Goal: Information Seeking & Learning: Learn about a topic

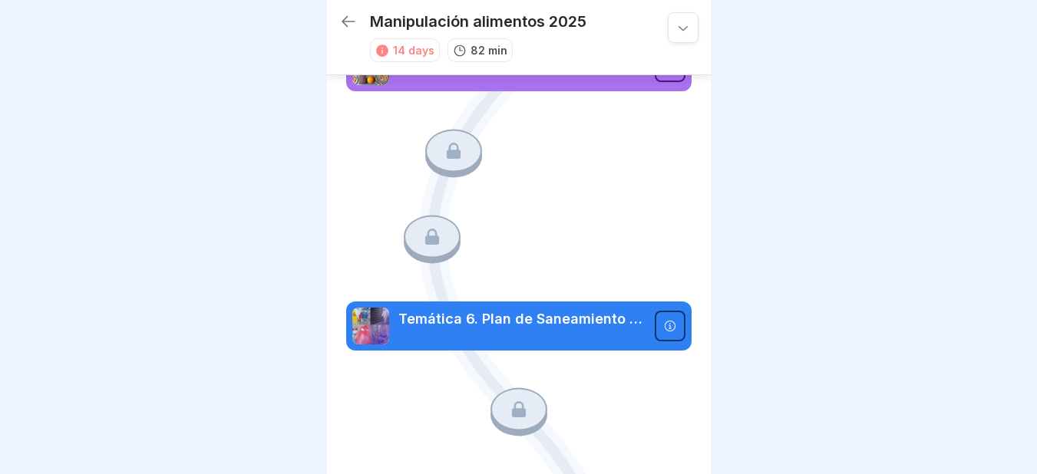
scroll to position [1085, 0]
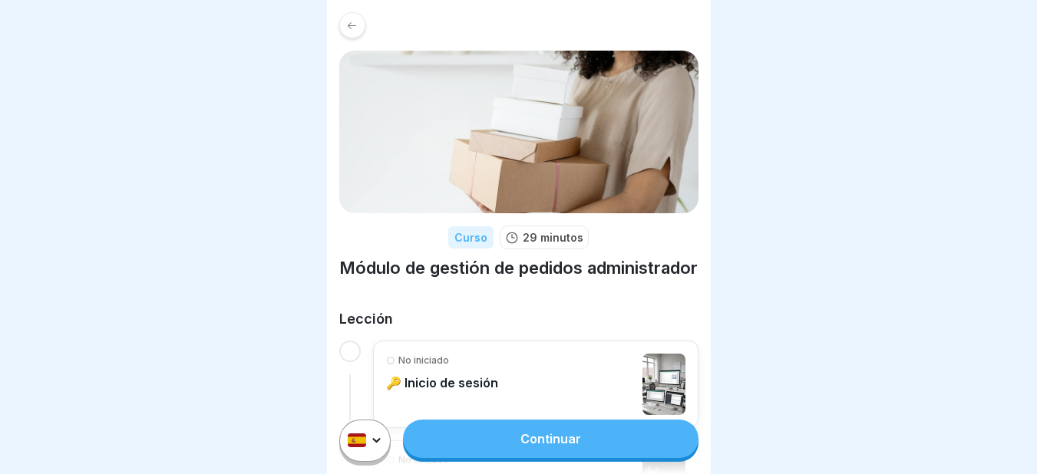
click at [543, 447] on font "Continuar" at bounding box center [550, 438] width 61 height 15
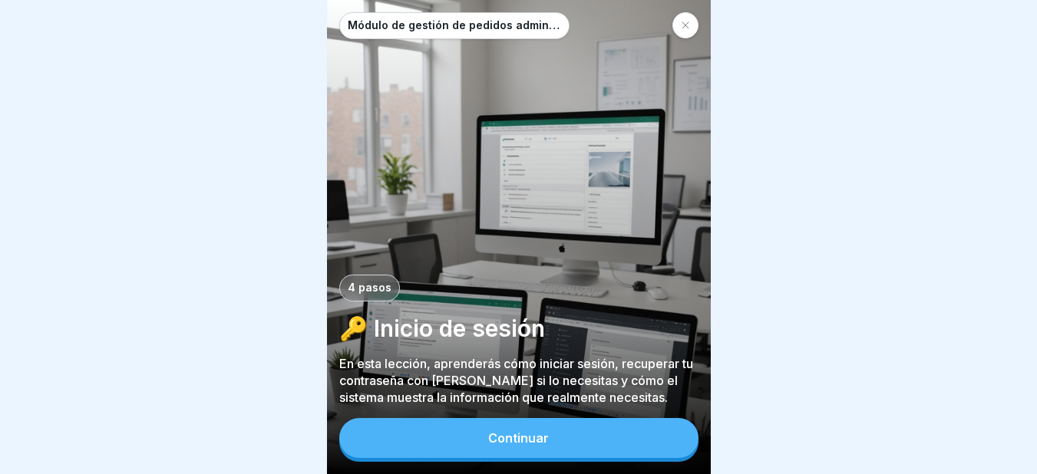
click at [533, 446] on font "Continuar" at bounding box center [518, 438] width 61 height 15
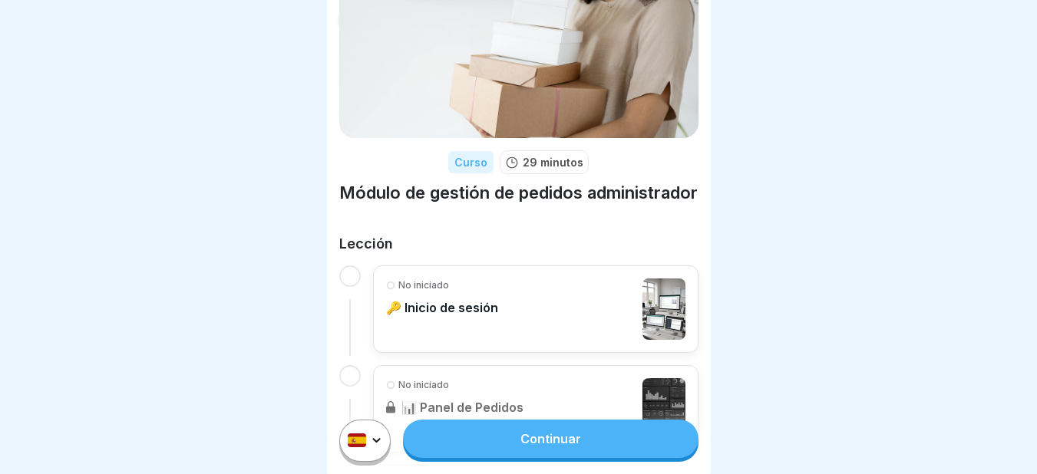
scroll to position [102, 0]
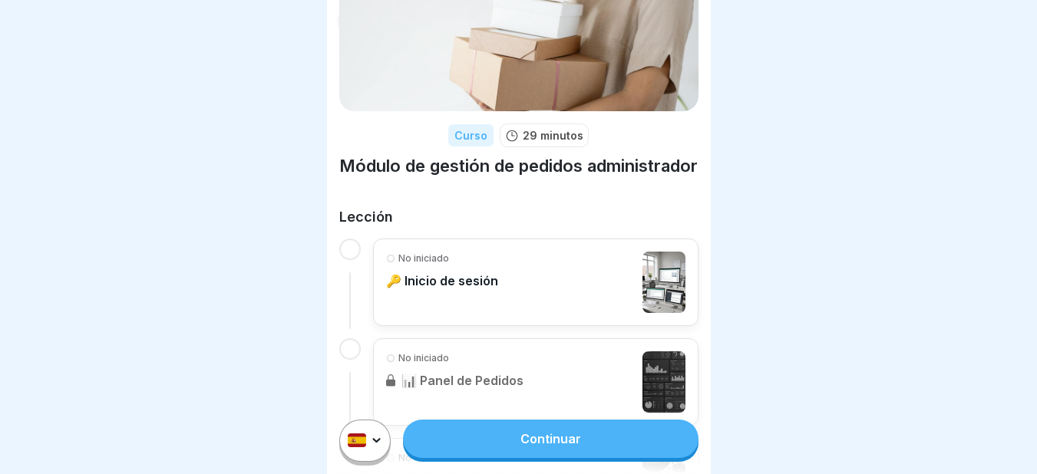
click at [345, 260] on div at bounding box center [349, 249] width 21 height 21
click at [464, 289] on font "🔑 Inicio de sesión" at bounding box center [442, 280] width 112 height 15
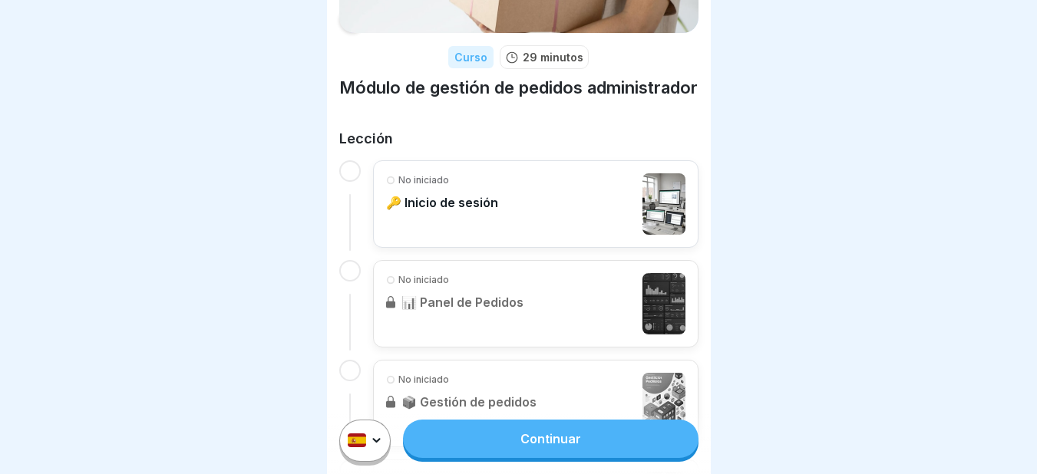
scroll to position [205, 0]
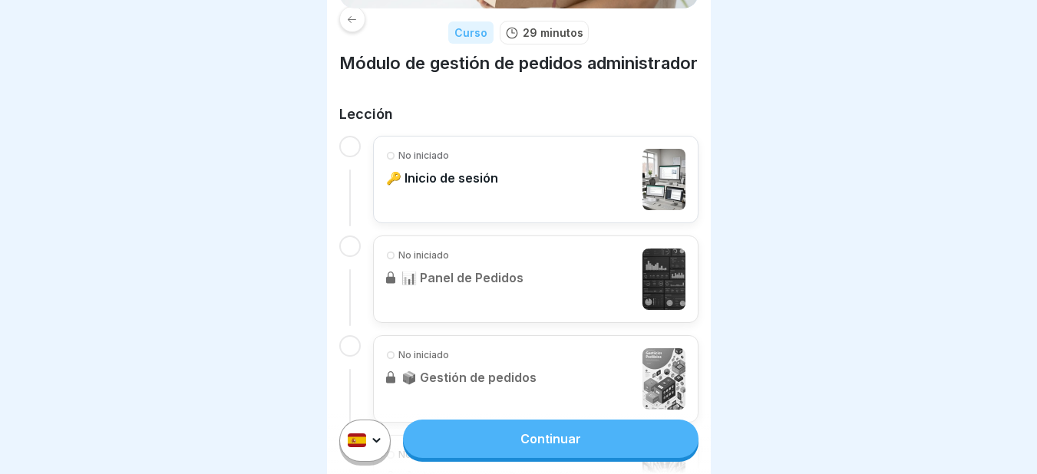
click at [586, 204] on div "No iniciado 🔑 Inicio de sesión" at bounding box center [535, 179] width 299 height 61
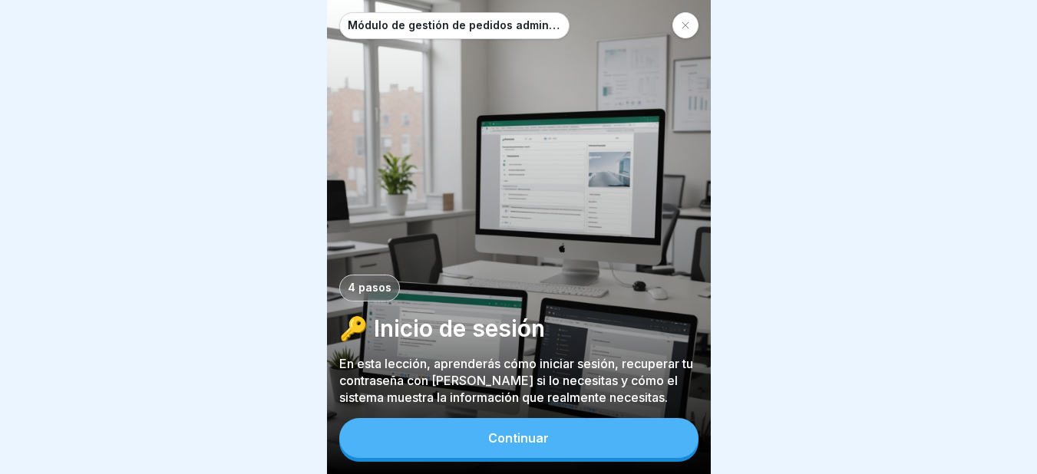
scroll to position [12, 0]
click at [536, 436] on font "Continuar" at bounding box center [518, 438] width 61 height 15
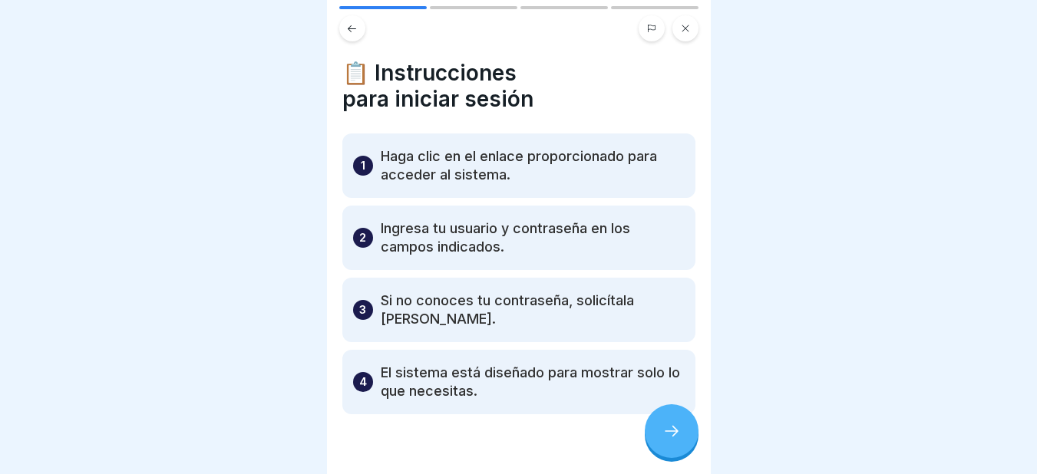
click at [673, 435] on icon at bounding box center [671, 431] width 18 height 18
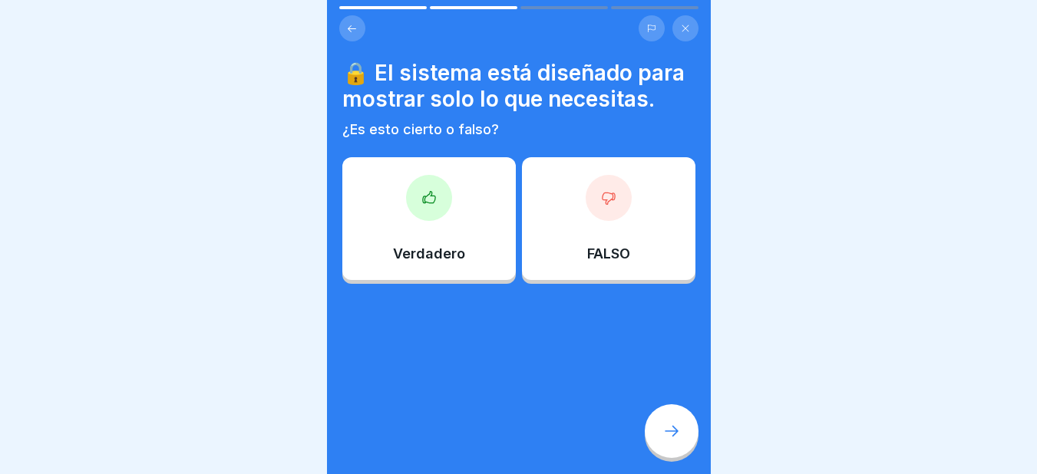
click at [431, 206] on icon at bounding box center [428, 197] width 15 height 15
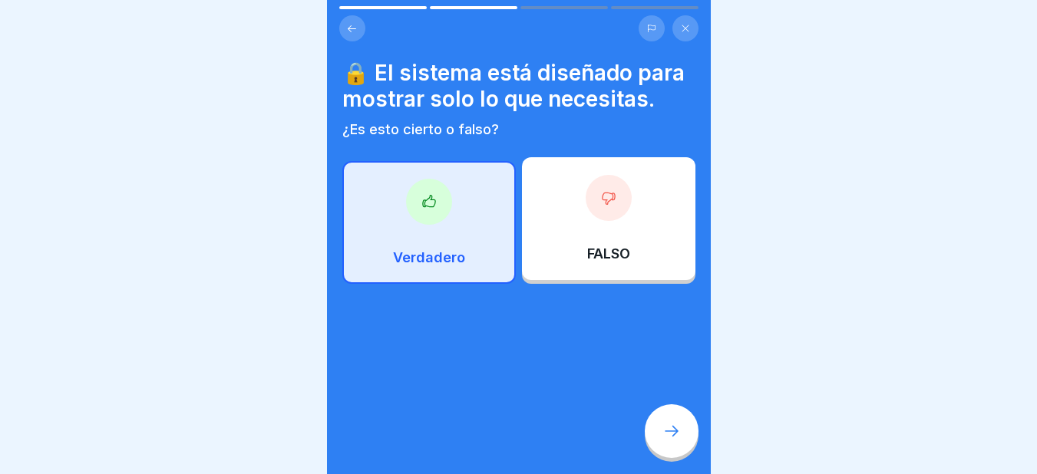
click at [675, 432] on icon at bounding box center [671, 431] width 18 height 18
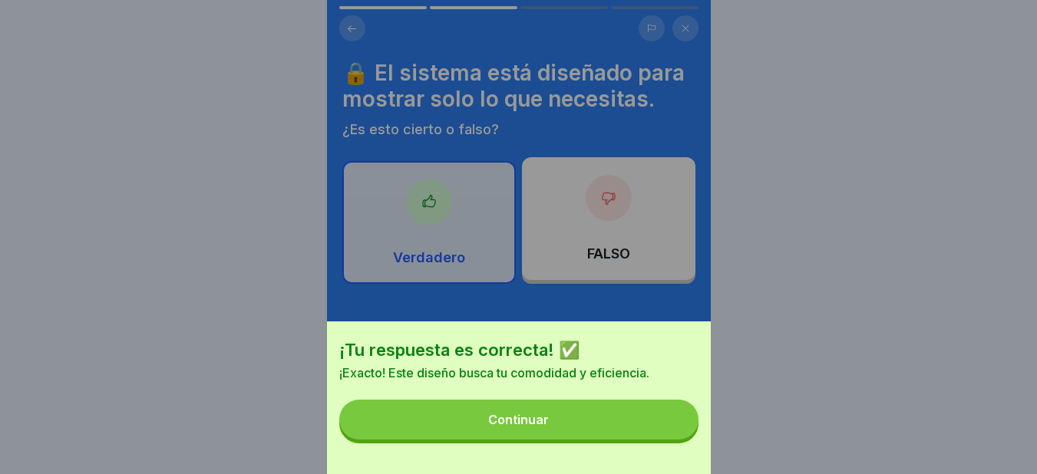
click at [532, 428] on font "Continuar" at bounding box center [518, 419] width 61 height 15
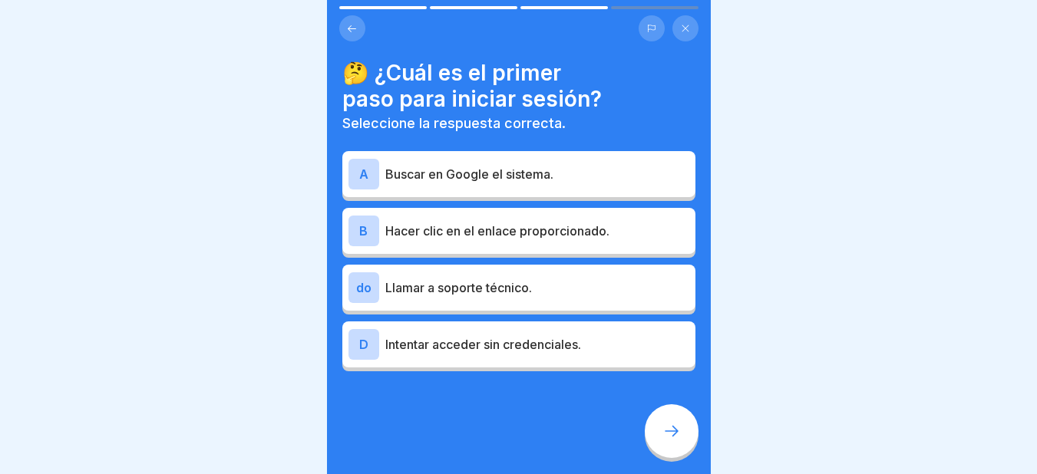
click at [518, 224] on font "Hacer clic en el enlace proporcionado." at bounding box center [497, 230] width 224 height 15
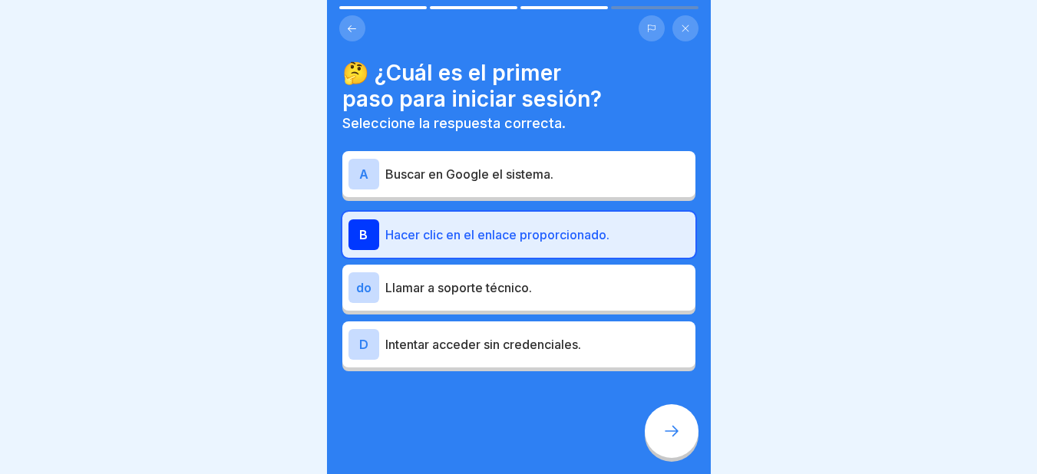
click at [670, 426] on icon at bounding box center [671, 431] width 18 height 18
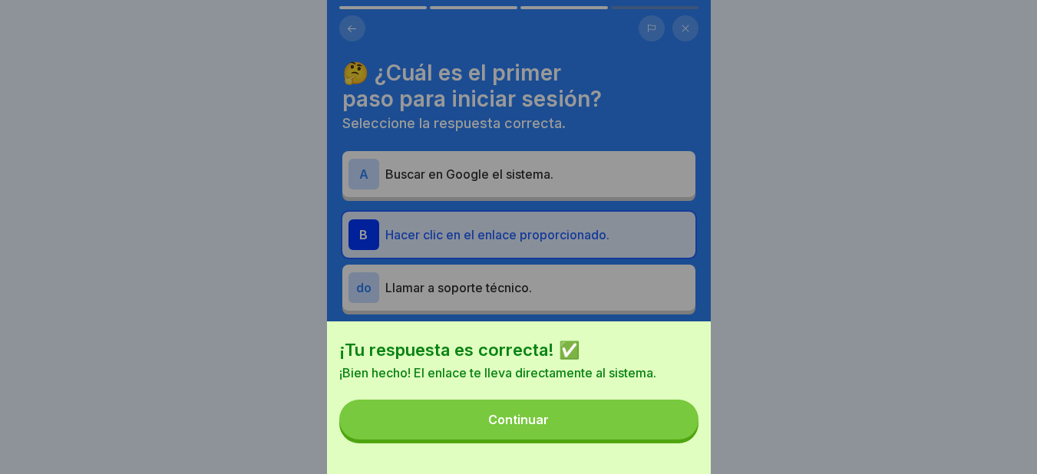
click at [521, 428] on font "Continuar" at bounding box center [518, 419] width 61 height 15
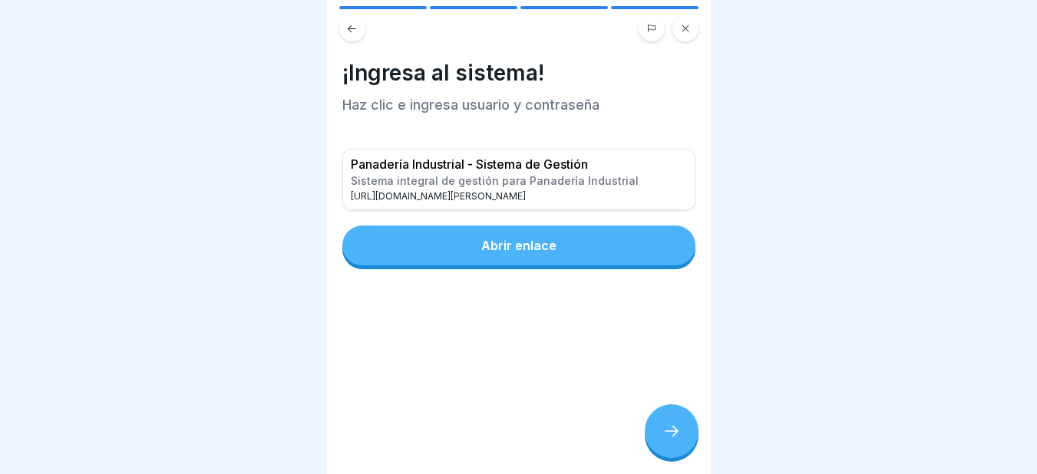
click at [509, 226] on button "Abrir enlace" at bounding box center [518, 246] width 353 height 40
click at [663, 431] on icon at bounding box center [671, 431] width 18 height 18
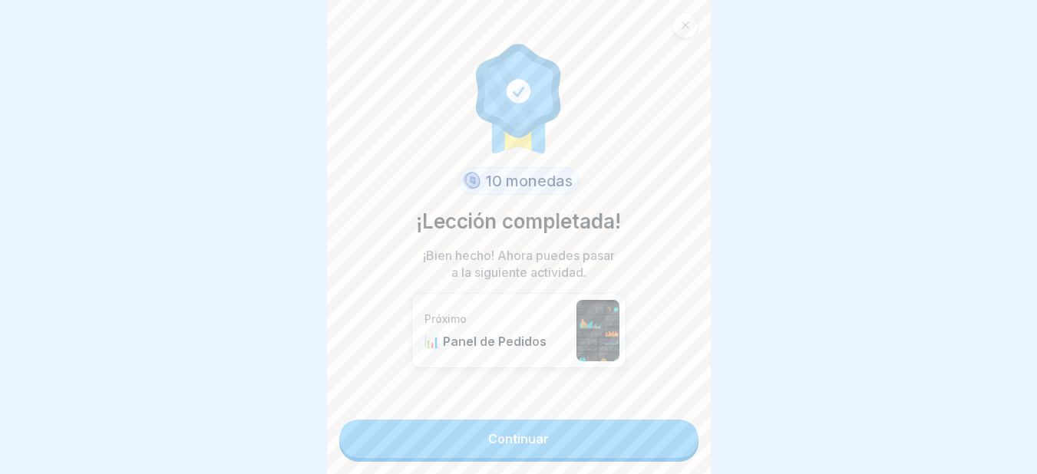
click at [514, 431] on font "Continuar" at bounding box center [518, 438] width 61 height 15
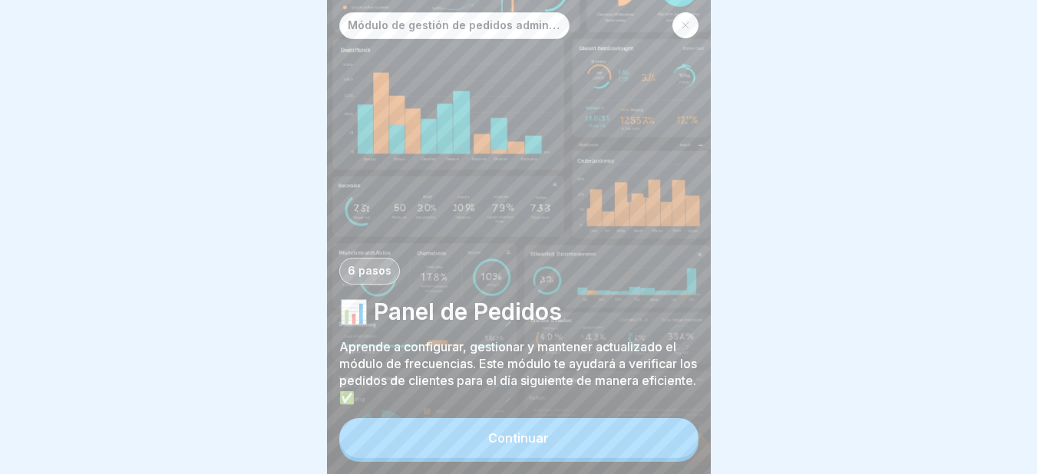
click at [529, 446] on font "Continuar" at bounding box center [518, 438] width 61 height 15
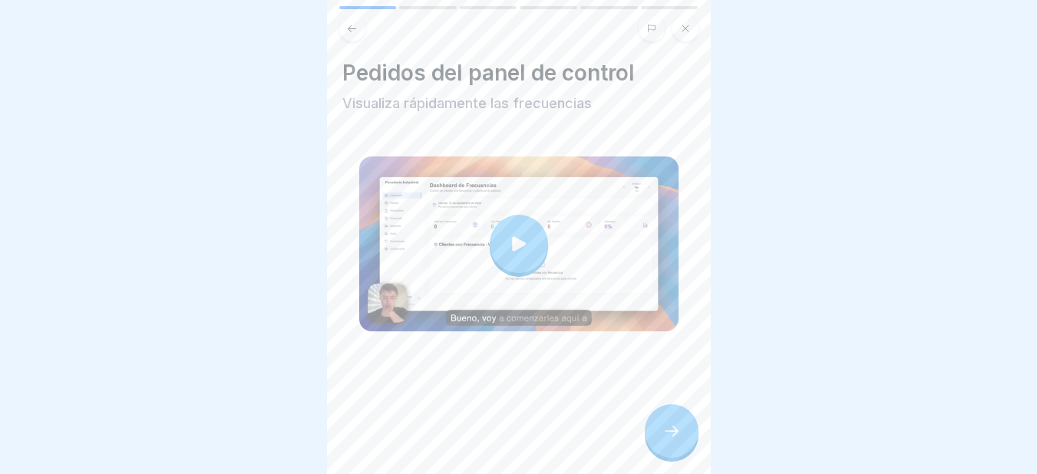
click at [510, 235] on icon at bounding box center [518, 243] width 21 height 21
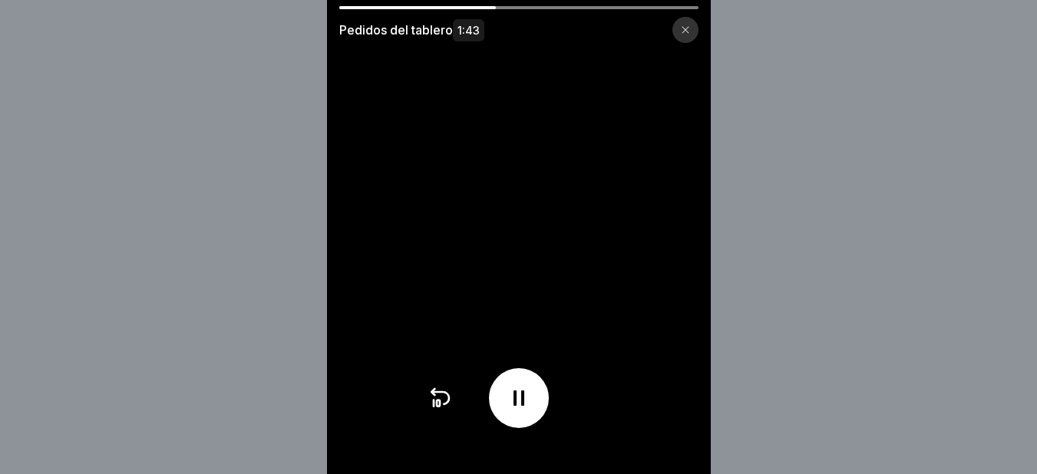
click at [729, 378] on div "Pedidos del tablero 1:43" at bounding box center [518, 237] width 1037 height 474
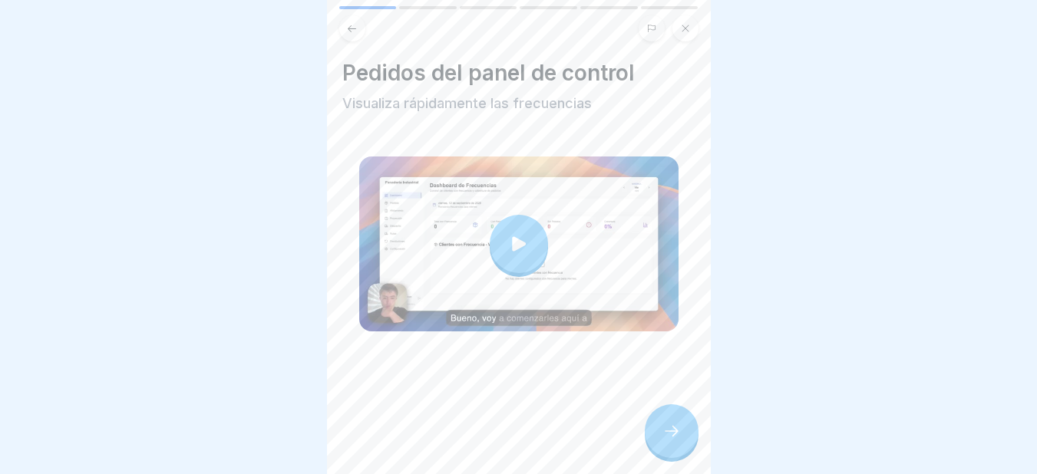
click at [497, 230] on div at bounding box center [519, 244] width 58 height 58
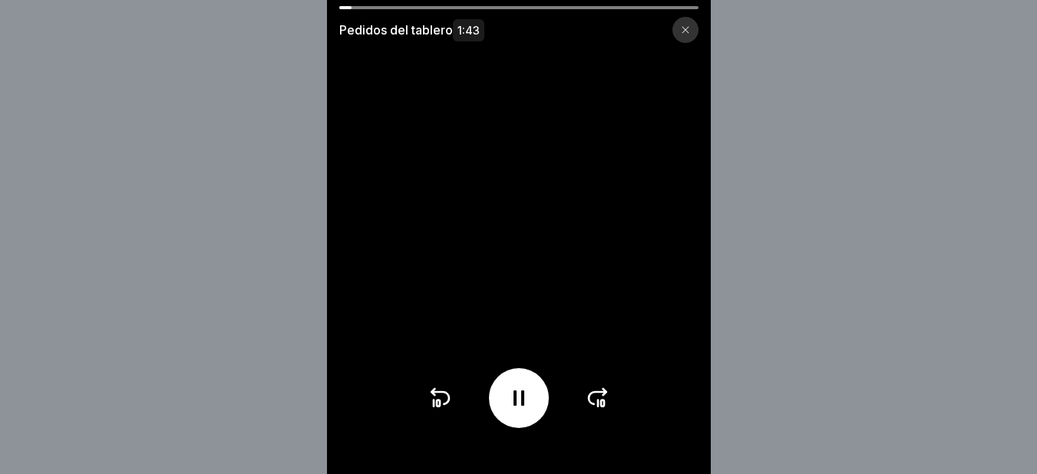
click at [420, 13] on div "Pedidos del tablero 1:43" at bounding box center [519, 24] width 384 height 37
click at [444, 6] on div at bounding box center [518, 7] width 359 height 3
drag, startPoint x: 363, startPoint y: 7, endPoint x: 476, endPoint y: 6, distance: 112.8
click at [476, 6] on div at bounding box center [518, 7] width 359 height 3
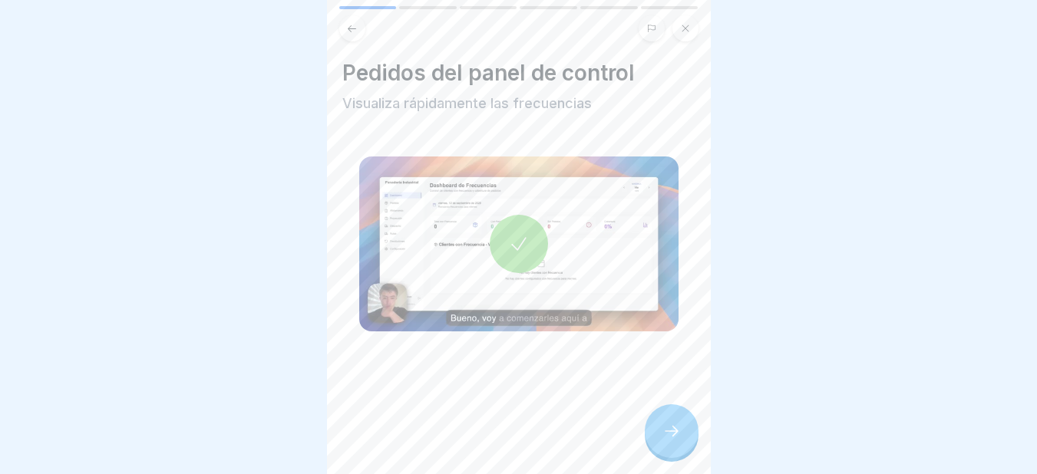
click at [670, 441] on icon at bounding box center [671, 431] width 18 height 18
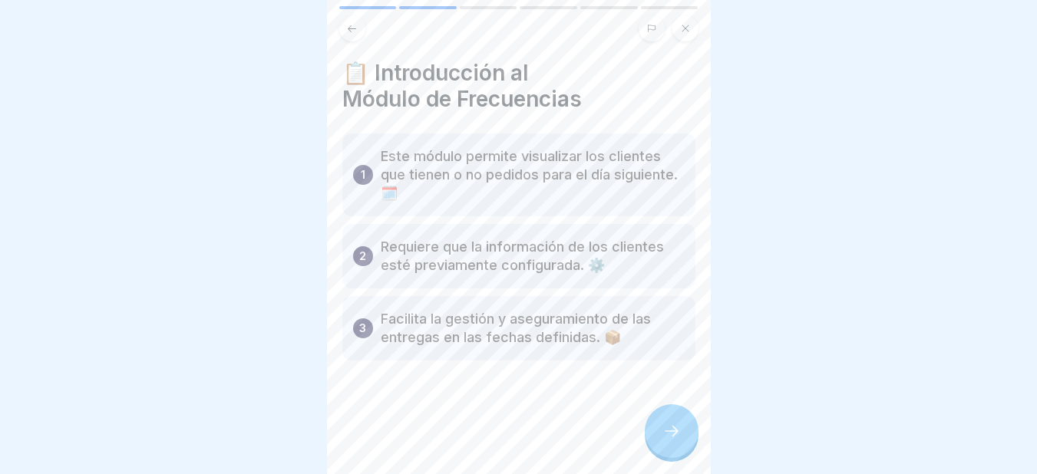
scroll to position [12, 0]
click at [668, 431] on icon at bounding box center [671, 431] width 18 height 18
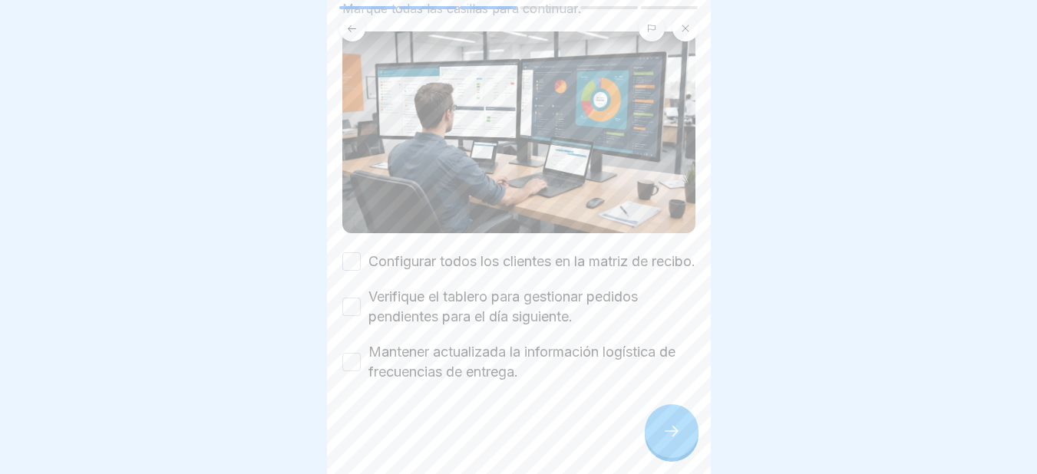
scroll to position [116, 0]
click at [350, 253] on button "Configurar todos los clientes en la matriz de recibo." at bounding box center [351, 262] width 18 height 18
click at [348, 306] on button "Verifique el tablero para gestionar pedidos pendientes para el día siguiente." at bounding box center [351, 307] width 18 height 18
click at [351, 362] on button "Mantener actualizada la información logística de frecuencias de entrega." at bounding box center [351, 362] width 18 height 18
click at [669, 441] on icon at bounding box center [671, 431] width 18 height 18
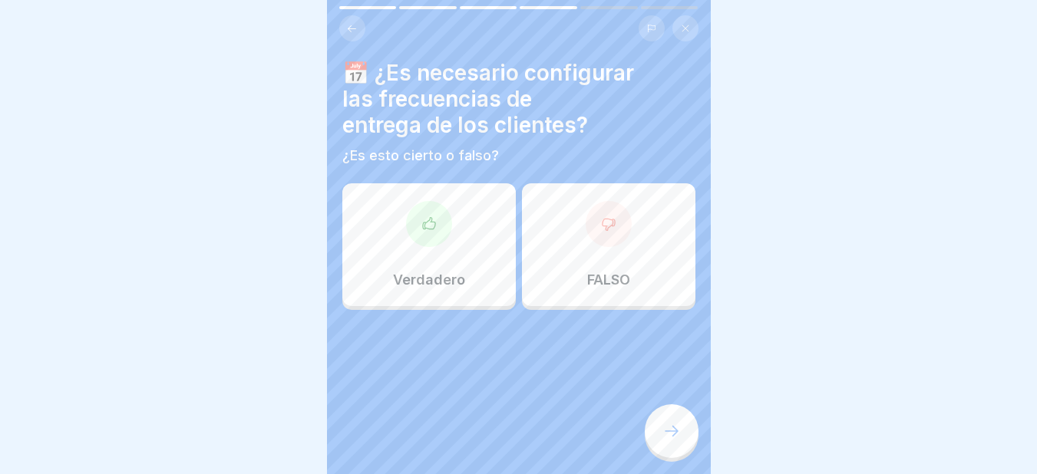
click at [420, 214] on div at bounding box center [429, 224] width 46 height 46
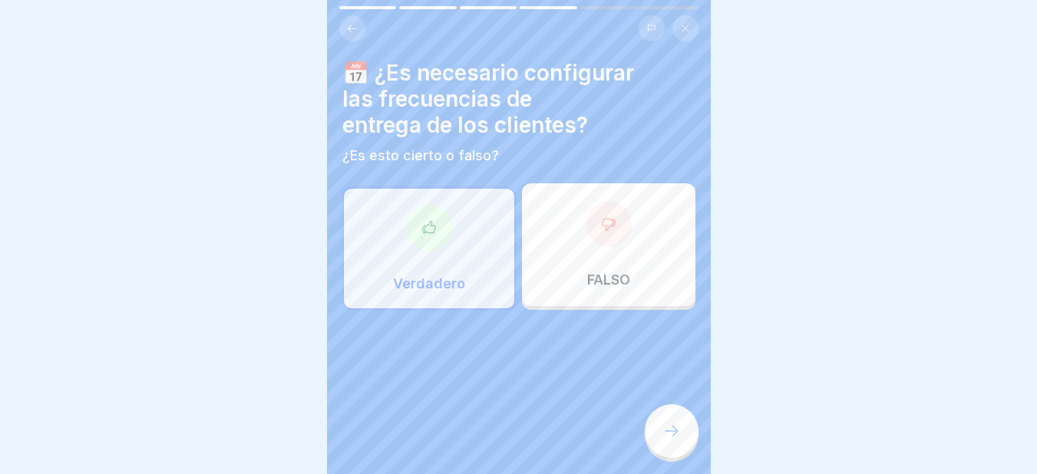
click at [679, 441] on icon at bounding box center [671, 431] width 18 height 18
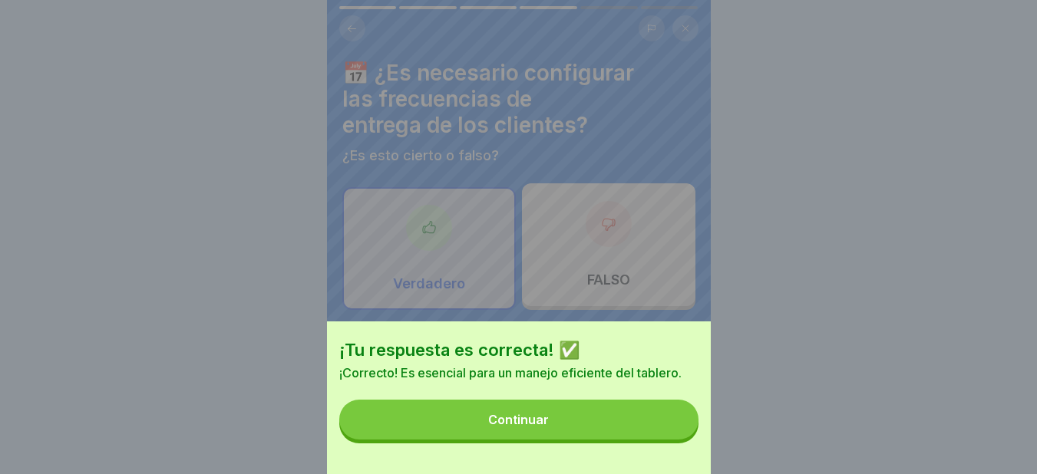
click at [526, 422] on button "Continuar" at bounding box center [518, 420] width 359 height 40
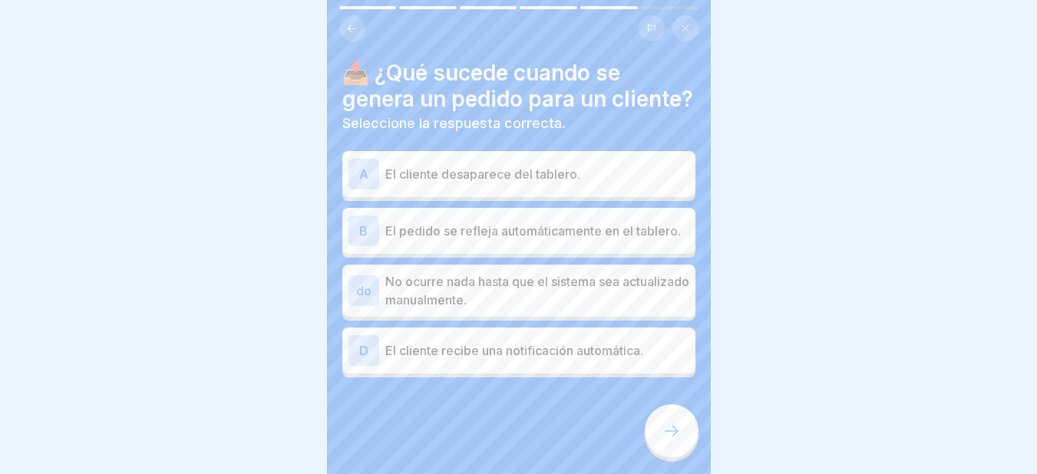
click at [361, 239] on font "B" at bounding box center [363, 230] width 8 height 15
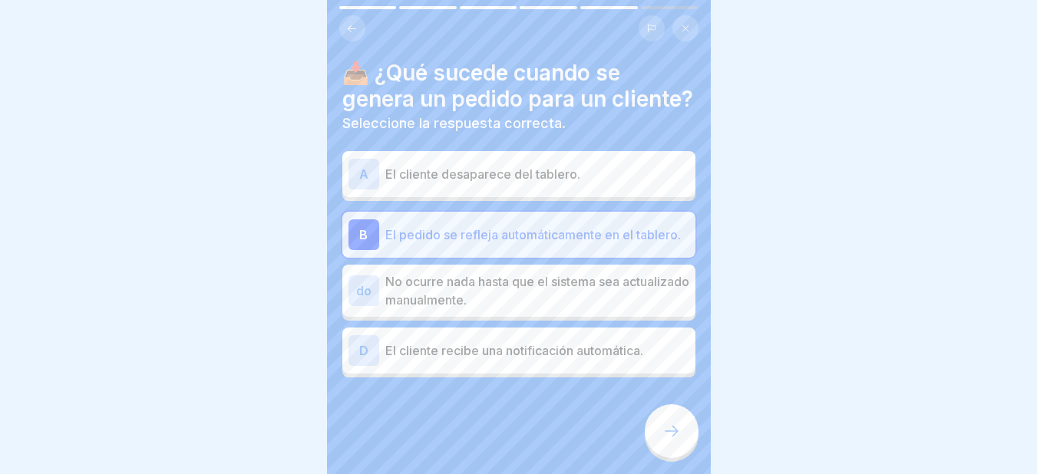
click at [675, 441] on icon at bounding box center [671, 431] width 18 height 18
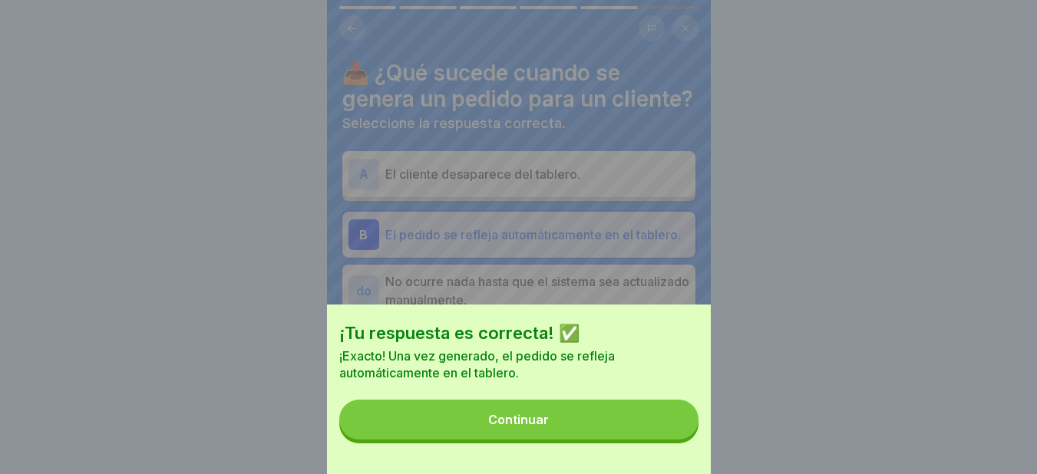
click at [528, 428] on font "Continuar" at bounding box center [518, 419] width 61 height 15
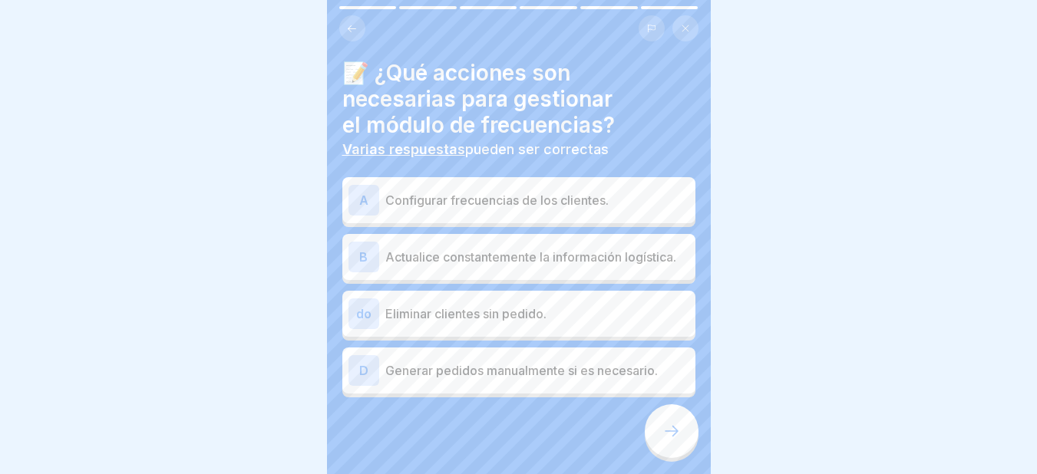
click at [359, 202] on font "A" at bounding box center [363, 200] width 9 height 15
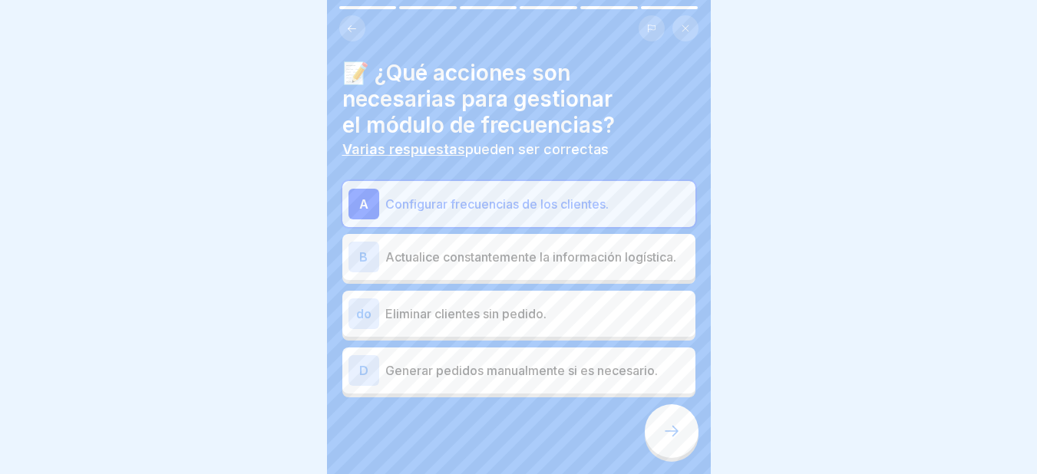
click at [385, 256] on font "Actualice constantemente la información logística." at bounding box center [530, 256] width 291 height 15
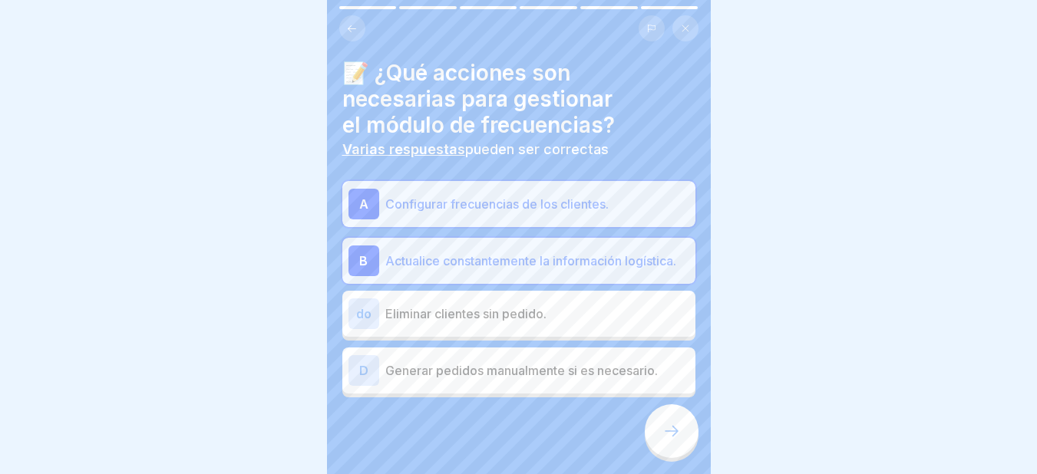
click at [385, 257] on font "Actualice constantemente la información logística." at bounding box center [530, 260] width 291 height 15
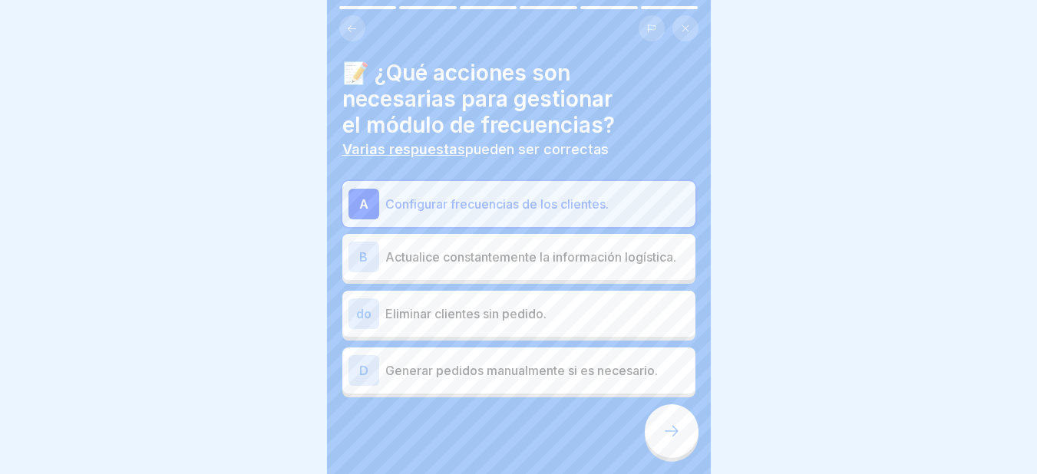
click at [672, 441] on icon at bounding box center [671, 431] width 18 height 18
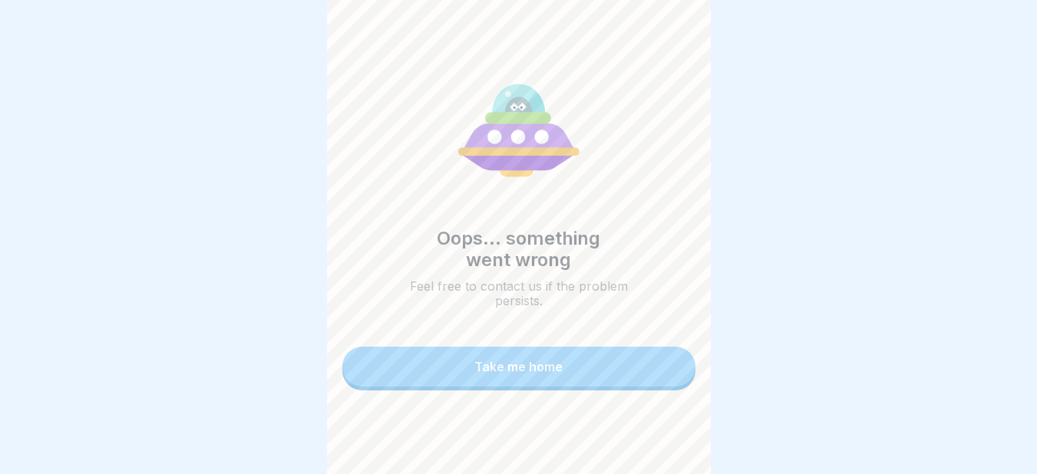
click at [520, 368] on div "Take me home" at bounding box center [518, 367] width 88 height 14
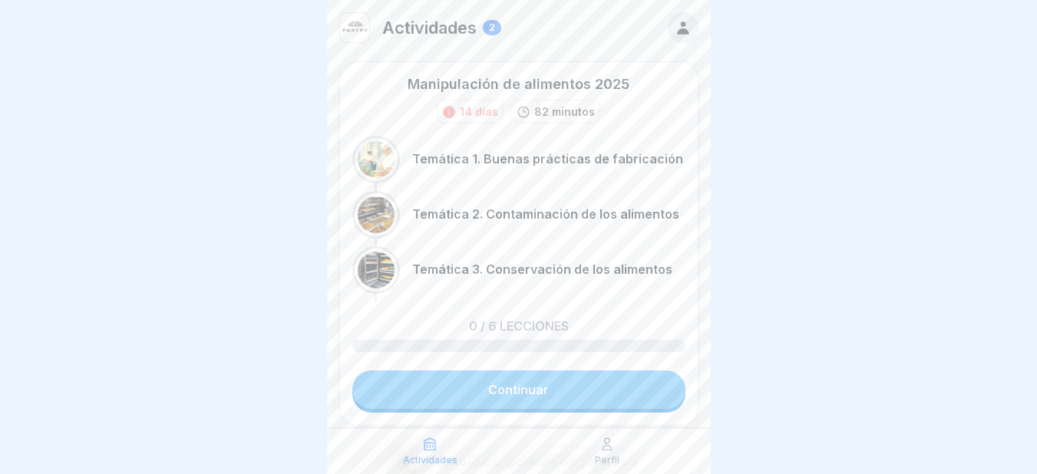
click at [521, 388] on font "Continuar" at bounding box center [518, 389] width 61 height 15
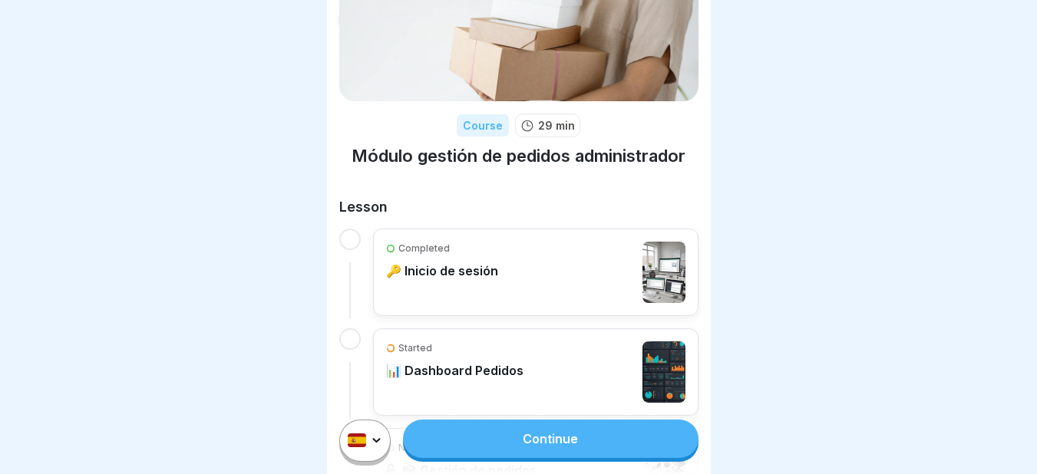
scroll to position [205, 0]
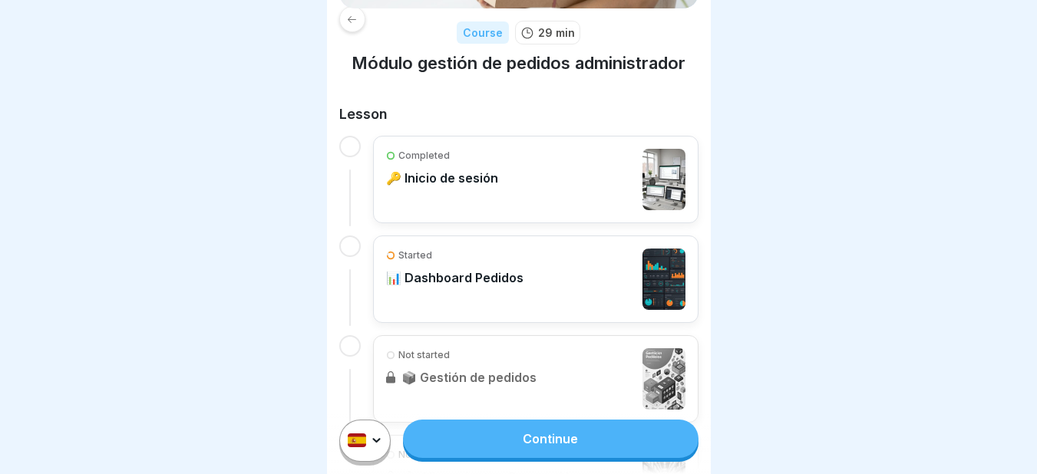
click at [550, 449] on link "Continue" at bounding box center [550, 439] width 295 height 38
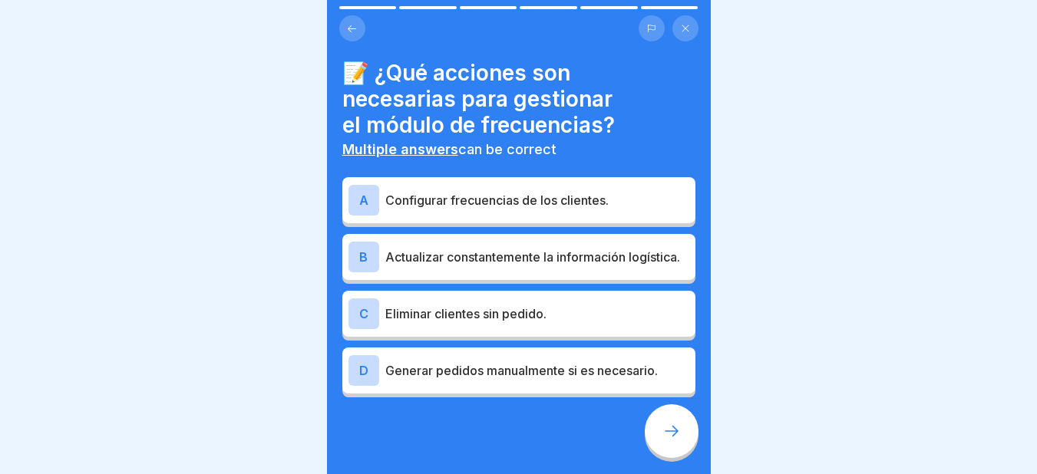
click at [363, 197] on div "A" at bounding box center [364, 200] width 31 height 31
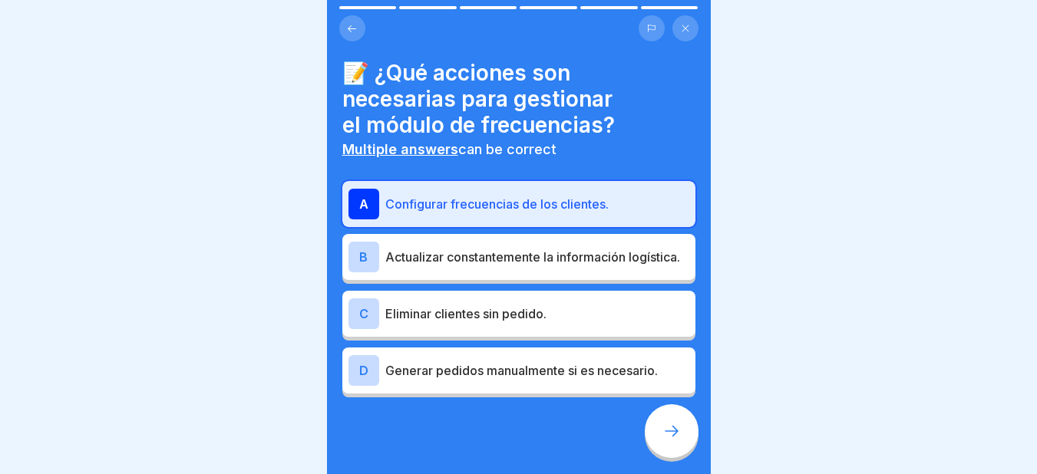
click at [666, 440] on icon at bounding box center [671, 431] width 18 height 18
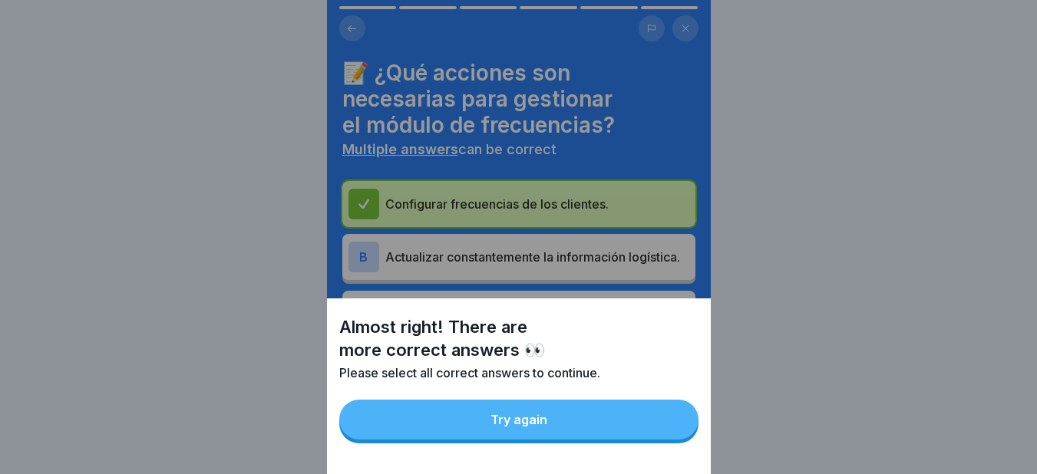
click at [505, 426] on div "Try again" at bounding box center [519, 420] width 57 height 14
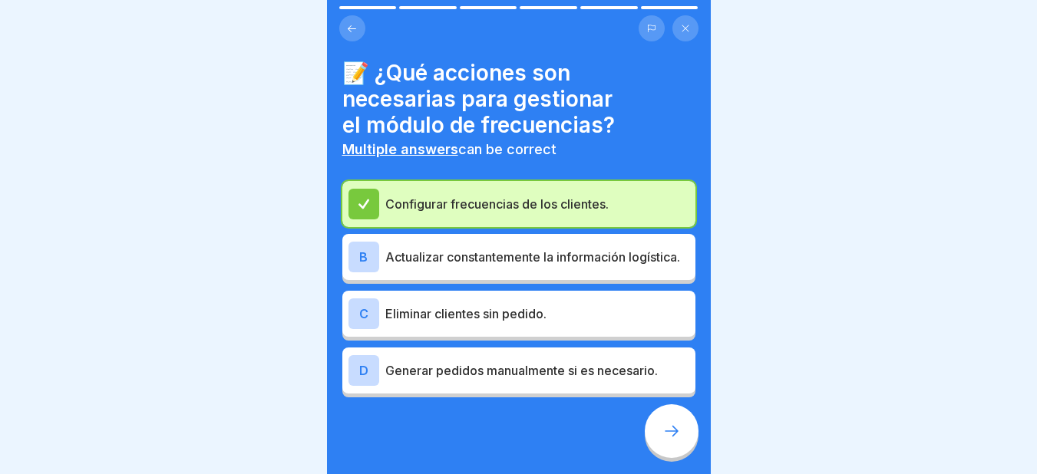
click at [672, 441] on icon at bounding box center [671, 431] width 18 height 18
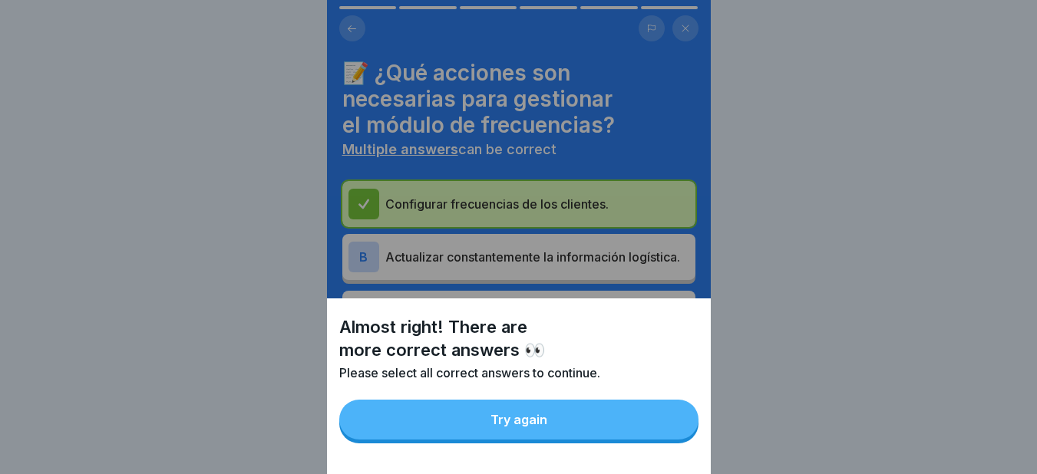
click at [535, 427] on div "Try again" at bounding box center [519, 420] width 57 height 14
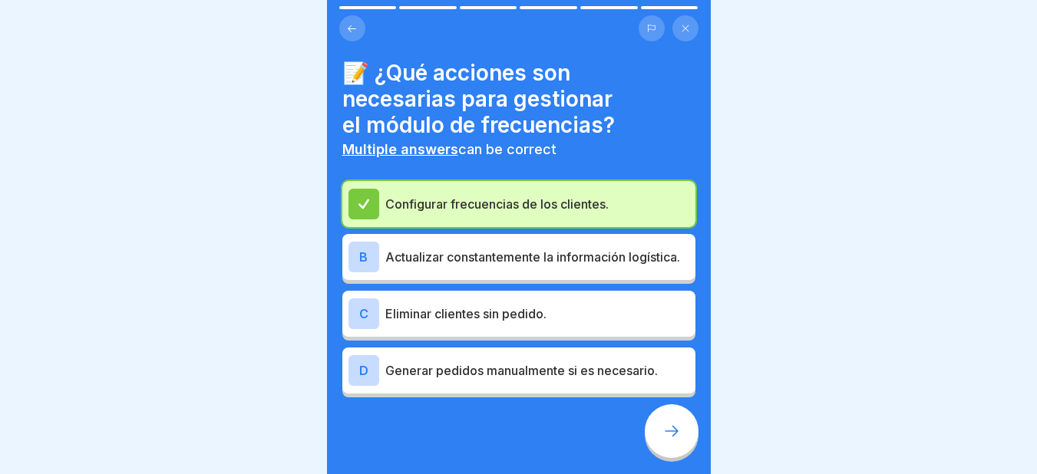
click at [429, 252] on p "Actualizar constantemente la información logística." at bounding box center [537, 257] width 304 height 18
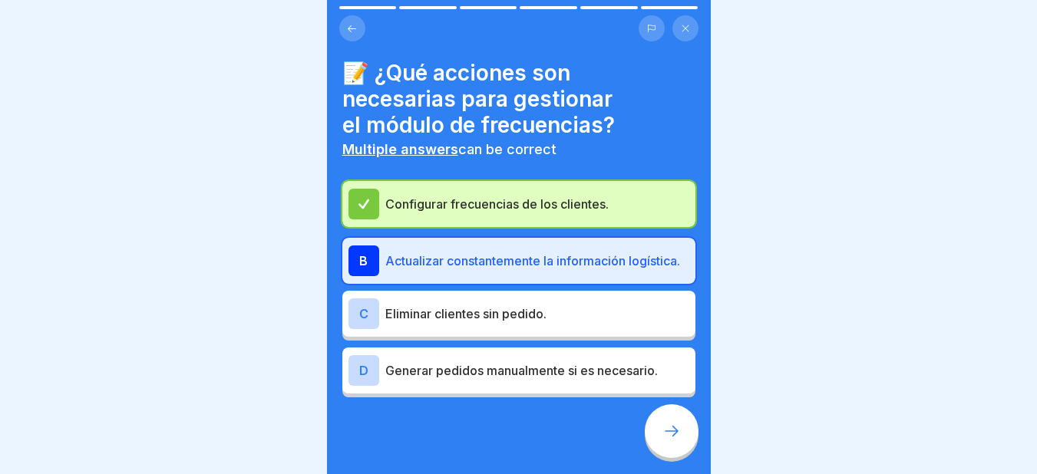
click at [665, 438] on icon at bounding box center [671, 431] width 18 height 18
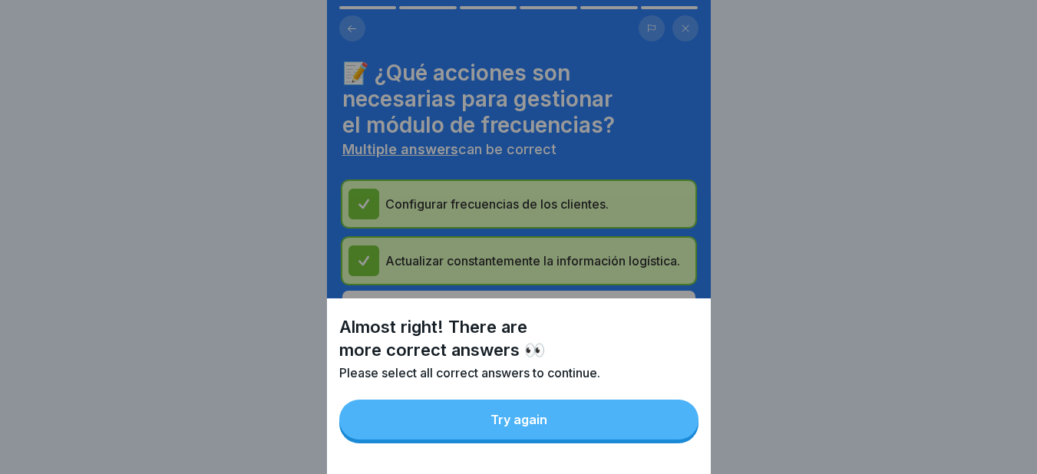
click at [518, 427] on div "Try again" at bounding box center [519, 420] width 57 height 14
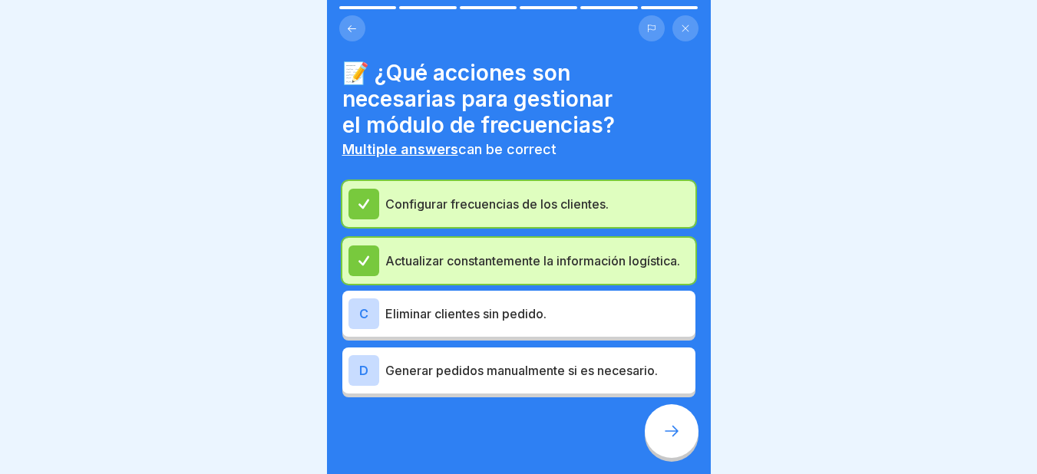
click at [402, 374] on p "Generar pedidos manualmente si es necesario." at bounding box center [537, 371] width 304 height 18
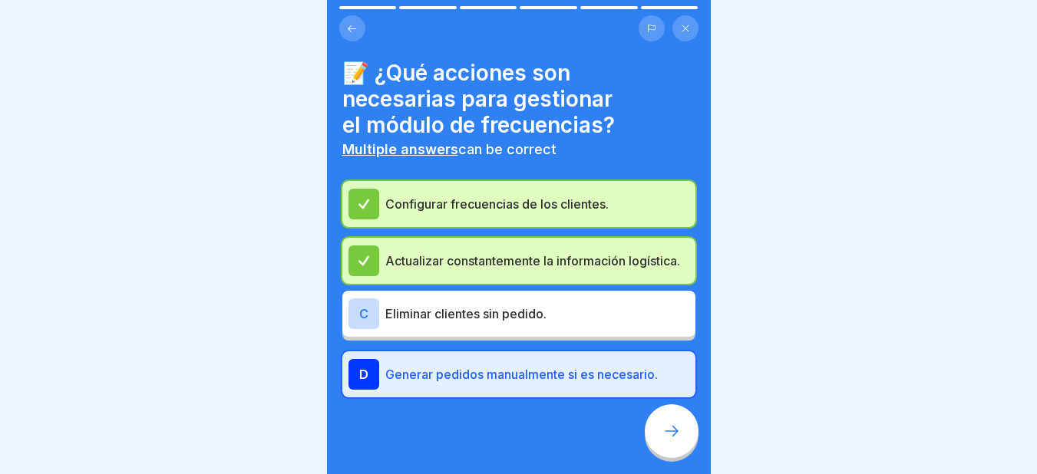
click at [669, 438] on icon at bounding box center [671, 431] width 18 height 18
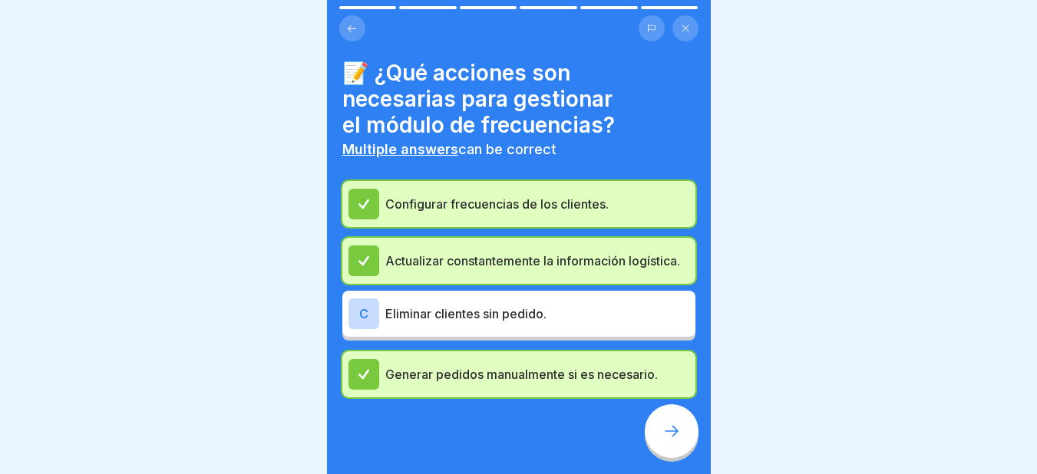
scroll to position [12, 0]
click at [669, 439] on icon at bounding box center [671, 431] width 18 height 18
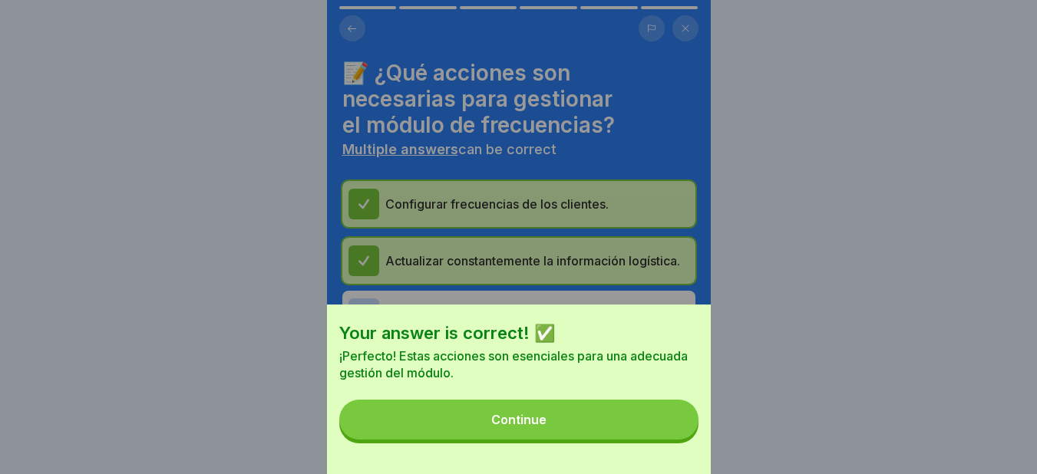
click at [529, 427] on div "Continue" at bounding box center [518, 420] width 55 height 14
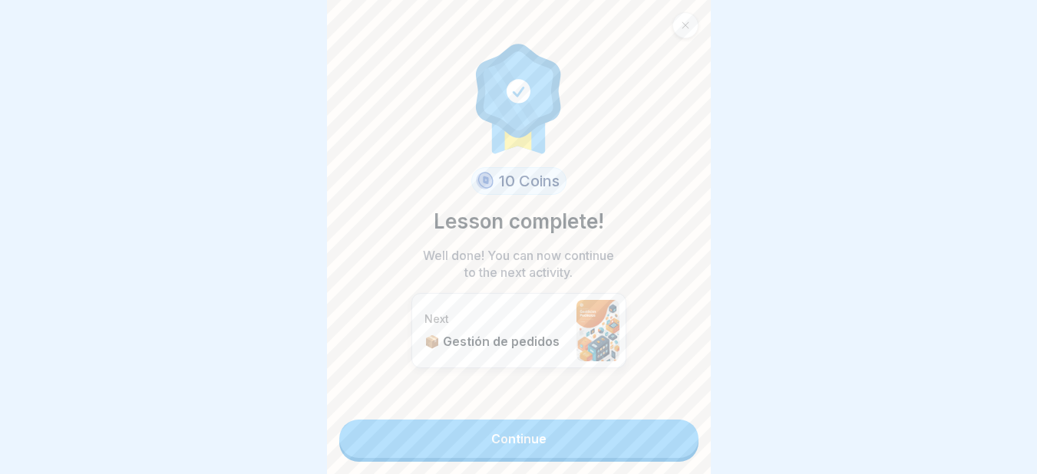
click at [521, 421] on link "Continue" at bounding box center [518, 439] width 359 height 38
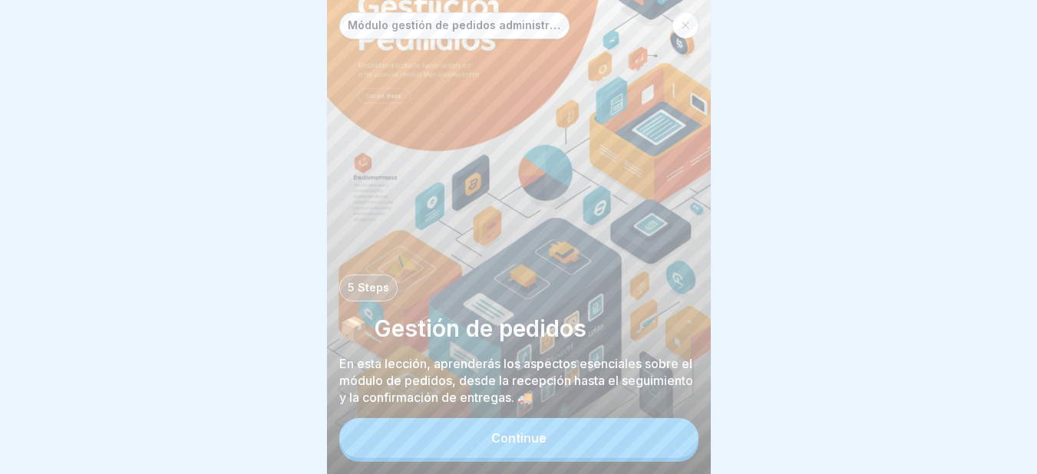
click at [516, 441] on button "Continue" at bounding box center [518, 438] width 359 height 40
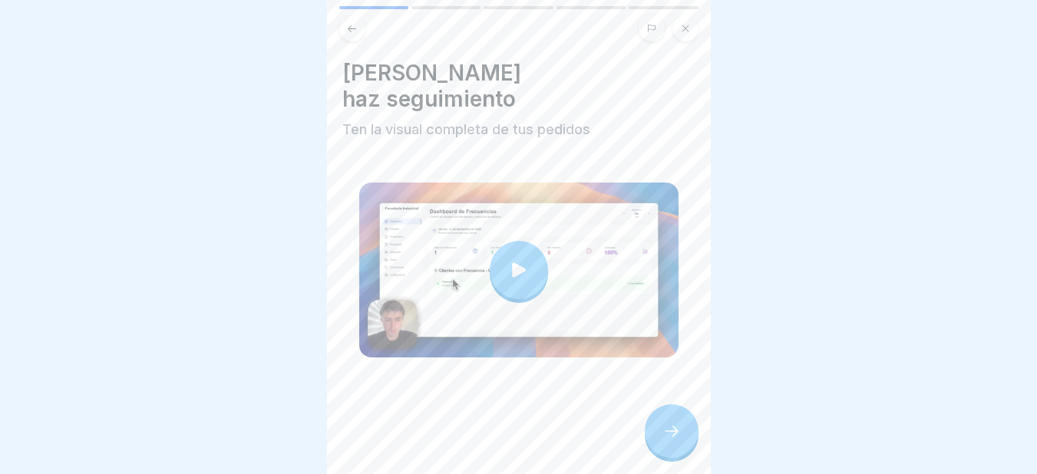
click at [508, 259] on icon at bounding box center [518, 269] width 21 height 21
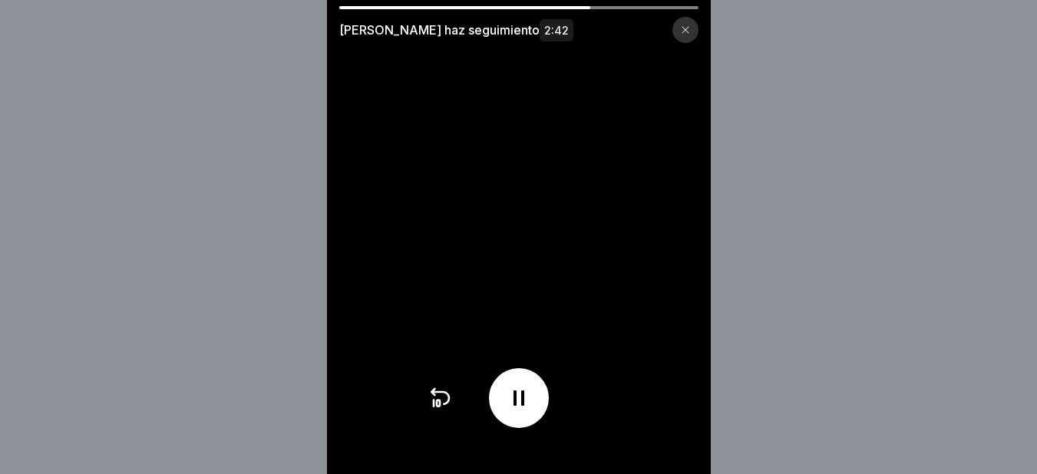
click at [521, 406] on icon at bounding box center [519, 398] width 11 height 15
click at [523, 407] on icon at bounding box center [518, 398] width 15 height 17
click at [504, 332] on video at bounding box center [519, 237] width 384 height 474
click at [521, 406] on icon at bounding box center [519, 398] width 11 height 15
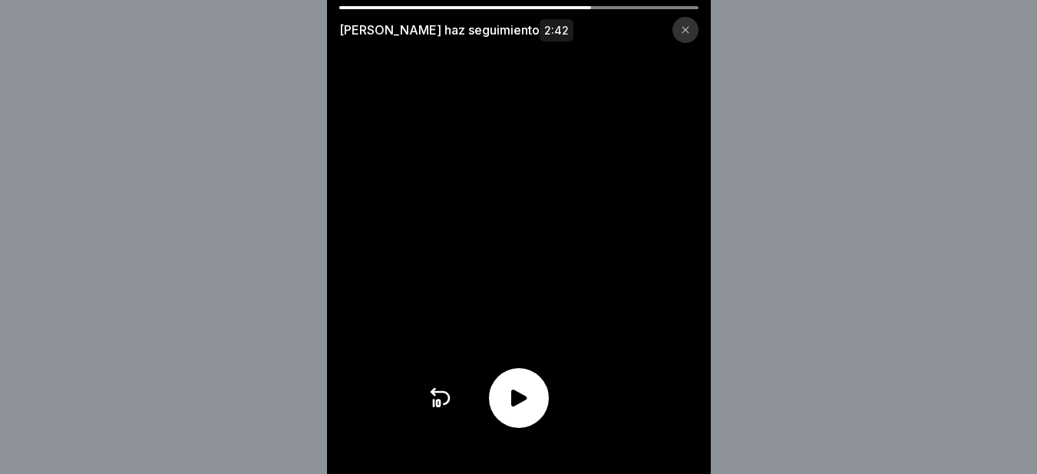
click at [527, 407] on icon at bounding box center [518, 398] width 15 height 17
click at [540, 411] on div at bounding box center [519, 398] width 60 height 60
click at [537, 404] on div at bounding box center [519, 398] width 60 height 60
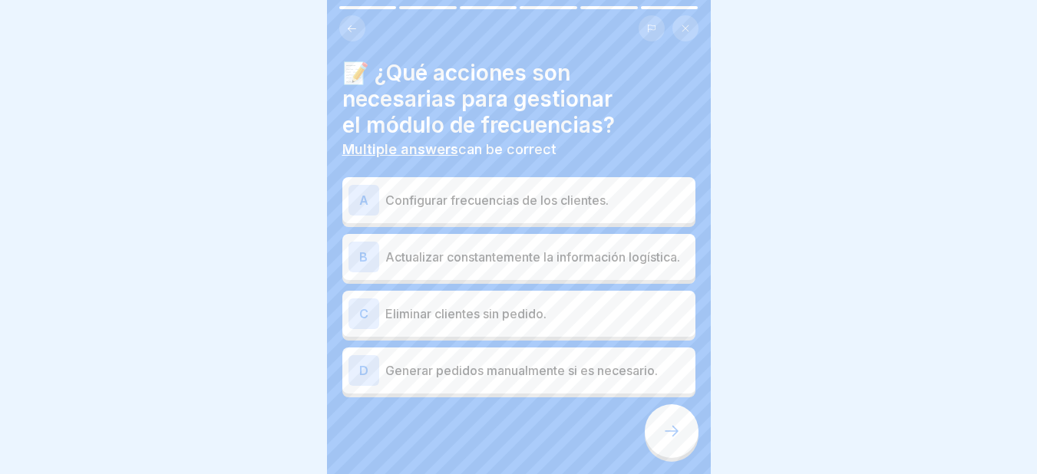
click at [425, 191] on p "Configurar frecuencias de los clientes." at bounding box center [537, 200] width 304 height 18
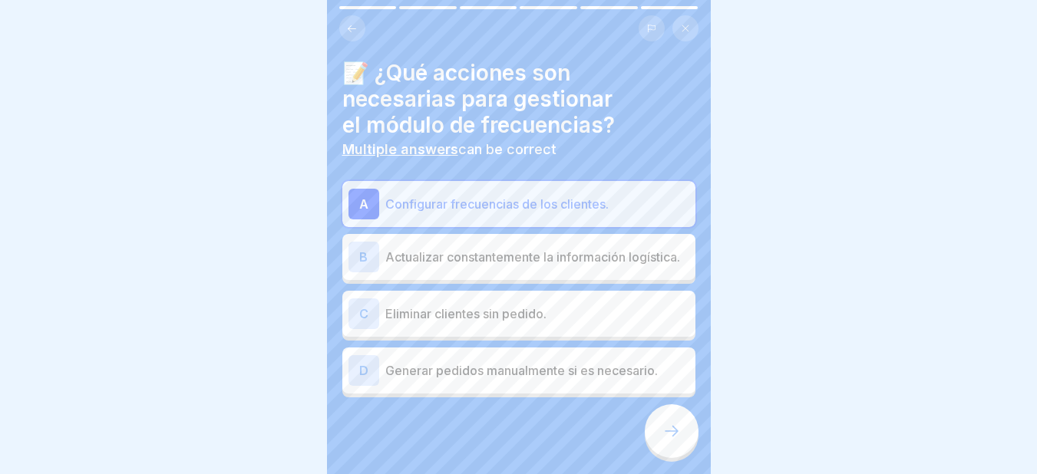
click at [434, 248] on p "Actualizar constantemente la información logística." at bounding box center [537, 257] width 304 height 18
click at [405, 266] on p "Actualizar constantemente la información logística." at bounding box center [537, 257] width 304 height 18
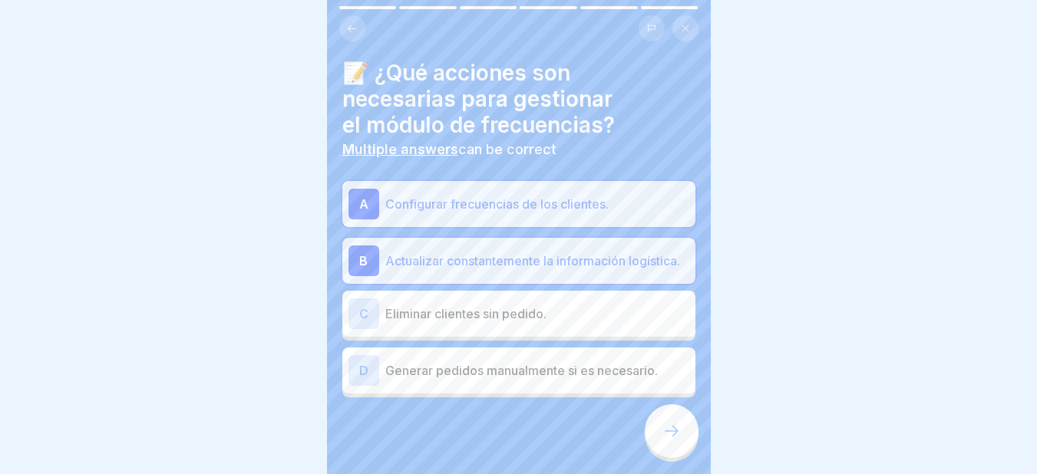
click at [425, 368] on p "Generar pedidos manualmente si es necesario." at bounding box center [537, 371] width 304 height 18
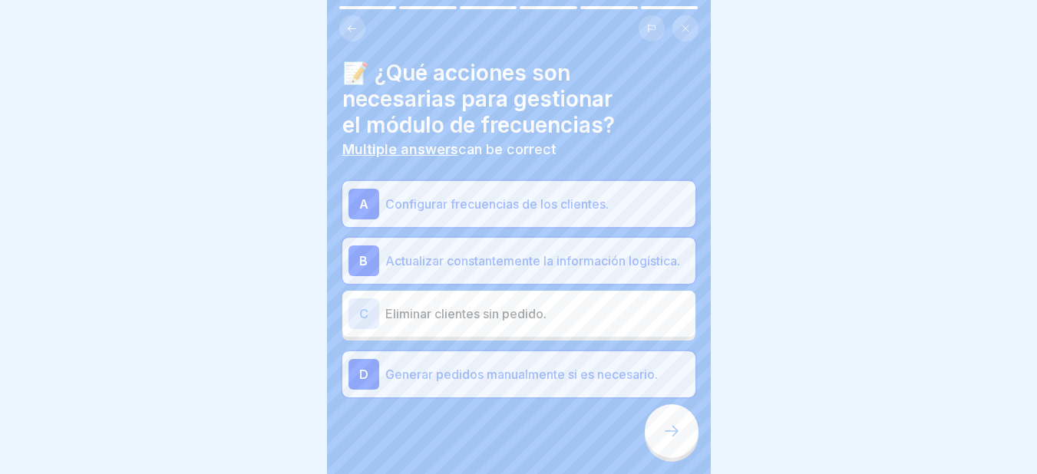
click at [676, 429] on icon at bounding box center [671, 431] width 18 height 18
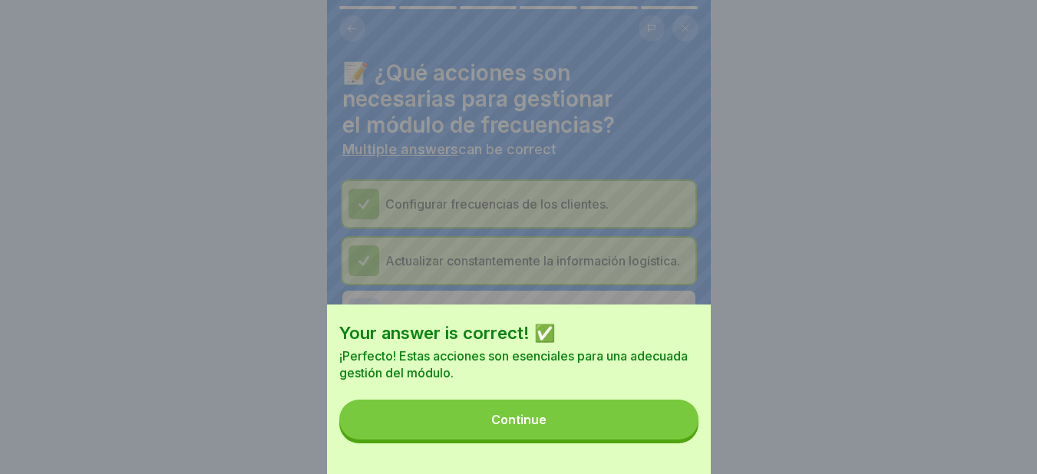
click at [543, 425] on button "Continue" at bounding box center [518, 420] width 359 height 40
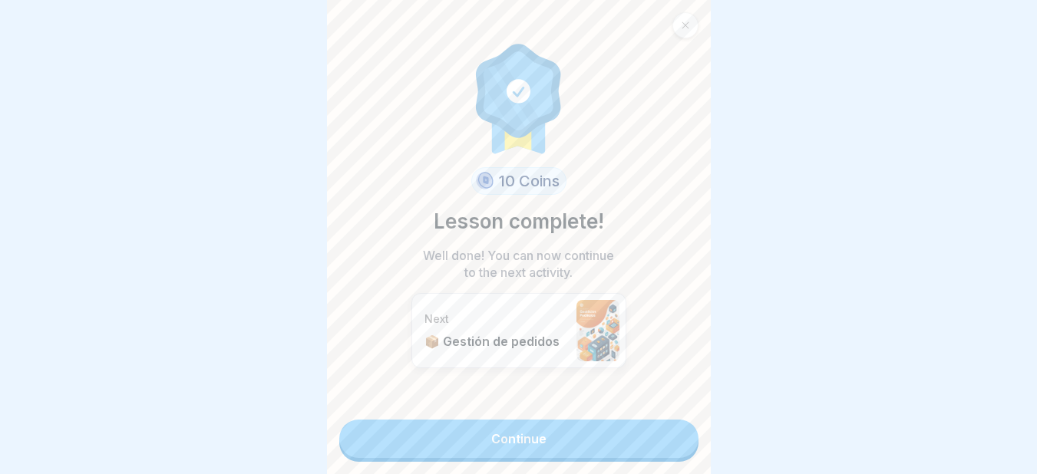
click at [530, 426] on link "Continue" at bounding box center [518, 439] width 359 height 38
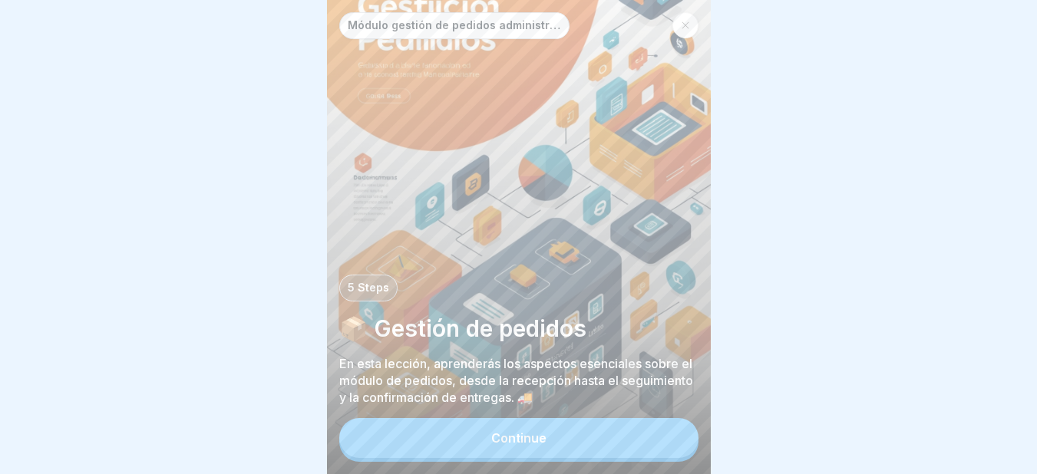
click at [500, 445] on div "Continue" at bounding box center [518, 438] width 55 height 14
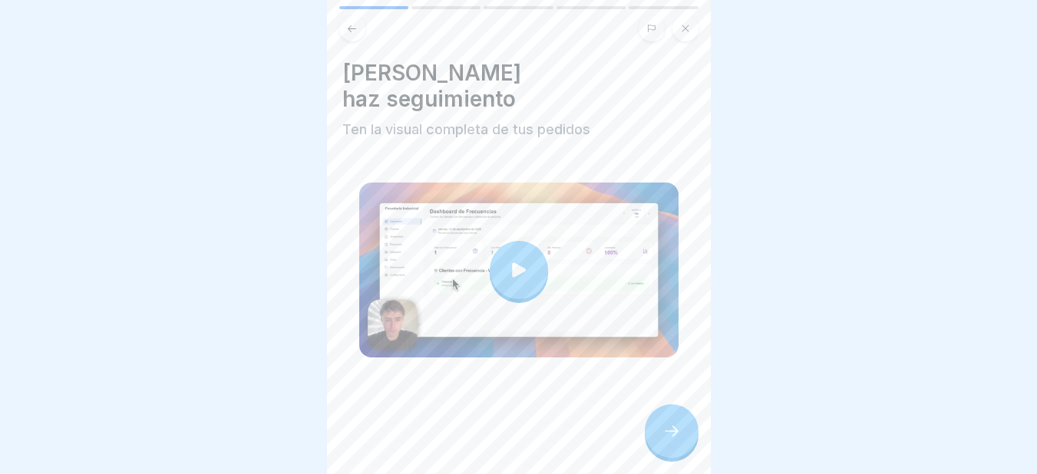
click at [501, 241] on div at bounding box center [519, 270] width 58 height 58
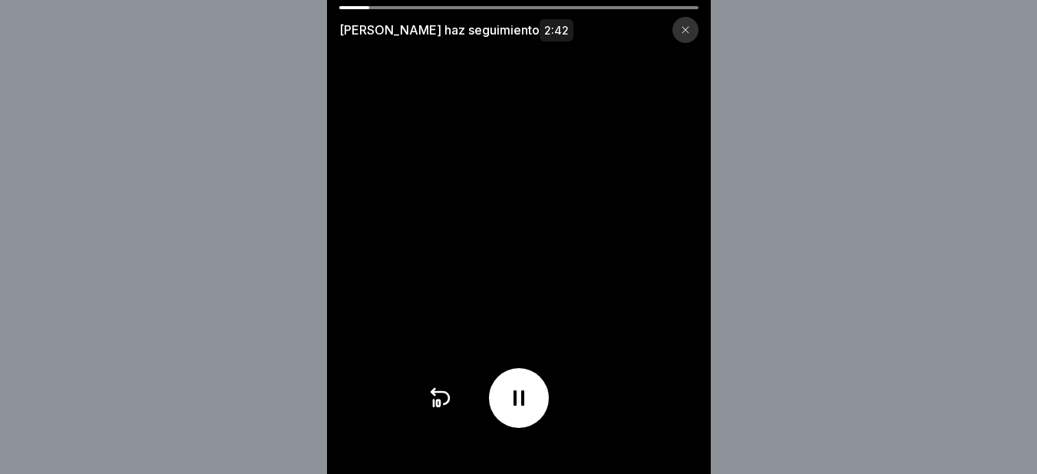
drag, startPoint x: 368, startPoint y: 2, endPoint x: 458, endPoint y: 7, distance: 89.2
click at [458, 7] on div "[PERSON_NAME] seguimiento 2:42" at bounding box center [519, 237] width 384 height 474
click at [689, 29] on icon at bounding box center [685, 30] width 7 height 7
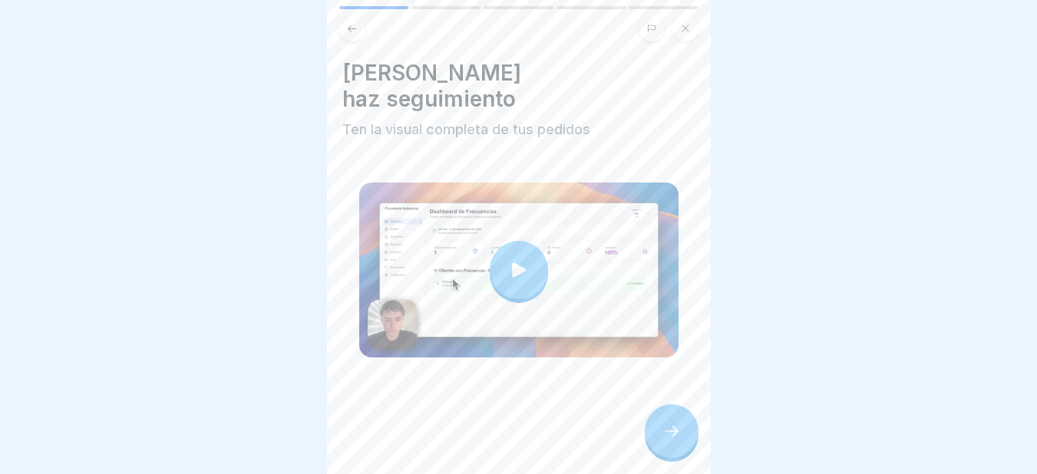
click at [676, 430] on icon at bounding box center [671, 431] width 18 height 18
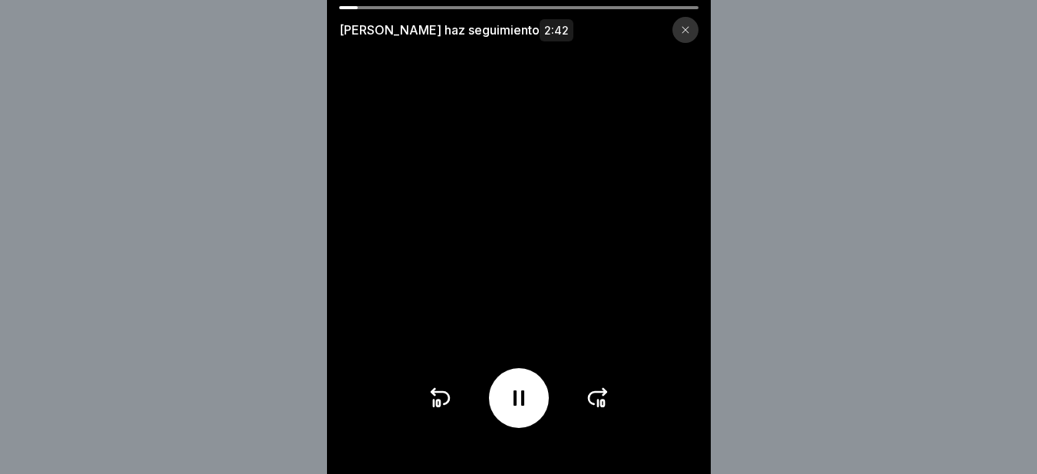
click at [688, 28] on icon at bounding box center [685, 29] width 9 height 9
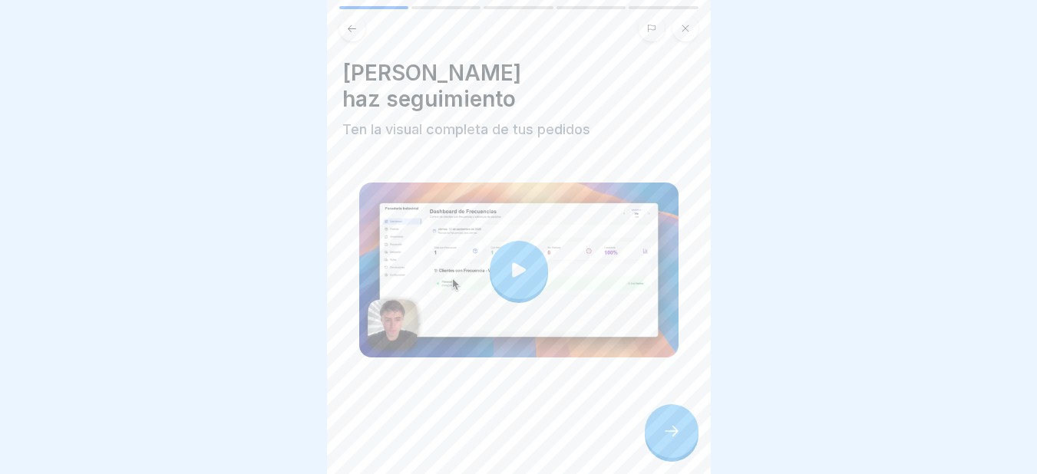
click at [680, 433] on icon at bounding box center [671, 431] width 18 height 18
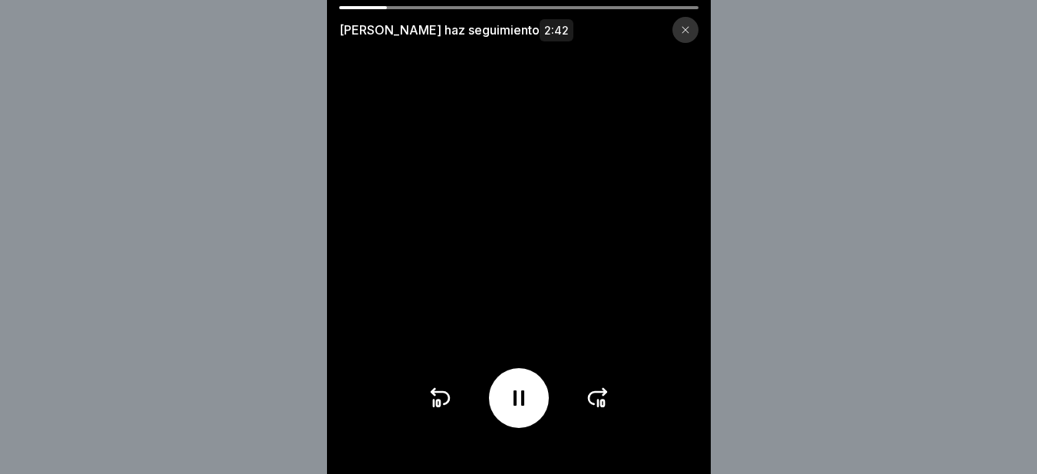
click at [524, 410] on icon at bounding box center [519, 398] width 25 height 25
click at [531, 411] on icon at bounding box center [519, 398] width 25 height 25
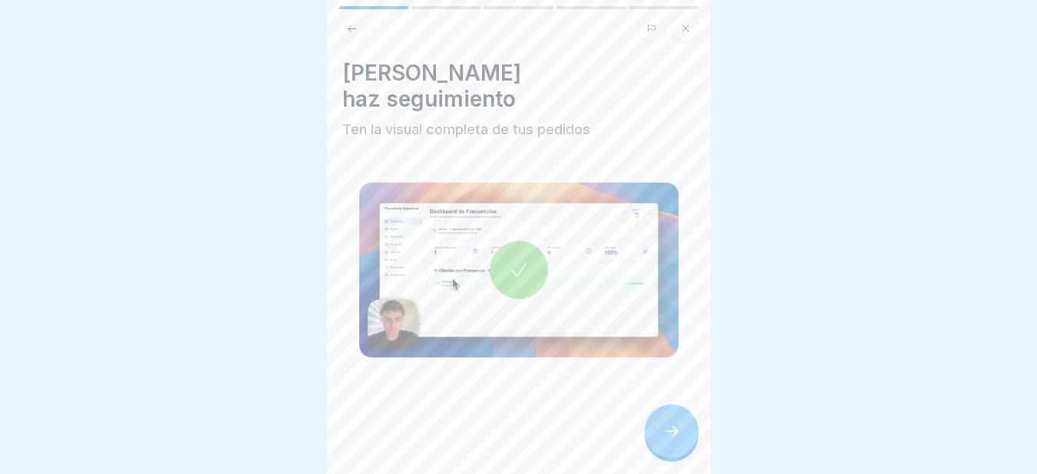
click at [666, 433] on icon at bounding box center [671, 431] width 18 height 18
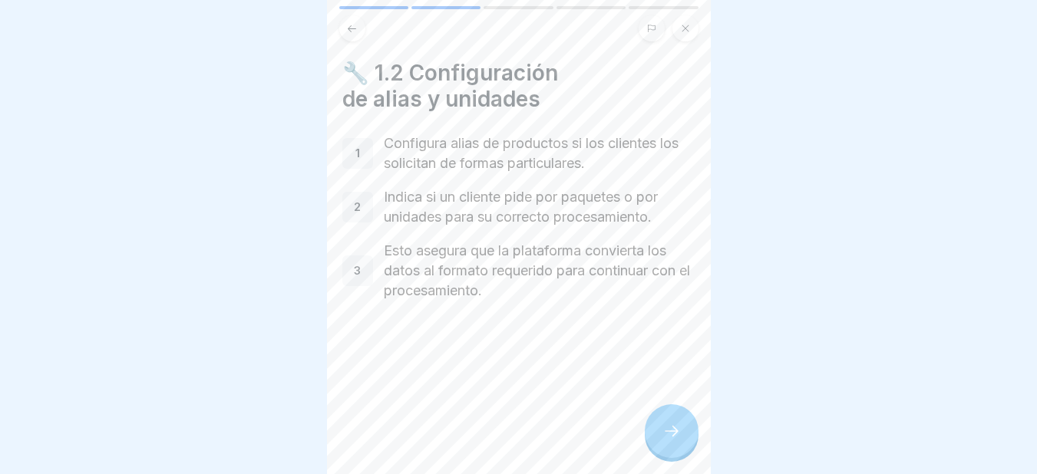
click at [669, 425] on icon at bounding box center [671, 431] width 18 height 18
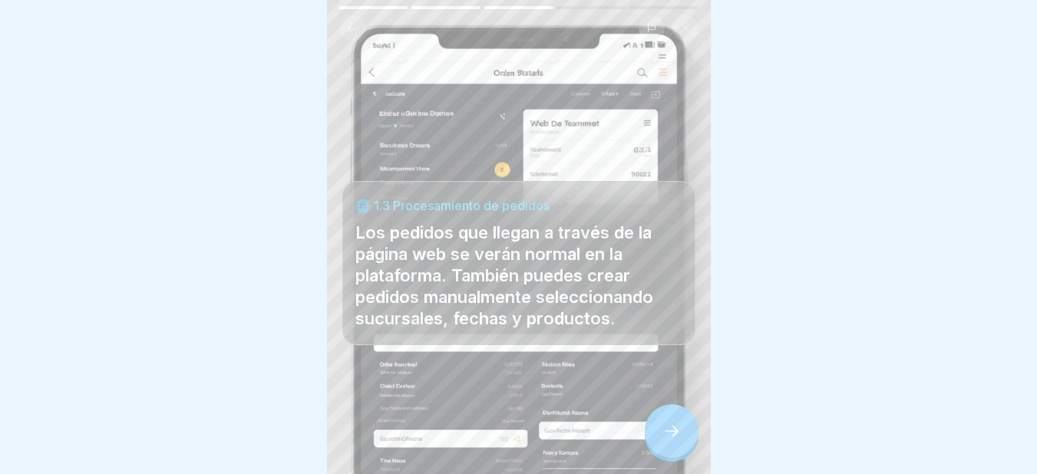
click at [669, 425] on icon at bounding box center [671, 431] width 18 height 18
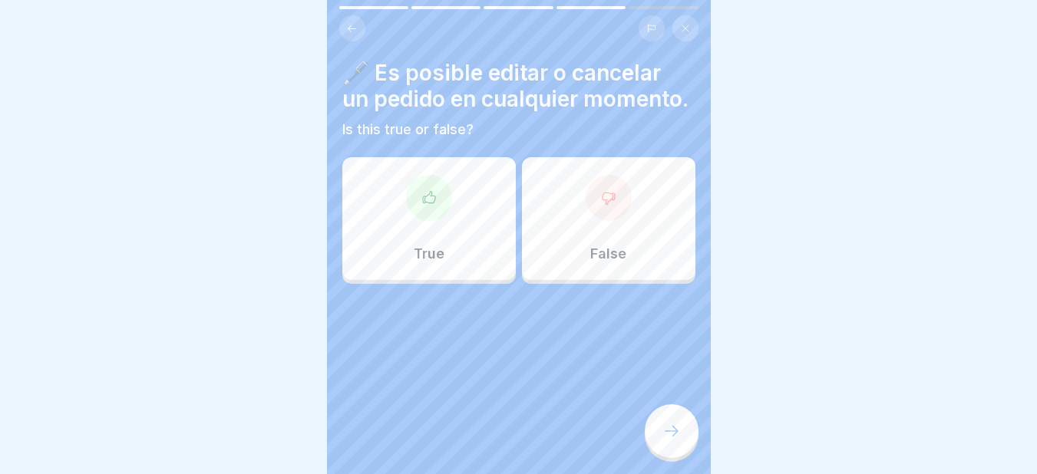
click at [421, 221] on div at bounding box center [429, 198] width 46 height 46
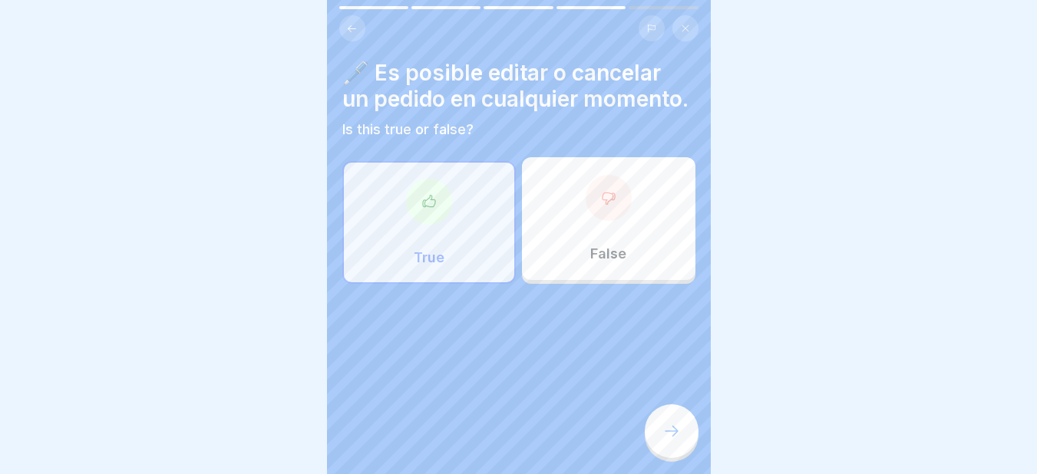
click at [676, 438] on icon at bounding box center [671, 431] width 18 height 18
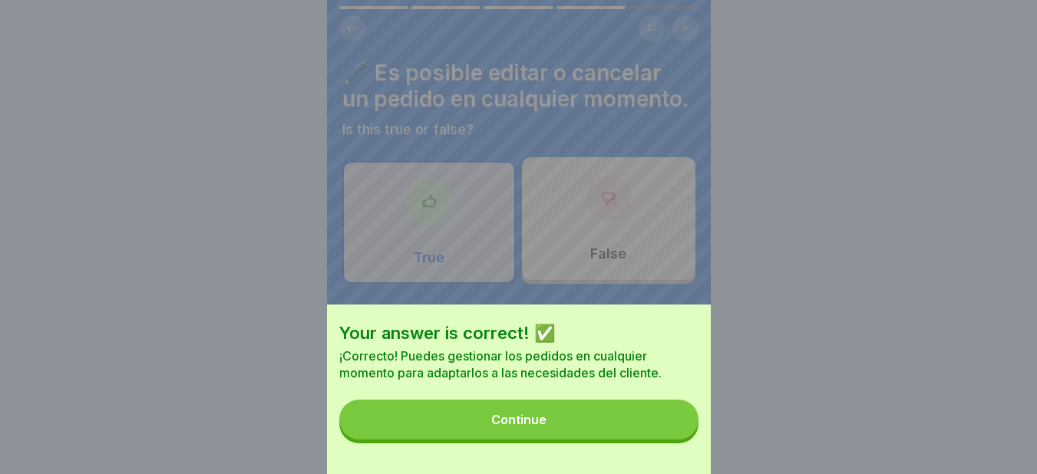
click at [542, 439] on button "Continue" at bounding box center [518, 420] width 359 height 40
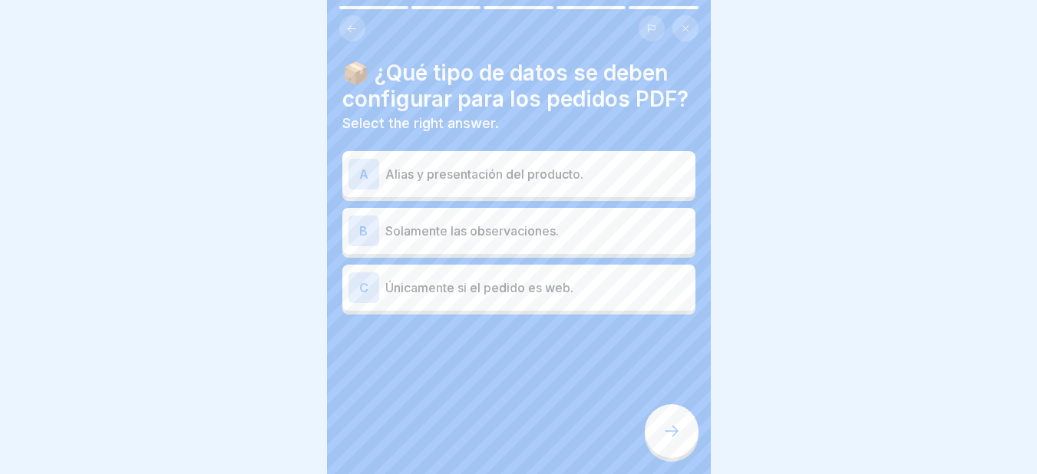
click at [359, 190] on div "A" at bounding box center [364, 174] width 31 height 31
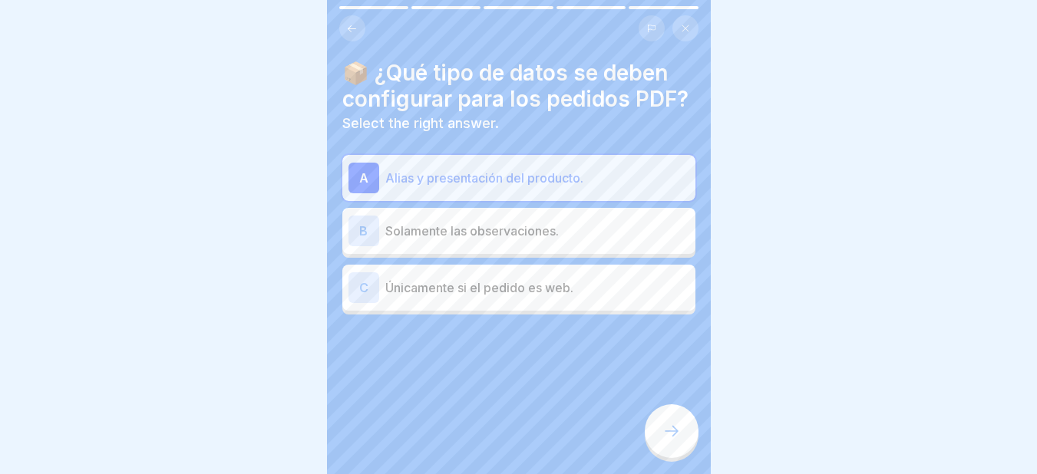
click at [667, 428] on icon at bounding box center [671, 431] width 18 height 18
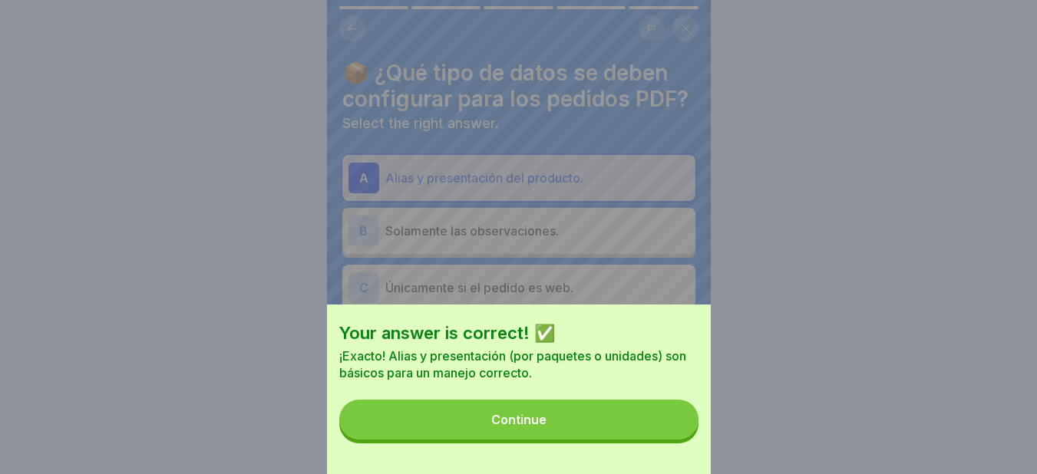
click at [540, 427] on div "Continue" at bounding box center [518, 420] width 55 height 14
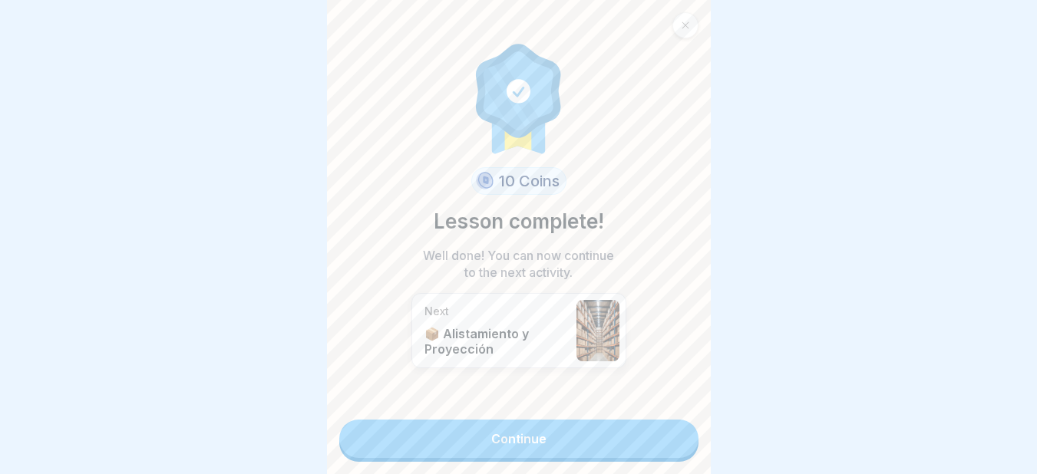
click at [515, 433] on link "Continue" at bounding box center [518, 439] width 359 height 38
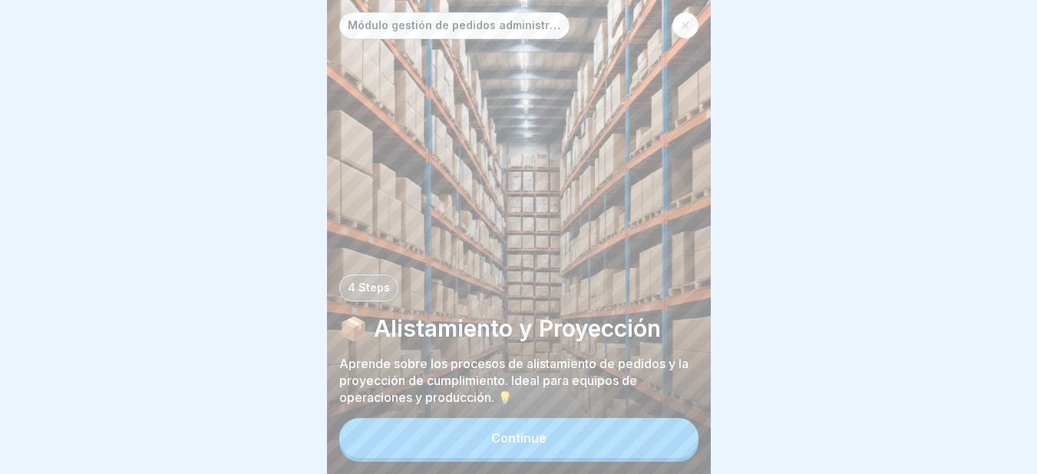
click at [510, 445] on div "Continue" at bounding box center [518, 438] width 55 height 14
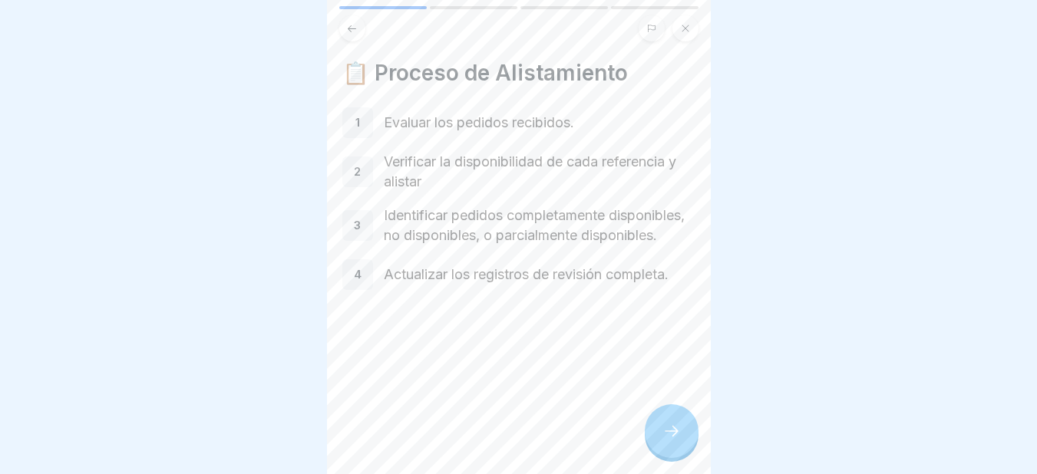
click at [669, 434] on div at bounding box center [672, 432] width 54 height 54
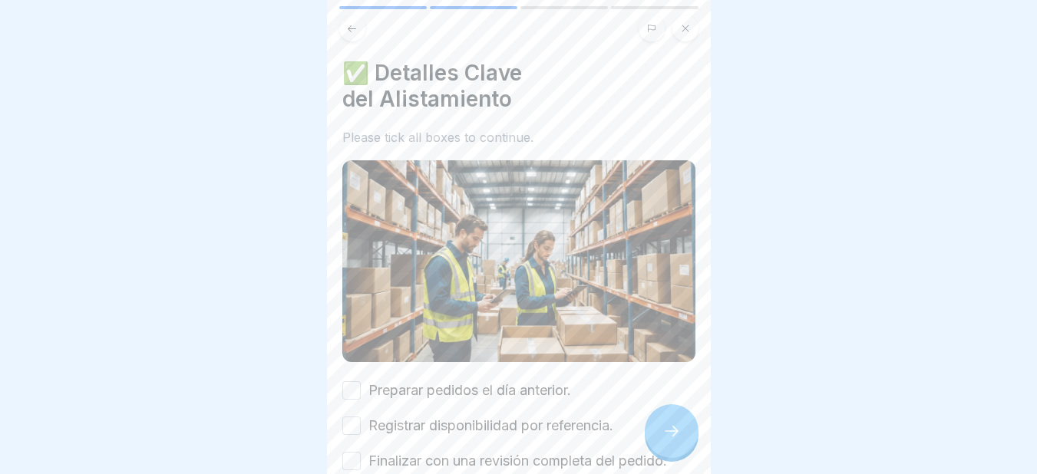
click at [356, 385] on button "Preparar pedidos el día anterior." at bounding box center [351, 391] width 18 height 18
click at [355, 419] on button "Registrar disponibilidad por referencia." at bounding box center [351, 426] width 18 height 18
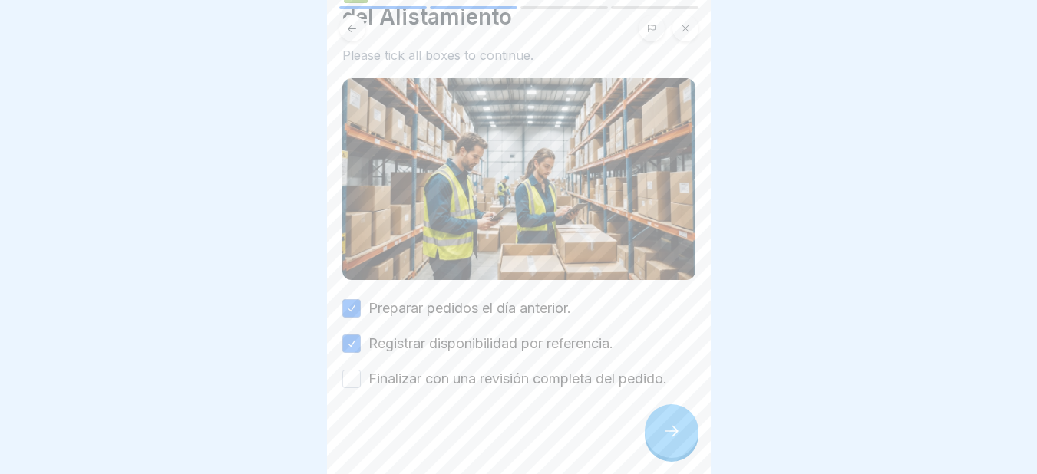
click at [346, 370] on button "Finalizar con una revisión completa del pedido." at bounding box center [351, 379] width 18 height 18
click at [666, 434] on div at bounding box center [672, 432] width 54 height 54
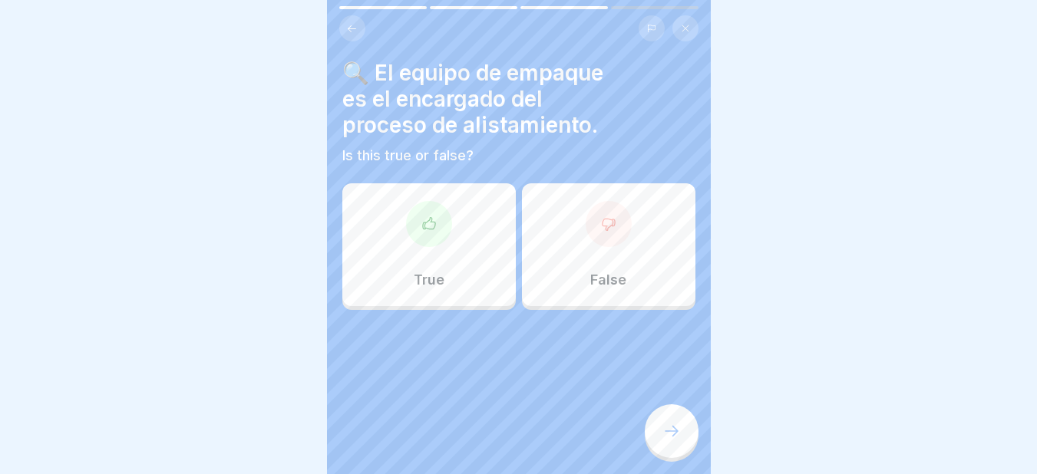
click at [436, 225] on div at bounding box center [429, 224] width 46 height 46
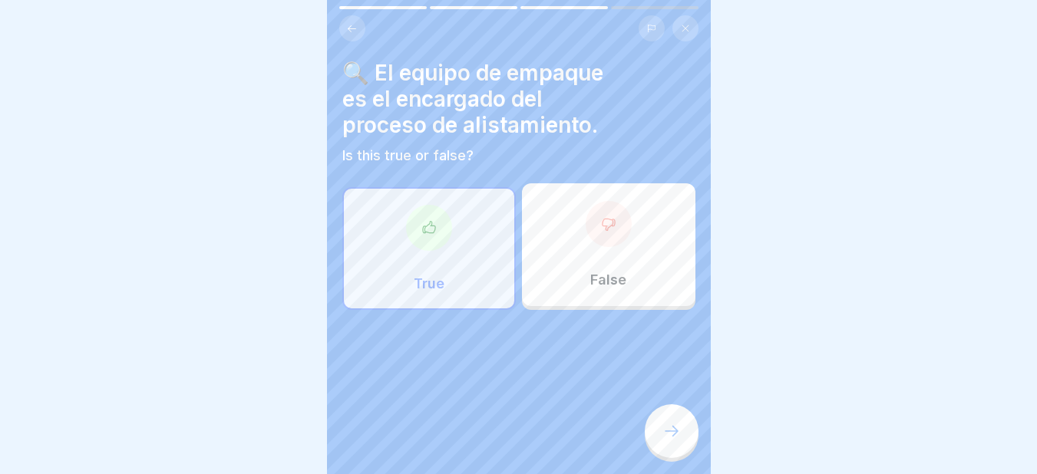
click at [668, 434] on div at bounding box center [672, 432] width 54 height 54
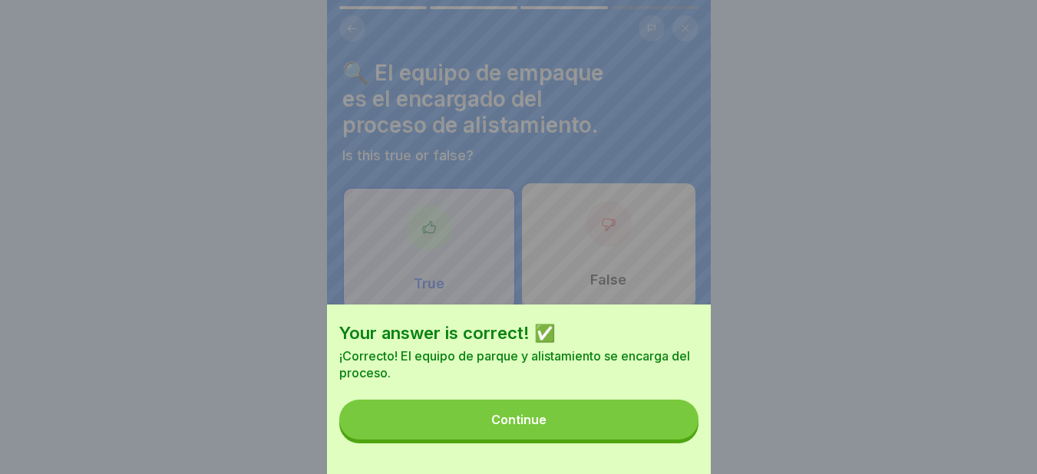
click at [504, 427] on div "Continue" at bounding box center [518, 420] width 55 height 14
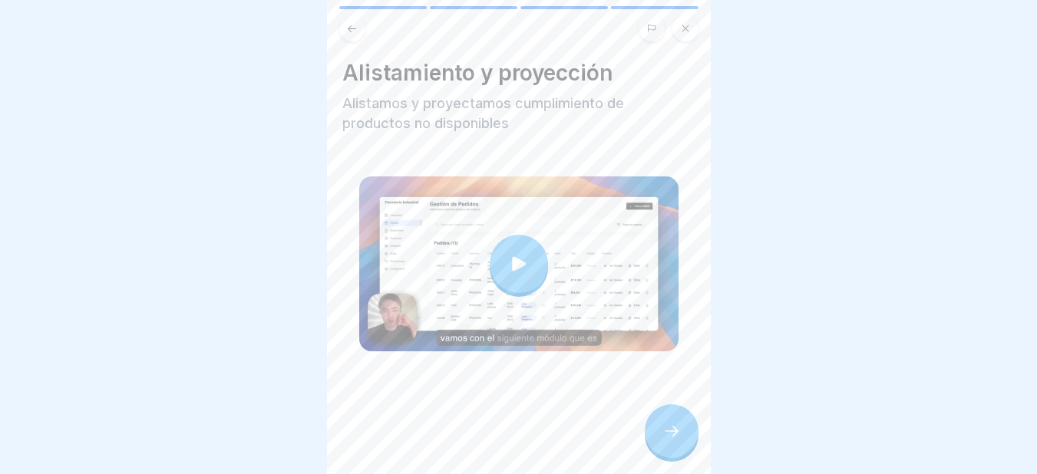
click at [514, 260] on icon at bounding box center [519, 264] width 14 height 15
click at [670, 439] on icon at bounding box center [671, 431] width 18 height 18
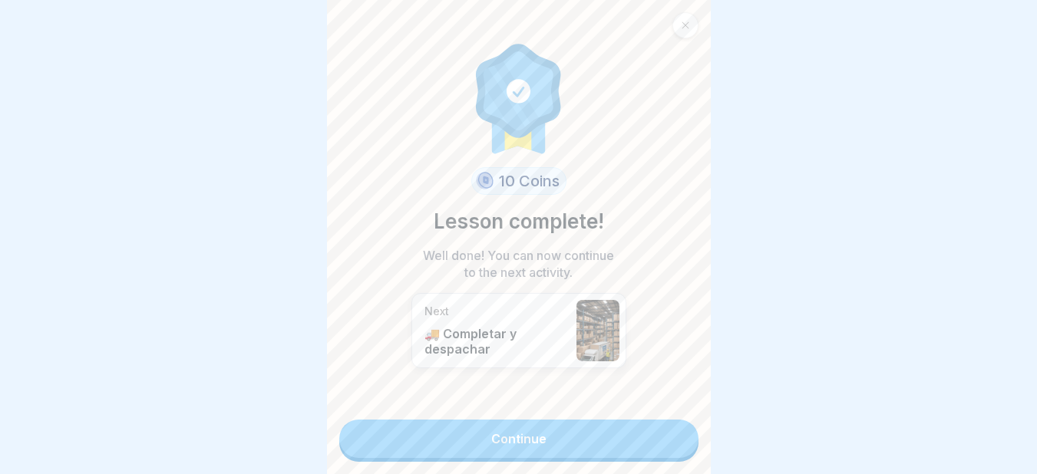
click at [521, 436] on link "Continue" at bounding box center [518, 439] width 359 height 38
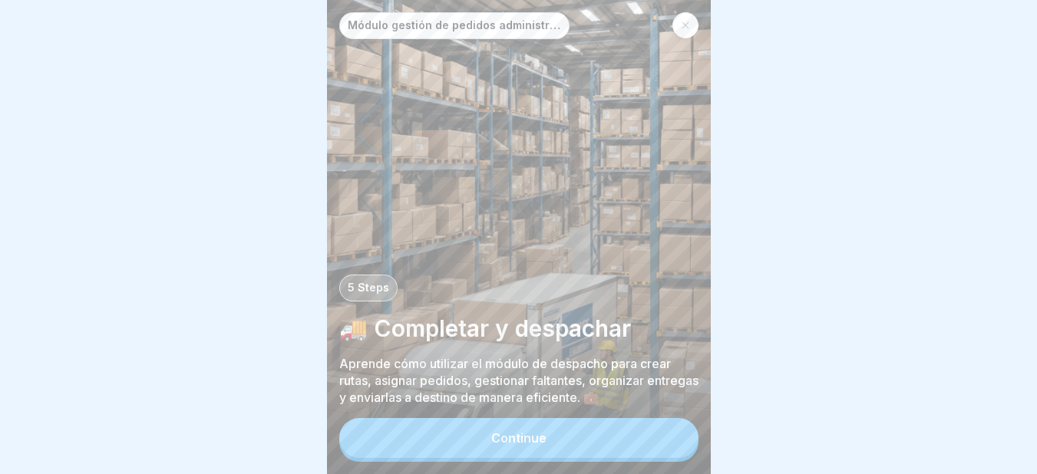
click at [522, 445] on div "Continue" at bounding box center [518, 438] width 55 height 14
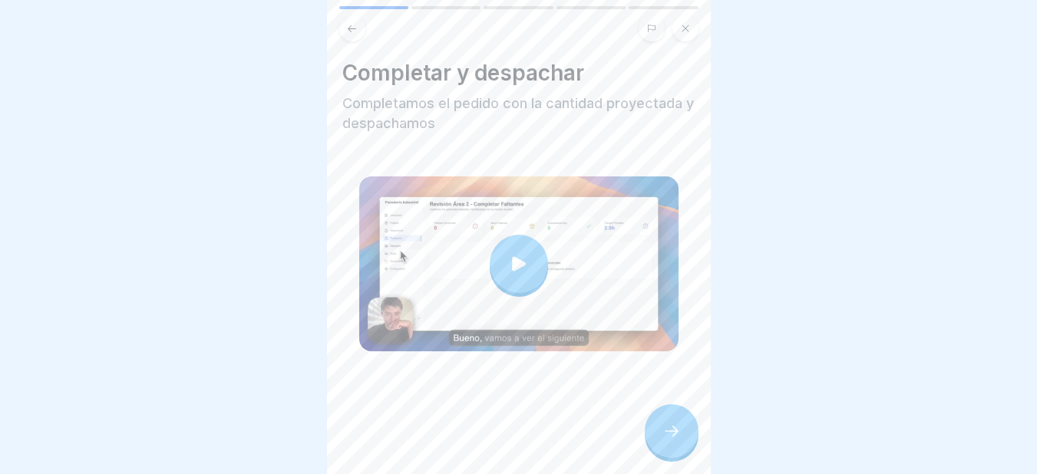
click at [511, 256] on icon at bounding box center [518, 263] width 21 height 21
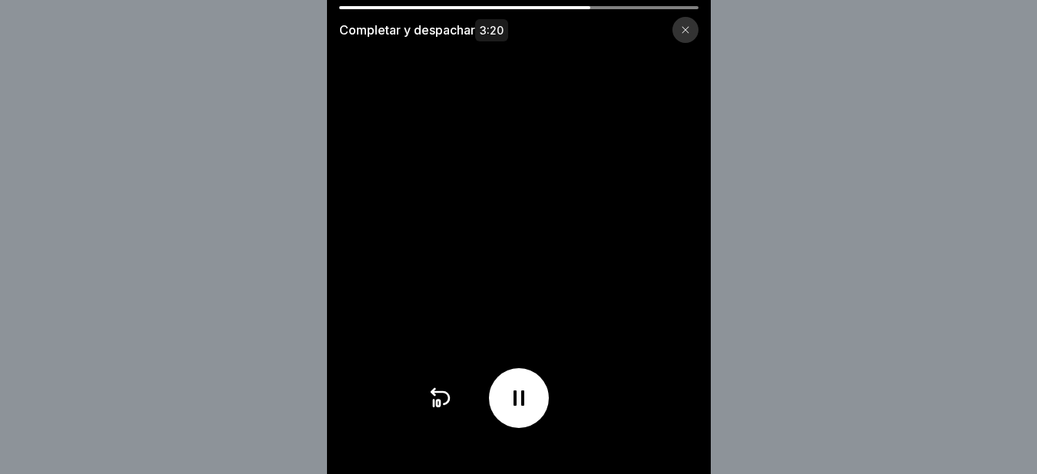
click at [531, 404] on icon at bounding box center [519, 398] width 25 height 25
click at [523, 398] on icon at bounding box center [519, 398] width 25 height 25
click at [523, 407] on icon at bounding box center [519, 398] width 25 height 25
click at [527, 407] on icon at bounding box center [518, 398] width 15 height 17
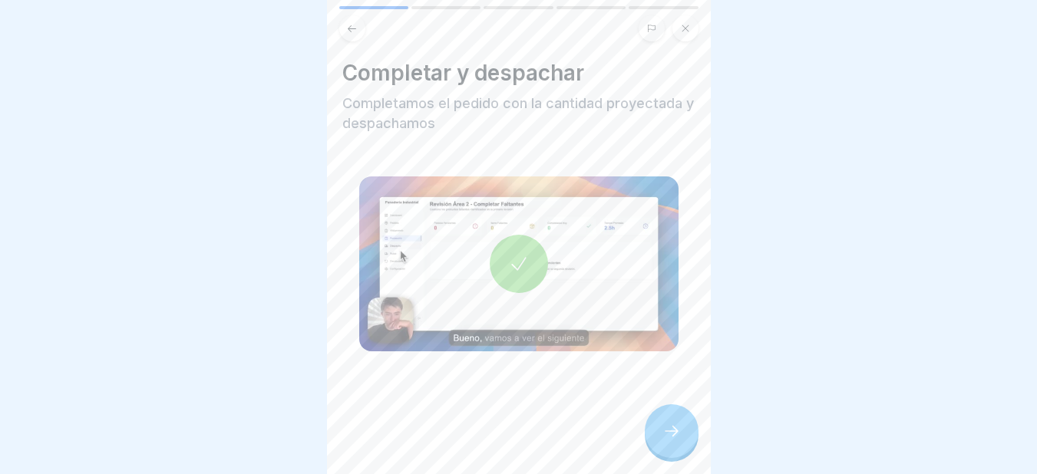
click at [663, 441] on icon at bounding box center [671, 431] width 18 height 18
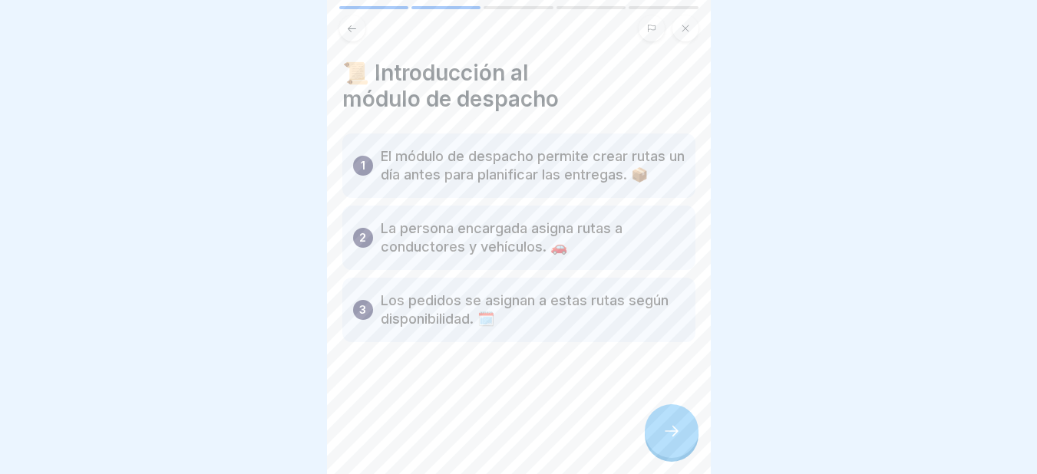
click at [671, 441] on icon at bounding box center [671, 431] width 18 height 18
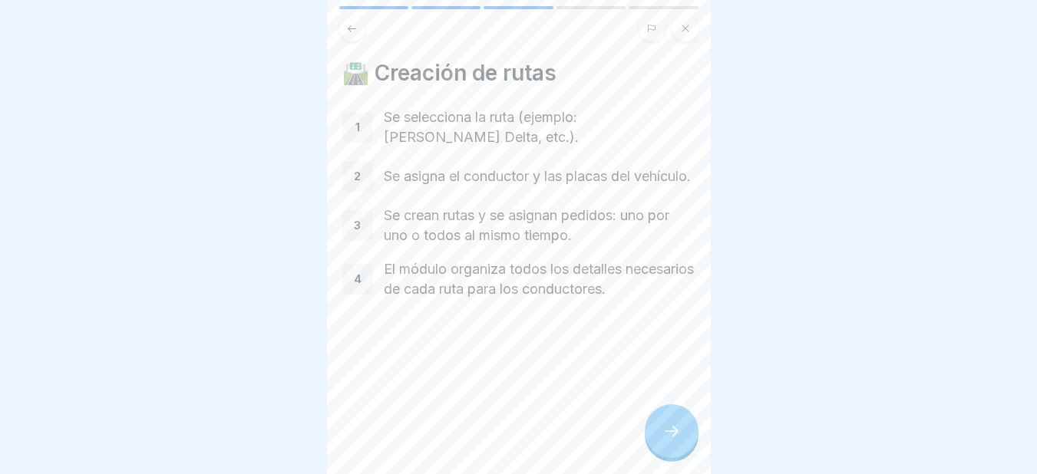
click at [666, 441] on icon at bounding box center [671, 431] width 18 height 18
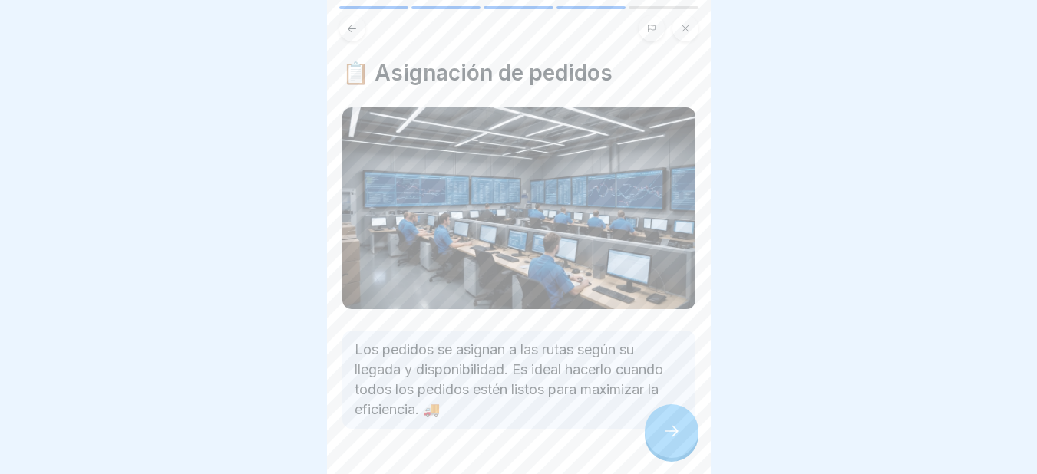
click at [666, 441] on icon at bounding box center [671, 431] width 18 height 18
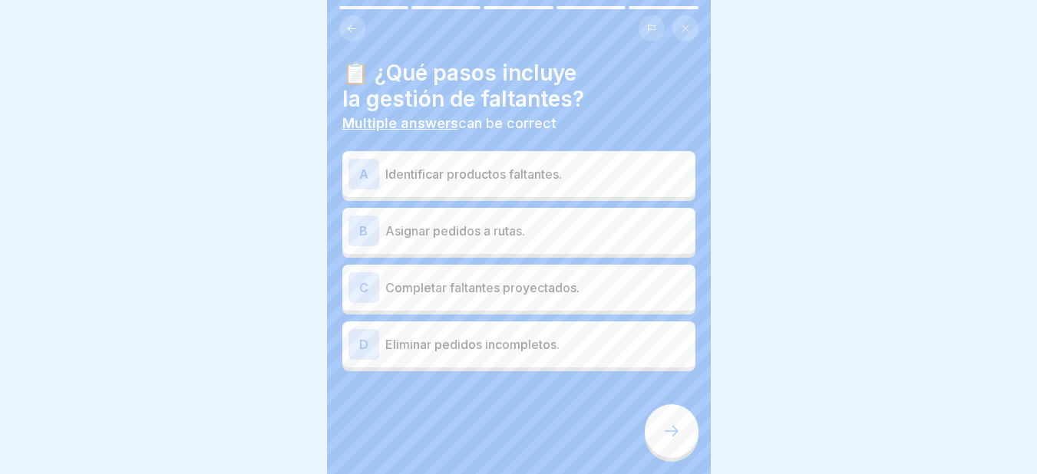
click at [359, 173] on div "A" at bounding box center [364, 174] width 31 height 31
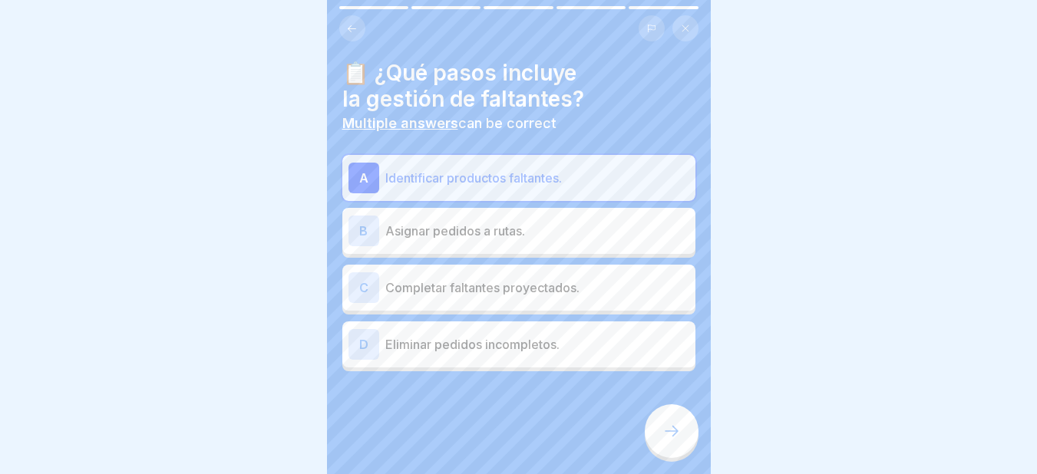
click at [360, 288] on div "C" at bounding box center [364, 288] width 31 height 31
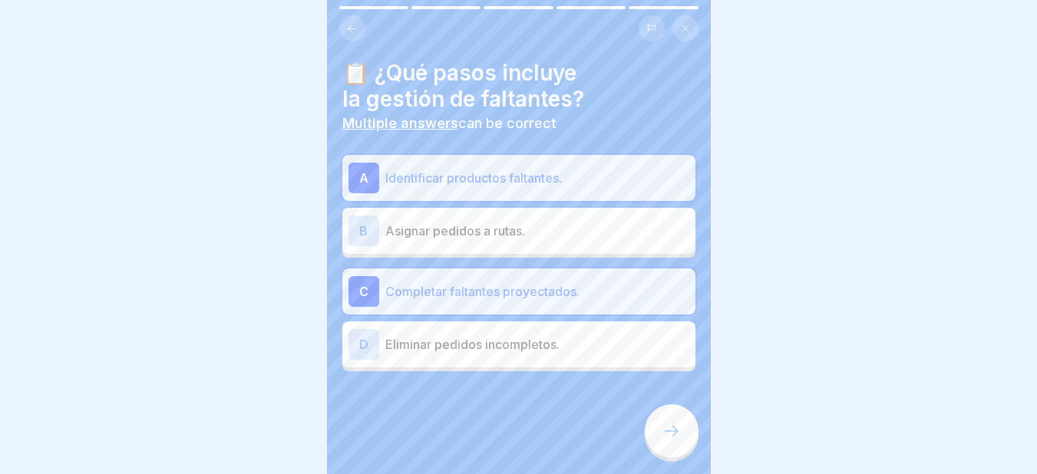
click at [670, 441] on icon at bounding box center [671, 431] width 18 height 18
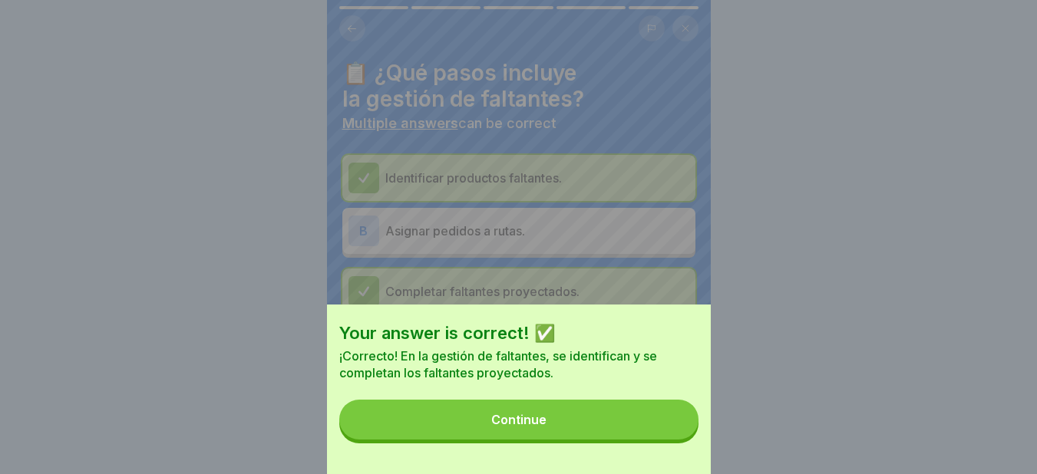
click at [530, 427] on div "Continue" at bounding box center [518, 420] width 55 height 14
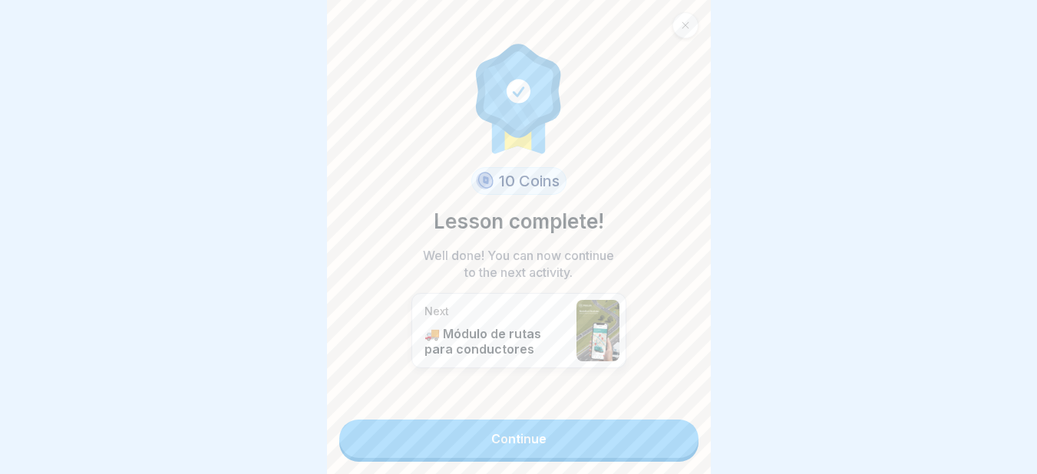
click at [505, 438] on link "Continue" at bounding box center [518, 439] width 359 height 38
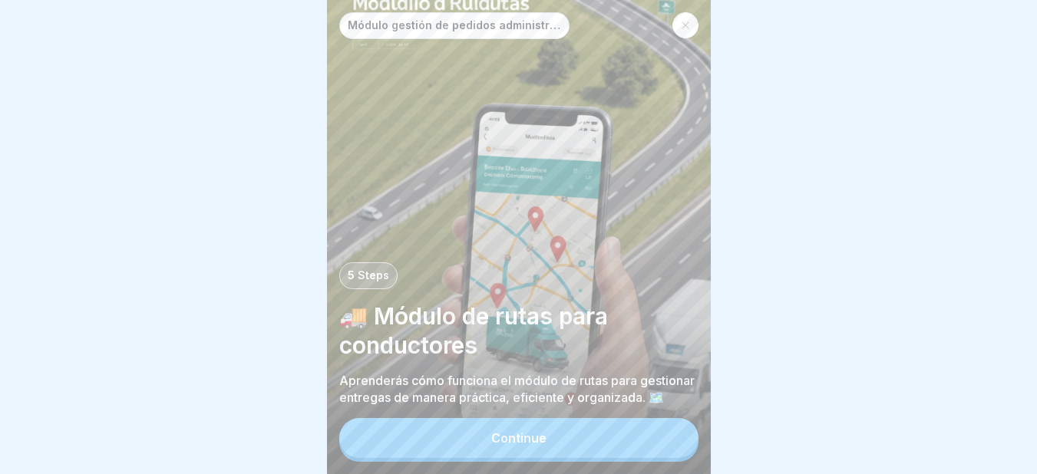
click at [520, 445] on div "Continue" at bounding box center [518, 438] width 55 height 14
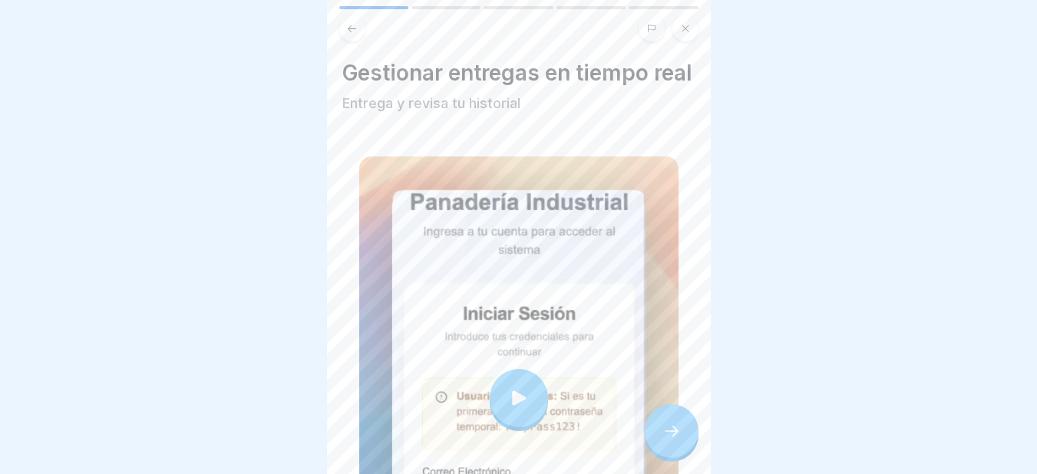
click at [501, 411] on div at bounding box center [519, 398] width 58 height 58
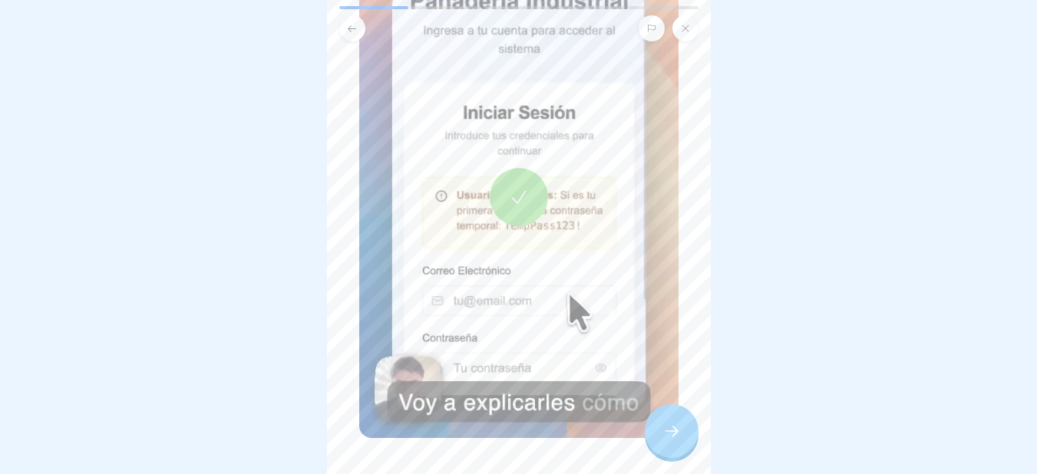
scroll to position [205, 0]
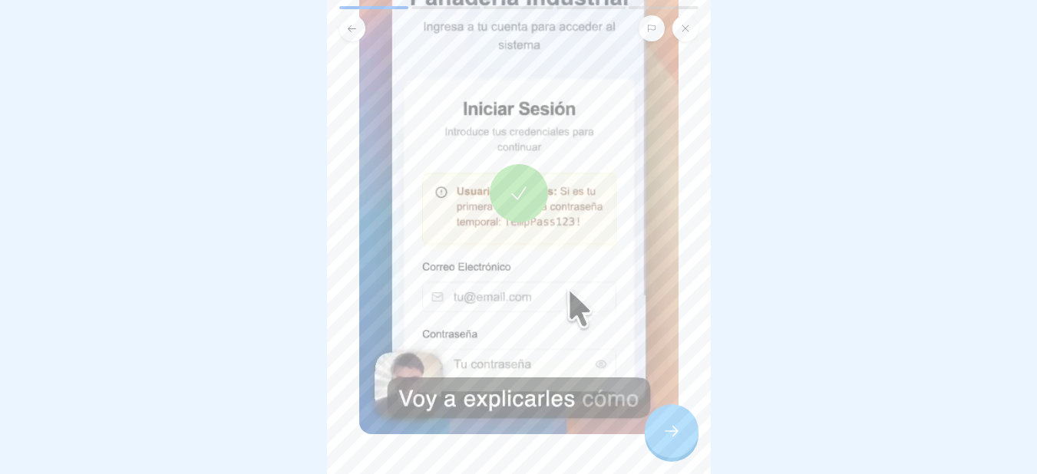
click at [676, 440] on icon at bounding box center [671, 431] width 18 height 18
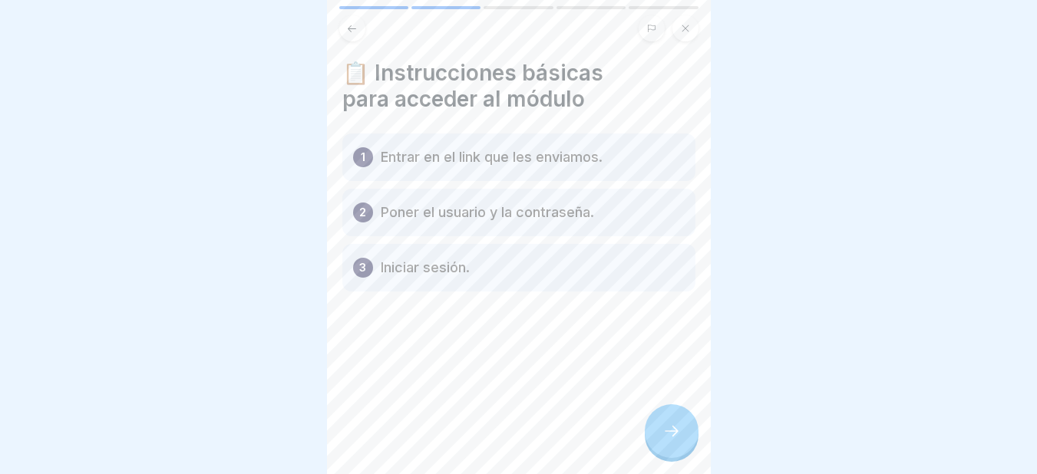
click at [673, 441] on icon at bounding box center [671, 431] width 18 height 18
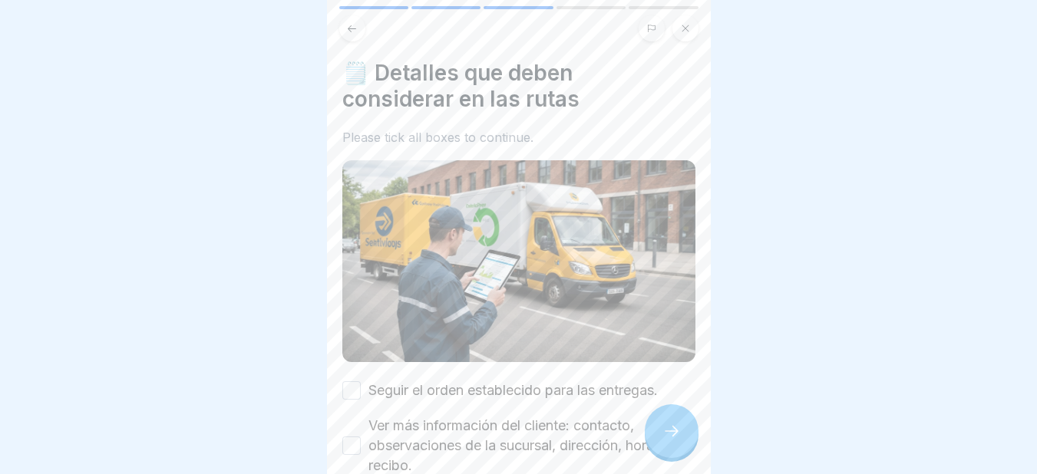
scroll to position [12, 0]
click at [353, 382] on button "Seguir el orden establecido para las entregas." at bounding box center [351, 391] width 18 height 18
click at [350, 437] on button "Ver más información del cliente: contacto, observaciones de la sucursal, direcc…" at bounding box center [351, 446] width 18 height 18
click at [677, 431] on icon at bounding box center [671, 431] width 18 height 18
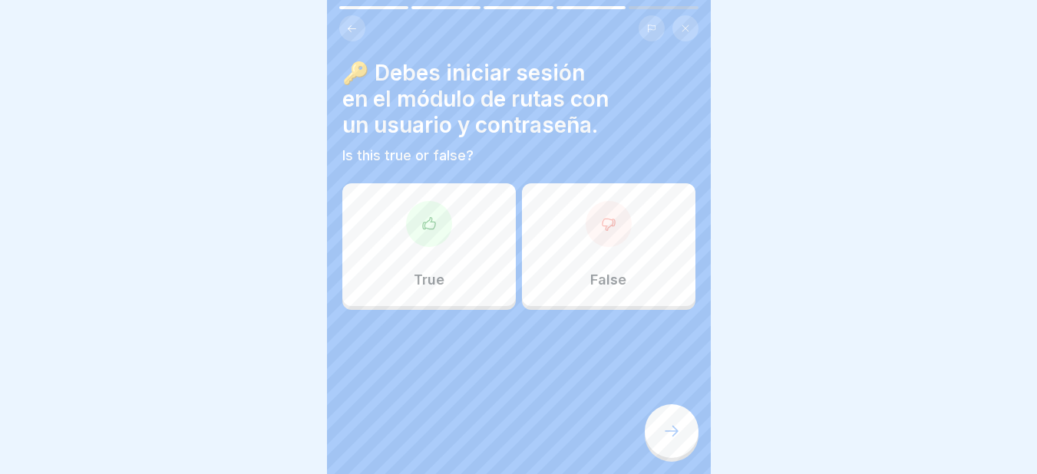
click at [441, 226] on div at bounding box center [429, 224] width 46 height 46
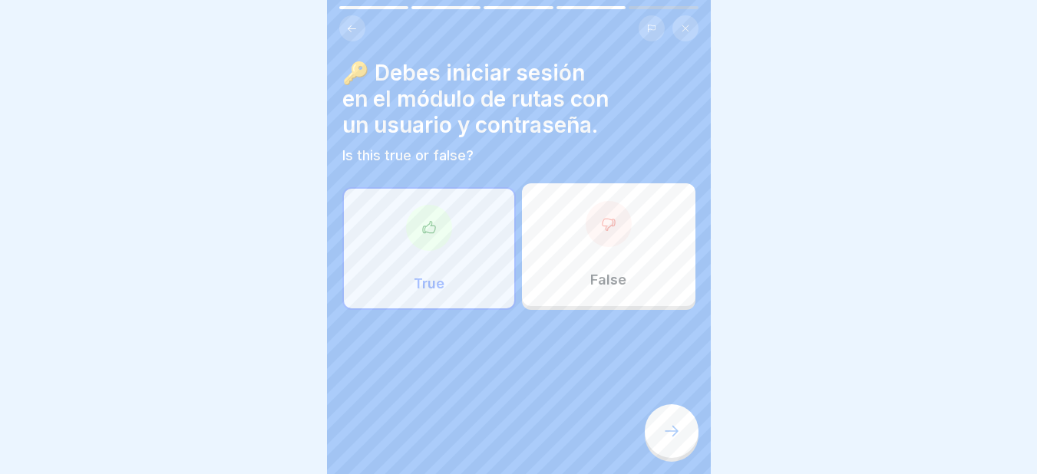
click at [669, 433] on icon at bounding box center [671, 431] width 18 height 18
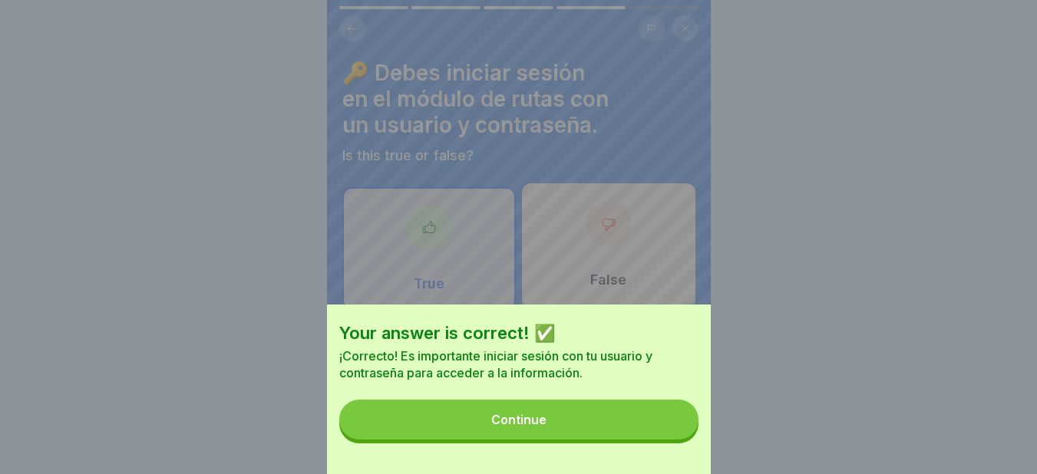
click at [524, 427] on div "Continue" at bounding box center [518, 420] width 55 height 14
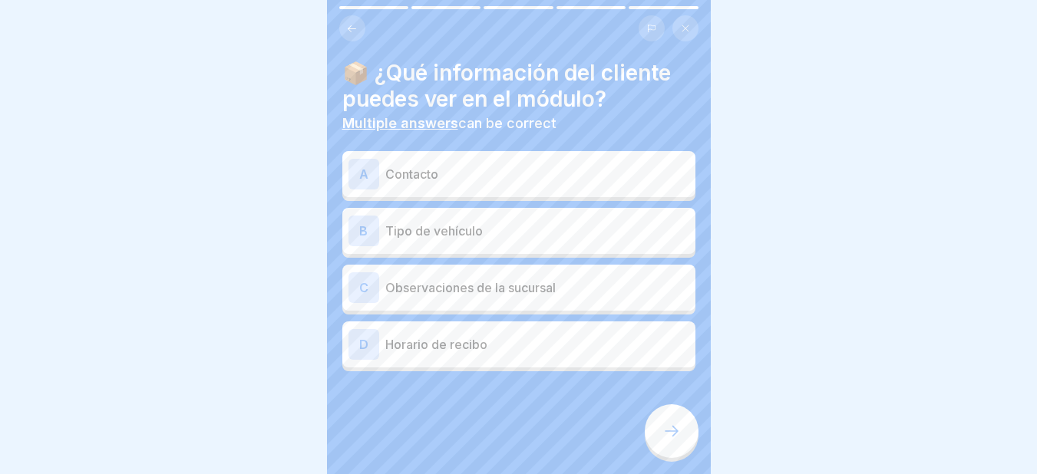
click at [359, 162] on div "A" at bounding box center [364, 174] width 31 height 31
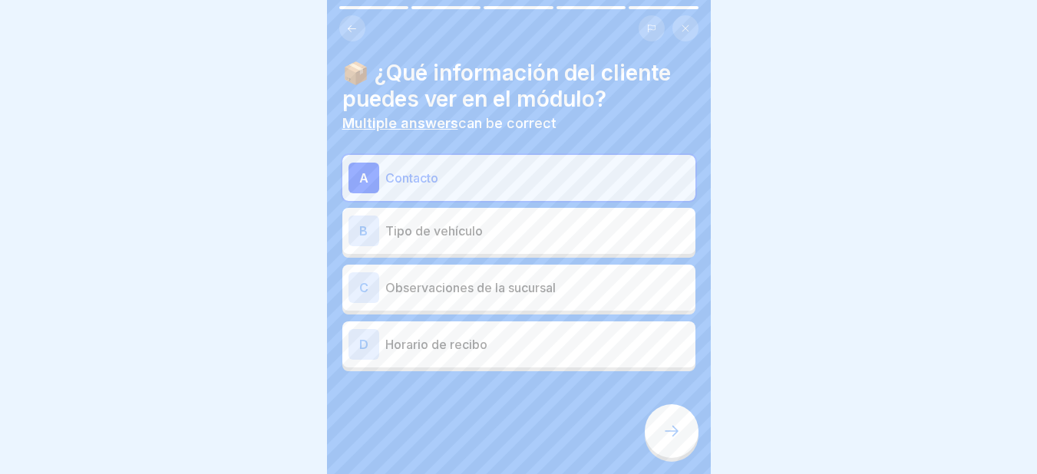
click at [361, 276] on div "C" at bounding box center [364, 288] width 31 height 31
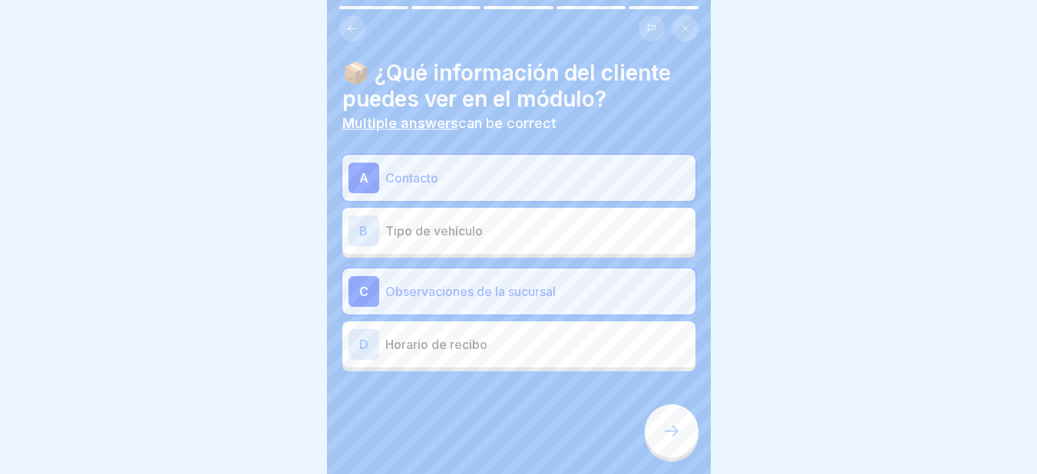
click at [367, 329] on div "D" at bounding box center [364, 344] width 31 height 31
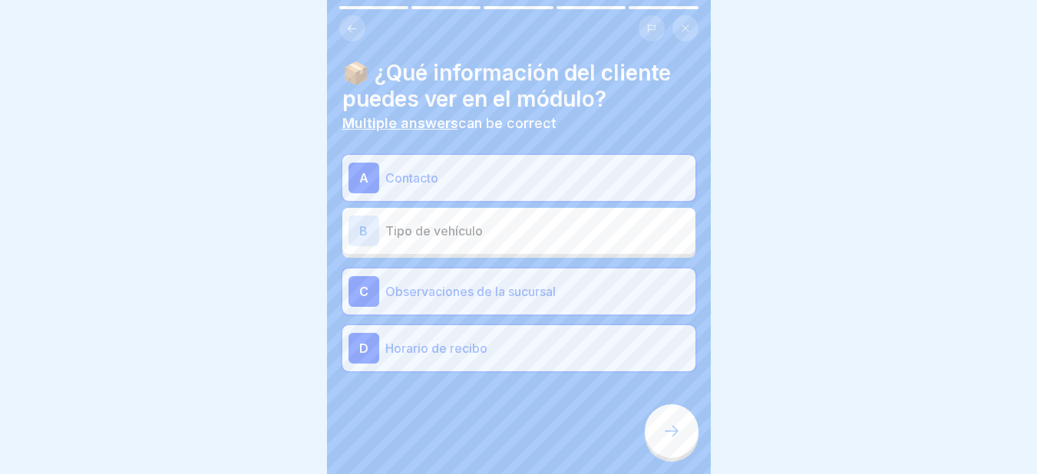
click at [671, 428] on icon at bounding box center [671, 431] width 18 height 18
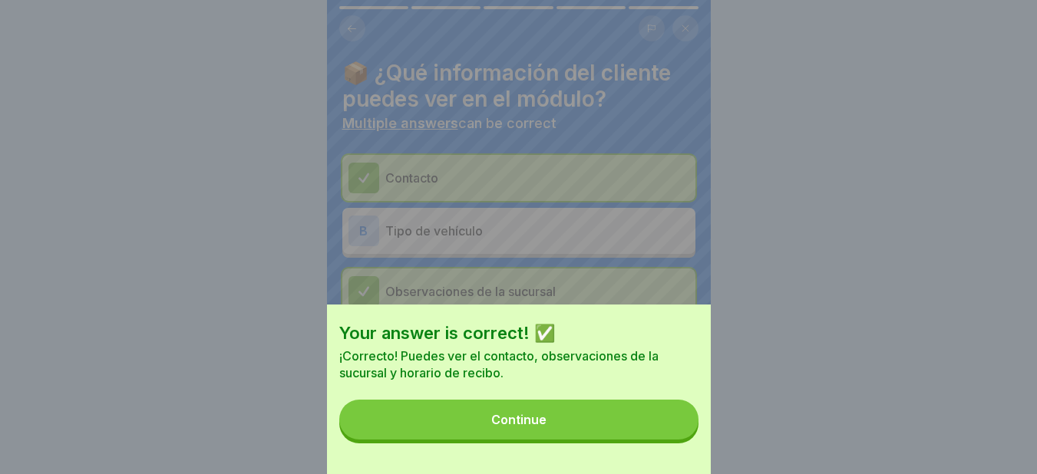
click at [516, 425] on button "Continue" at bounding box center [518, 420] width 359 height 40
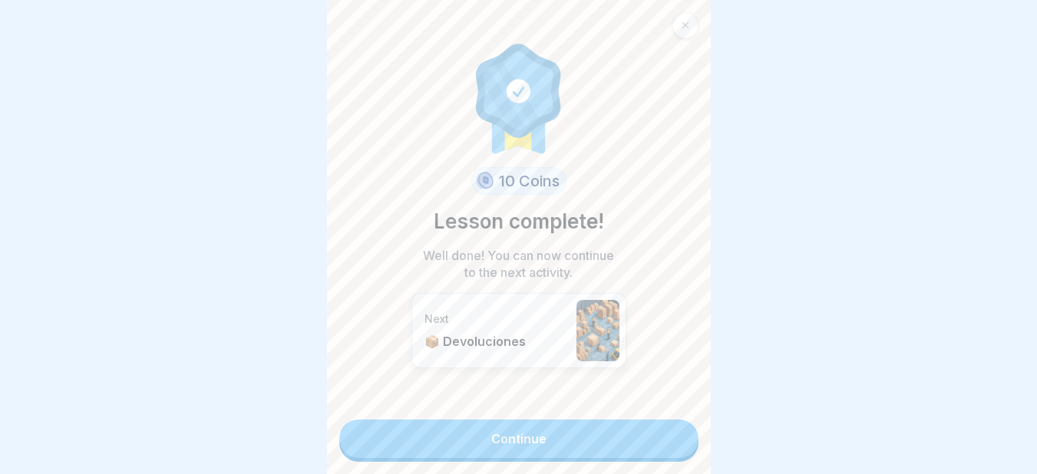
click at [503, 420] on link "Continue" at bounding box center [518, 439] width 359 height 38
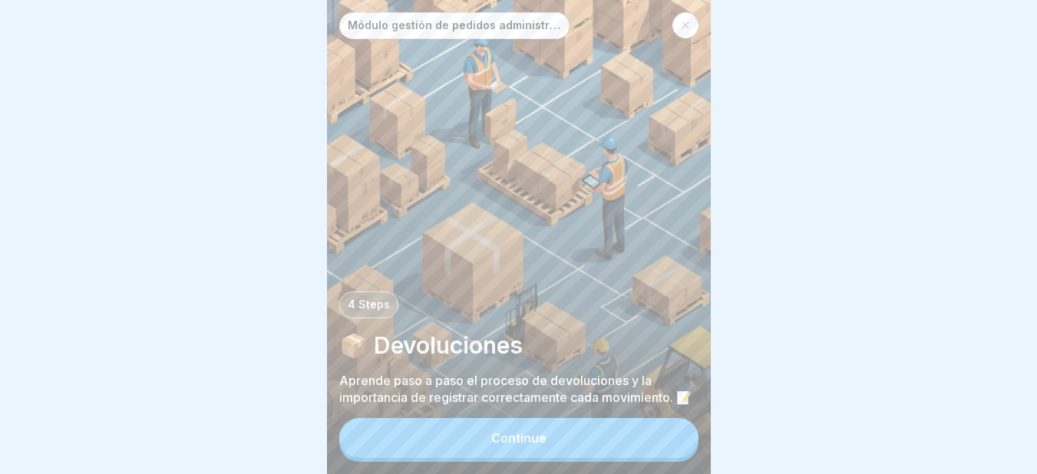
click at [511, 445] on div "Continue" at bounding box center [518, 438] width 55 height 14
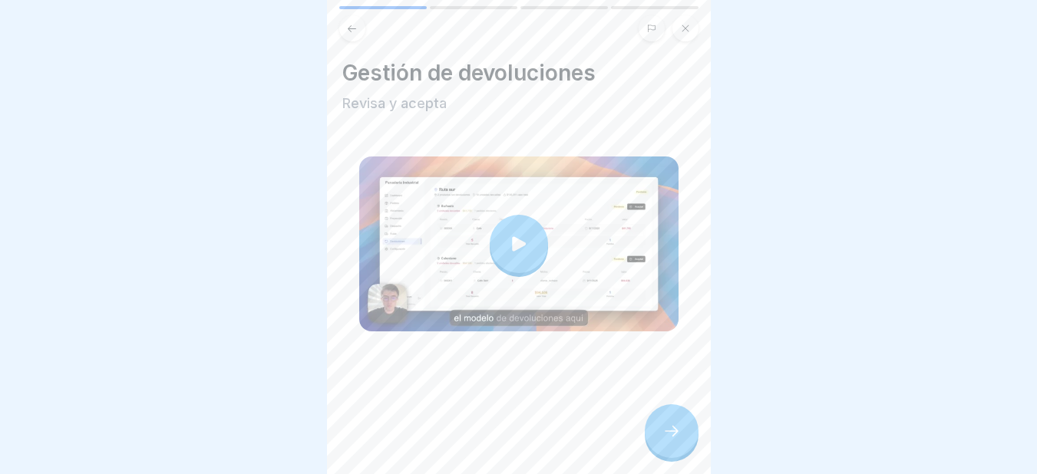
click at [508, 237] on icon at bounding box center [518, 243] width 21 height 21
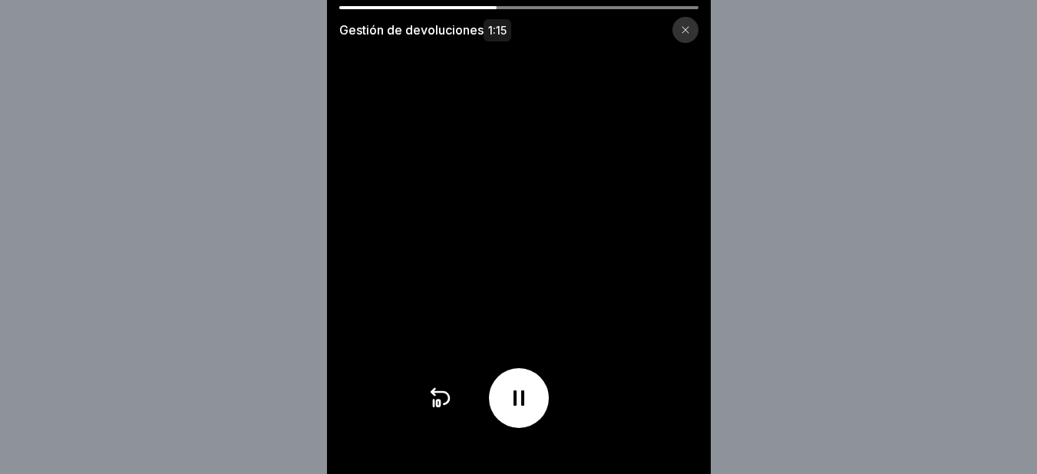
click at [515, 247] on video at bounding box center [519, 237] width 384 height 474
click at [523, 405] on icon at bounding box center [519, 398] width 25 height 25
click at [520, 402] on icon at bounding box center [519, 398] width 25 height 25
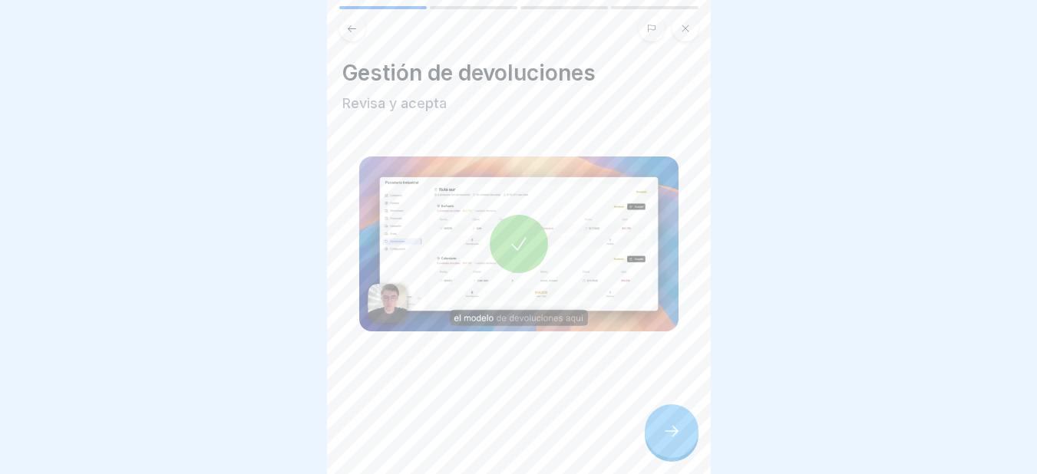
click at [681, 441] on div at bounding box center [672, 432] width 54 height 54
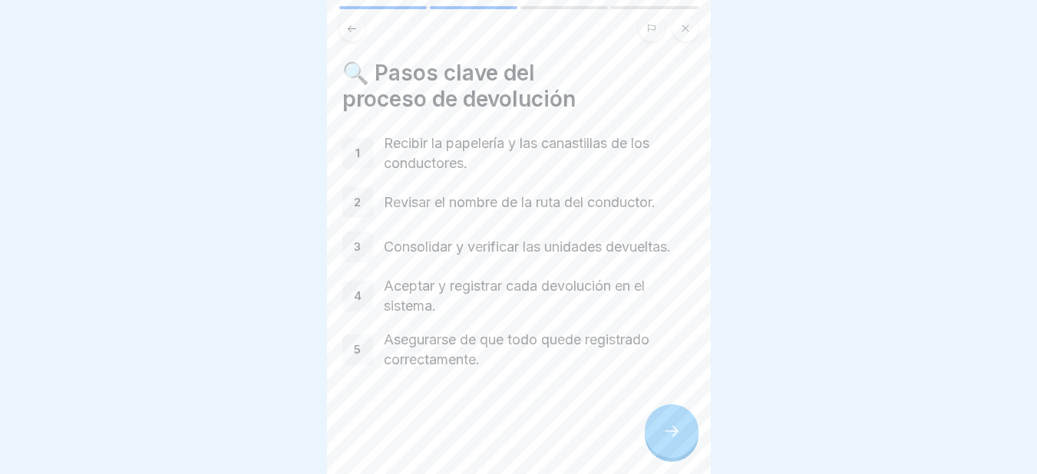
click at [664, 441] on icon at bounding box center [671, 431] width 18 height 18
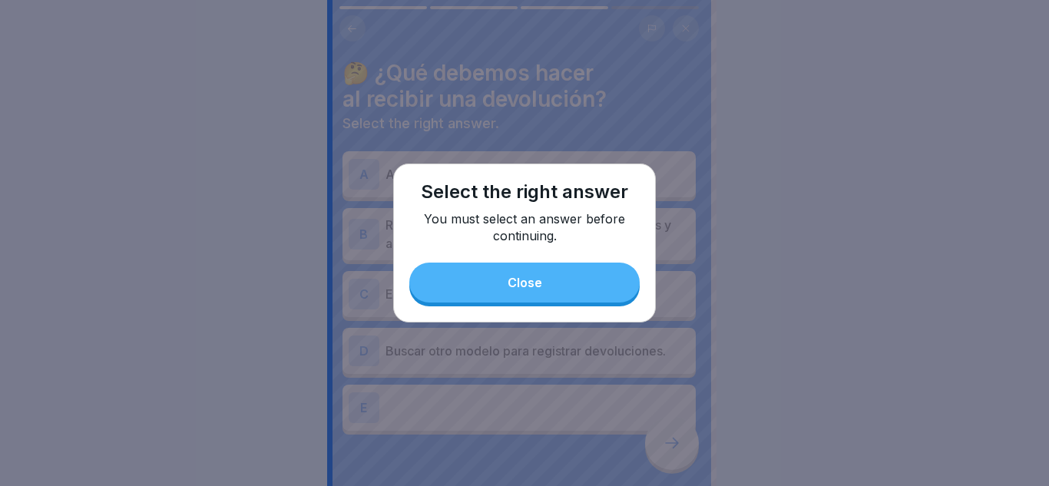
click at [523, 282] on div "Close" at bounding box center [524, 283] width 35 height 14
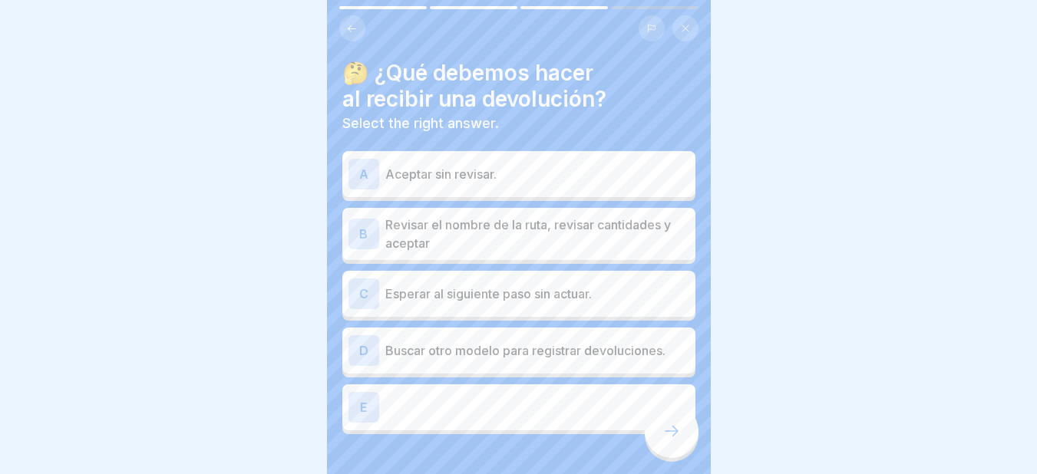
click at [360, 230] on div "B" at bounding box center [364, 234] width 31 height 31
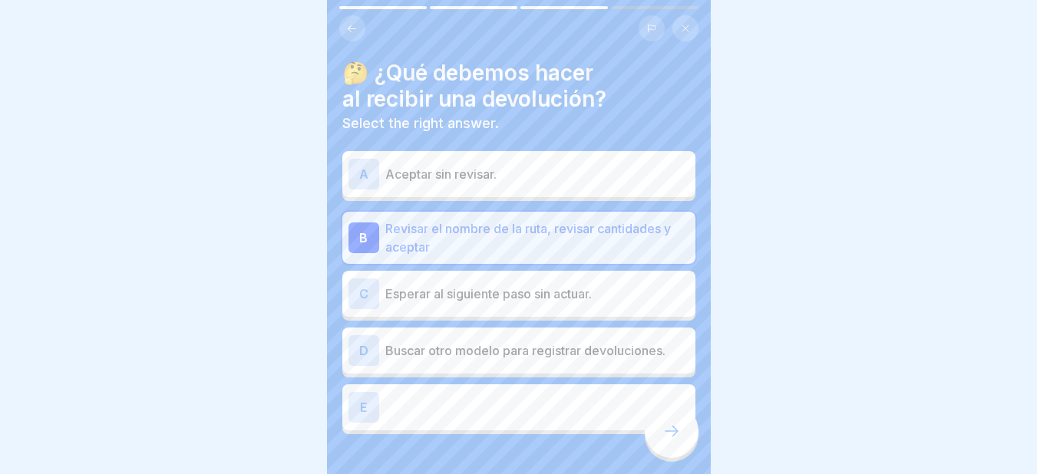
click at [669, 441] on icon at bounding box center [671, 431] width 18 height 18
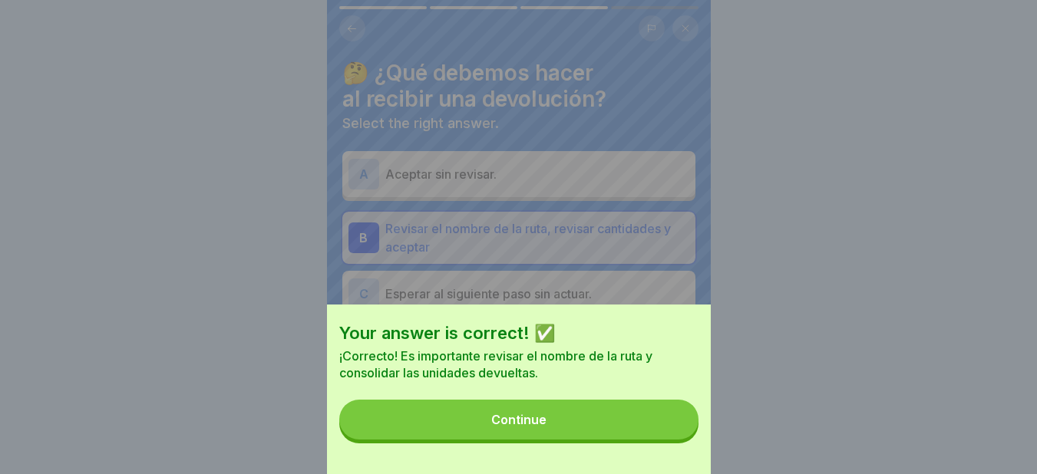
click at [524, 427] on div "Continue" at bounding box center [518, 420] width 55 height 14
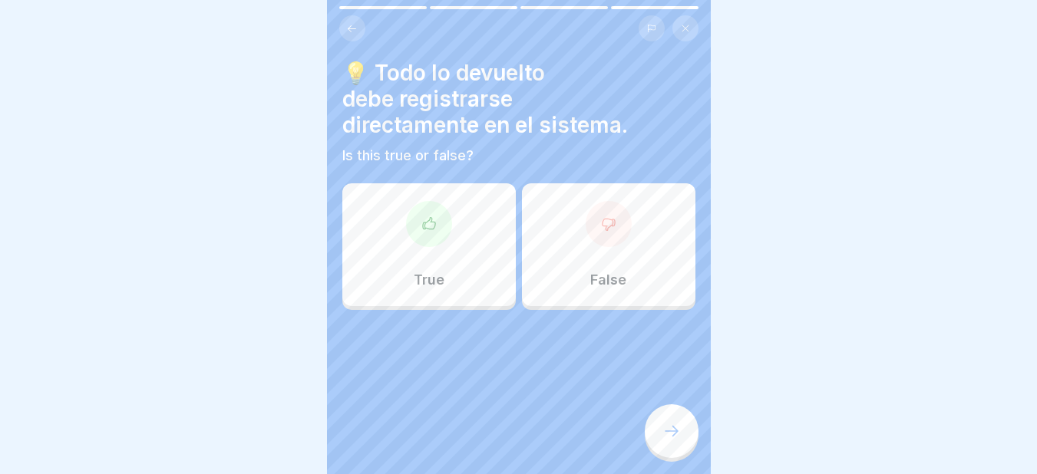
click at [422, 229] on icon at bounding box center [428, 223] width 12 height 12
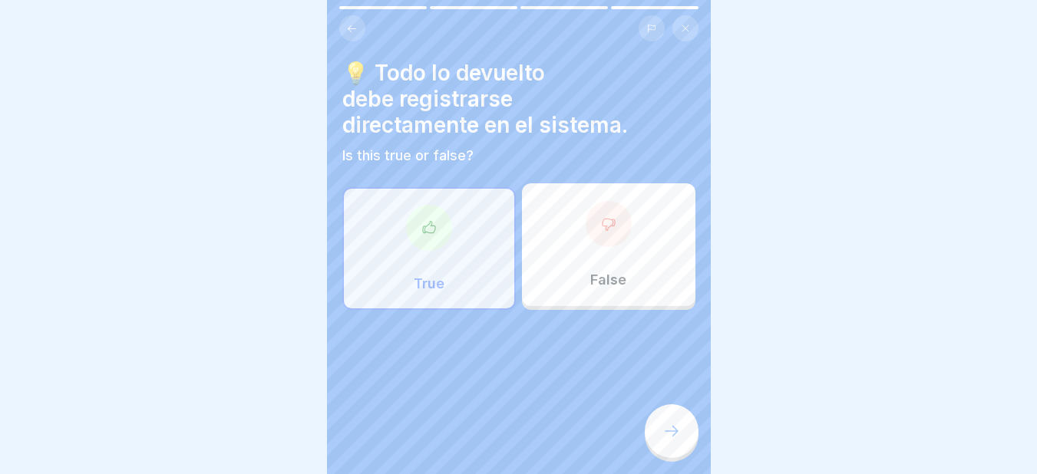
click at [676, 441] on icon at bounding box center [671, 431] width 18 height 18
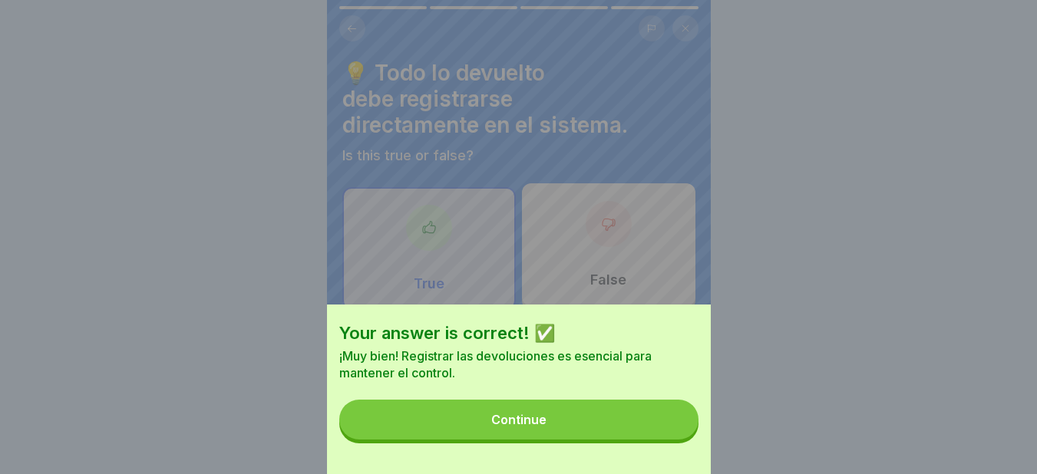
click at [505, 427] on div "Continue" at bounding box center [518, 420] width 55 height 14
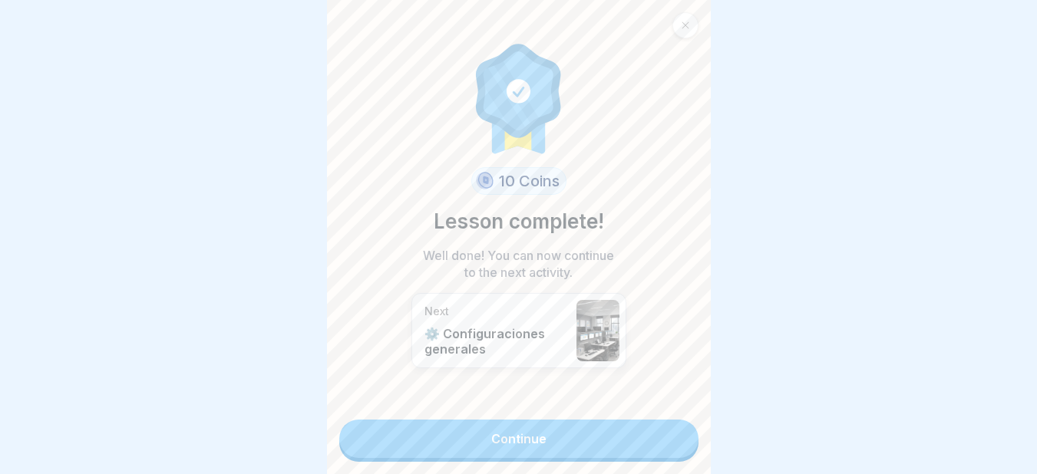
click at [515, 432] on link "Continue" at bounding box center [518, 439] width 359 height 38
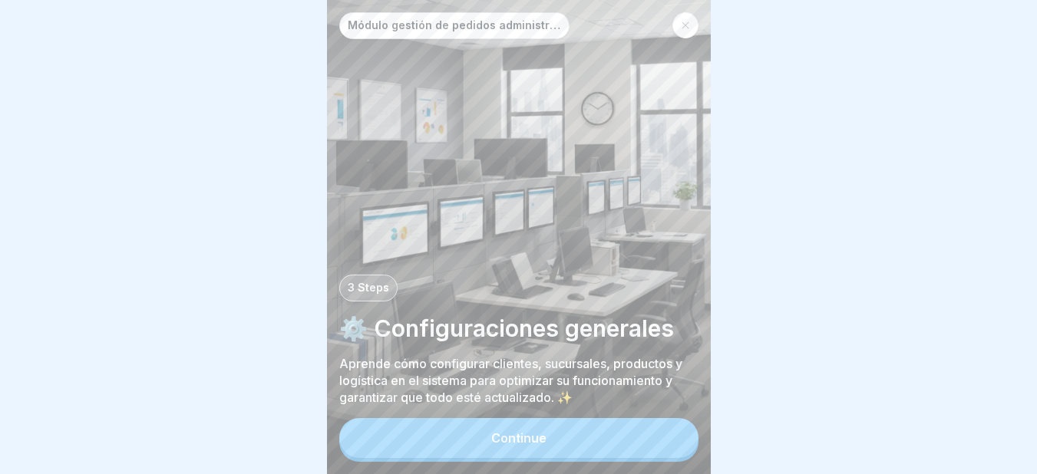
click at [528, 445] on div "Continue" at bounding box center [518, 438] width 55 height 14
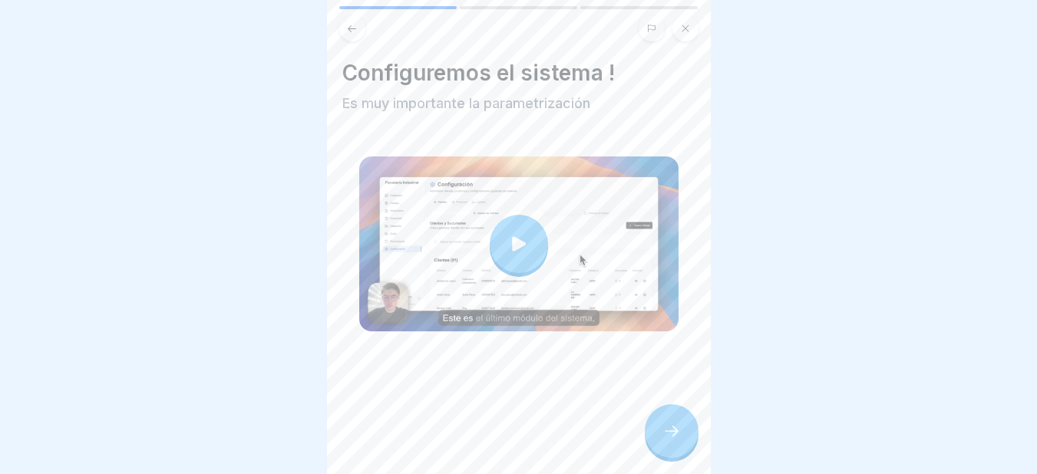
click at [512, 242] on icon at bounding box center [519, 244] width 14 height 15
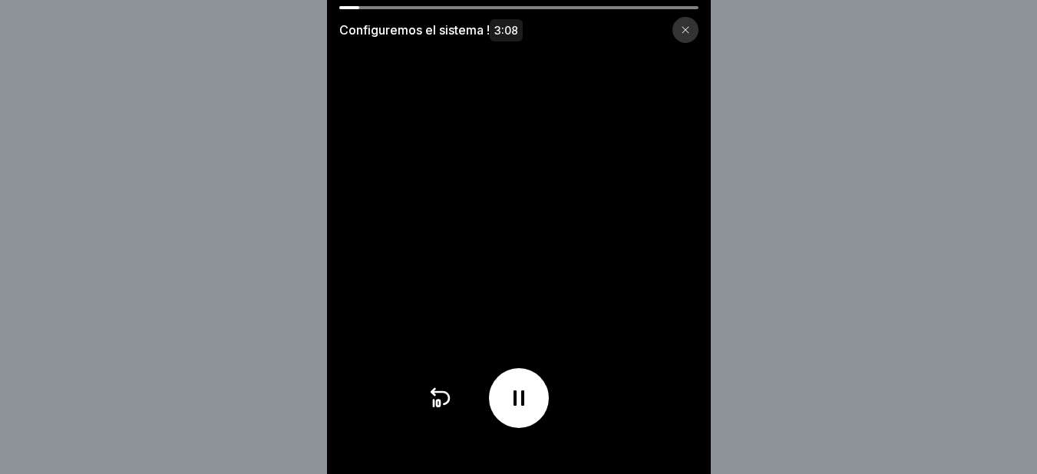
click at [536, 277] on video at bounding box center [519, 237] width 384 height 474
click at [520, 406] on icon at bounding box center [519, 398] width 11 height 15
click at [520, 405] on icon at bounding box center [518, 398] width 15 height 17
click at [514, 411] on icon at bounding box center [519, 398] width 25 height 25
click at [535, 393] on div at bounding box center [519, 398] width 60 height 60
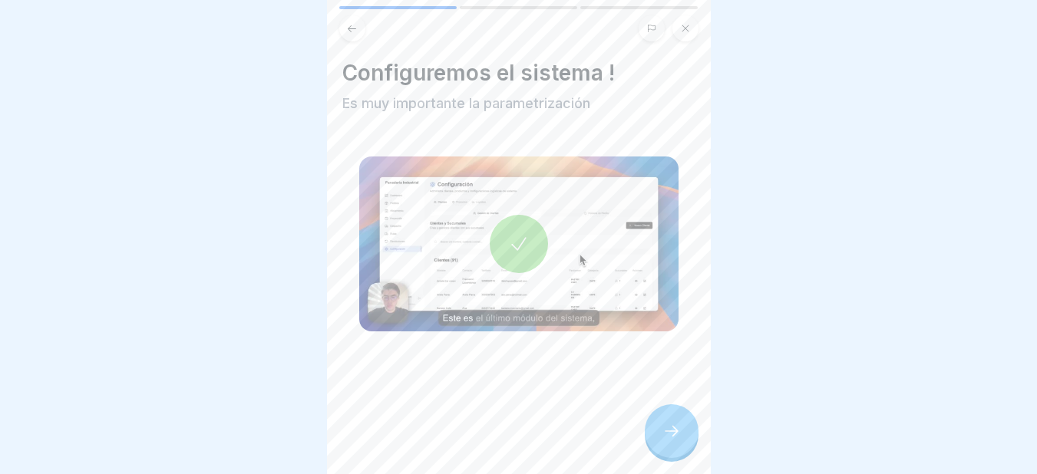
click at [672, 441] on icon at bounding box center [671, 431] width 18 height 18
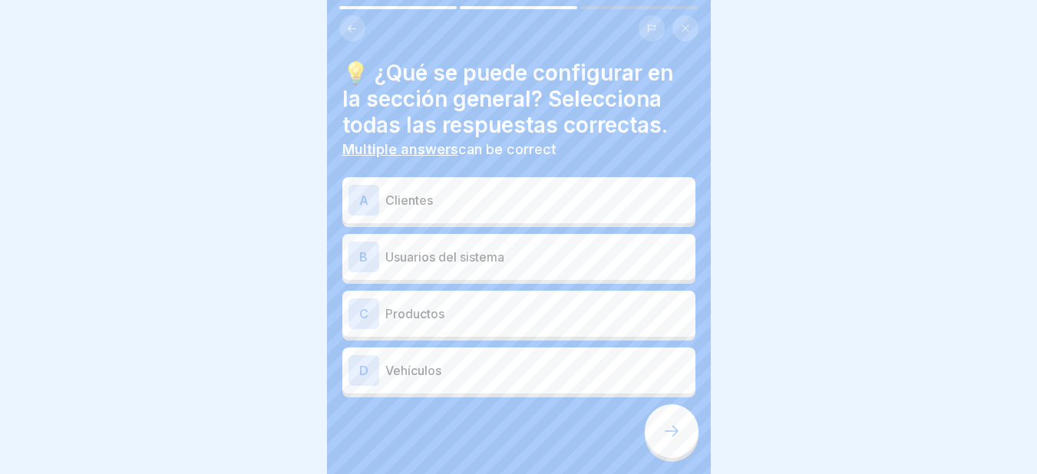
click at [361, 200] on div "A" at bounding box center [364, 200] width 31 height 31
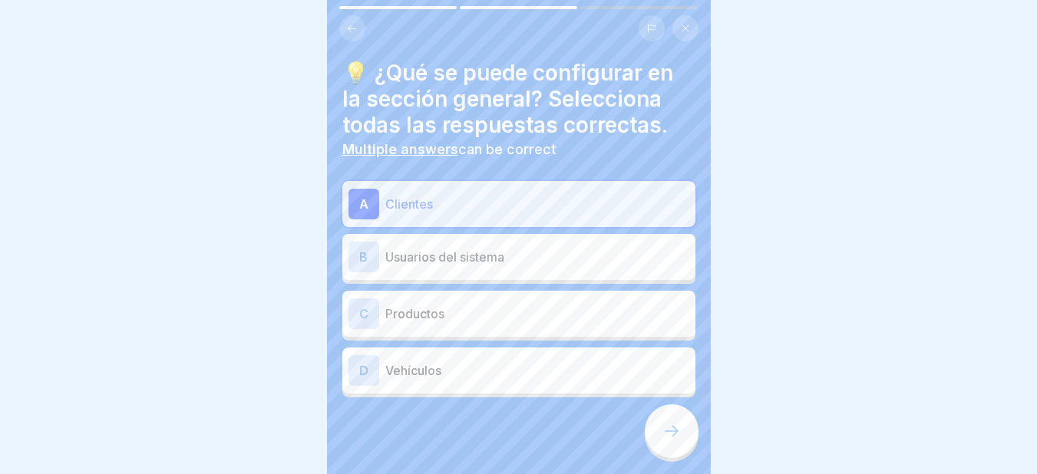
click at [364, 316] on div "C" at bounding box center [364, 314] width 31 height 31
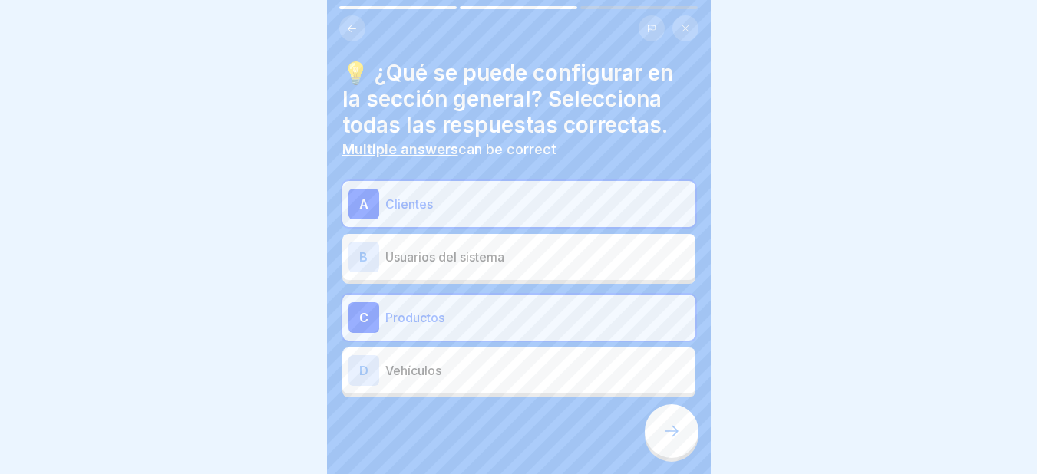
click at [359, 372] on div "D" at bounding box center [364, 370] width 31 height 31
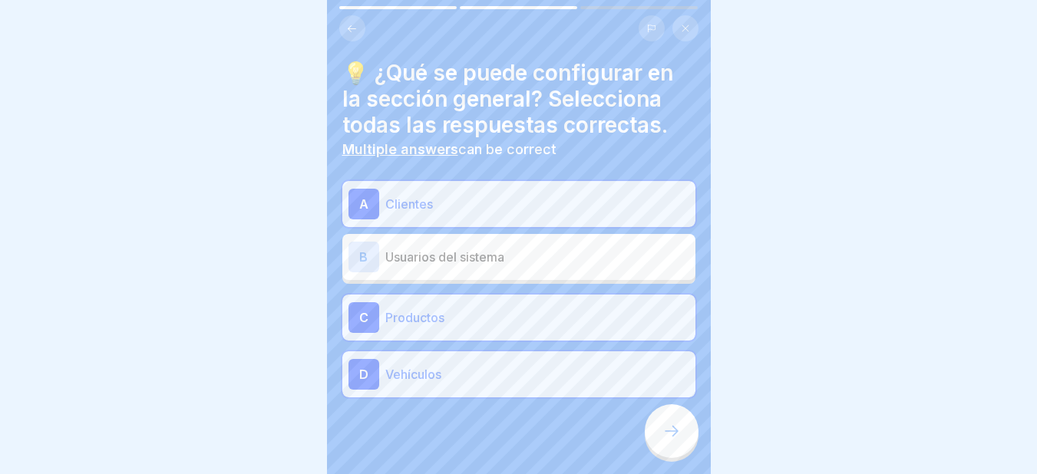
click at [666, 441] on icon at bounding box center [671, 431] width 18 height 18
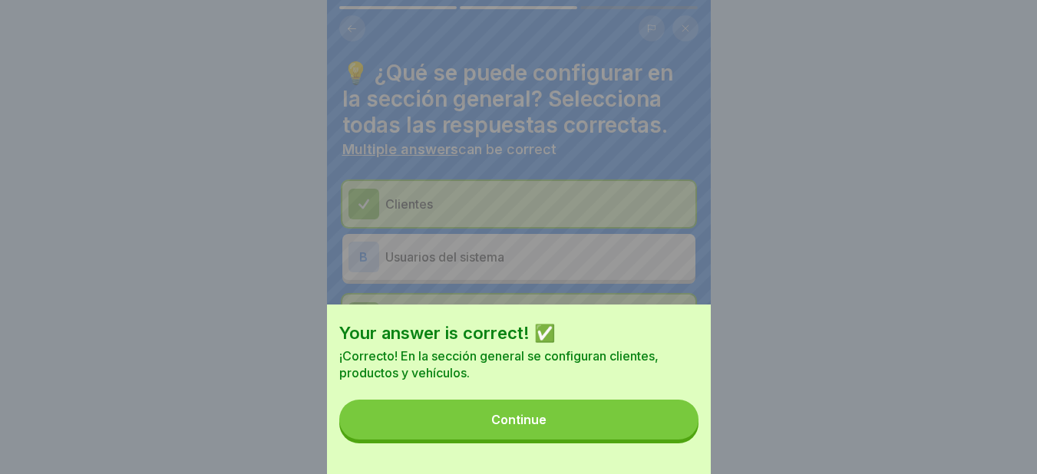
click at [503, 427] on div "Continue" at bounding box center [518, 420] width 55 height 14
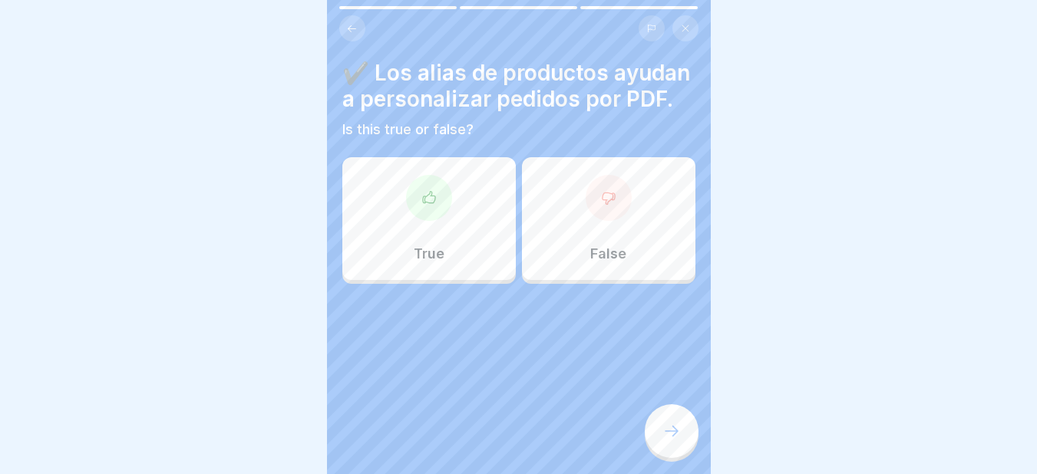
click at [426, 221] on div at bounding box center [429, 198] width 46 height 46
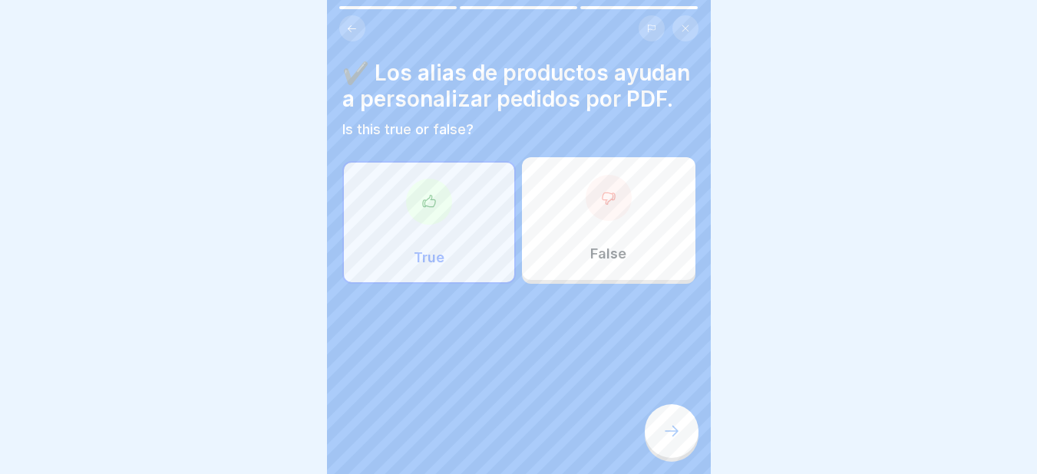
click at [672, 441] on icon at bounding box center [671, 431] width 18 height 18
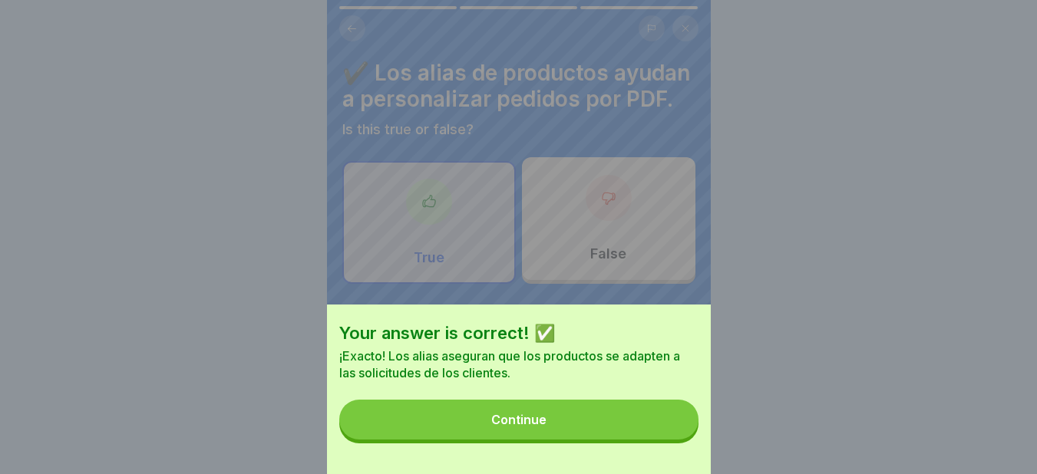
click at [504, 427] on div "Continue" at bounding box center [518, 420] width 55 height 14
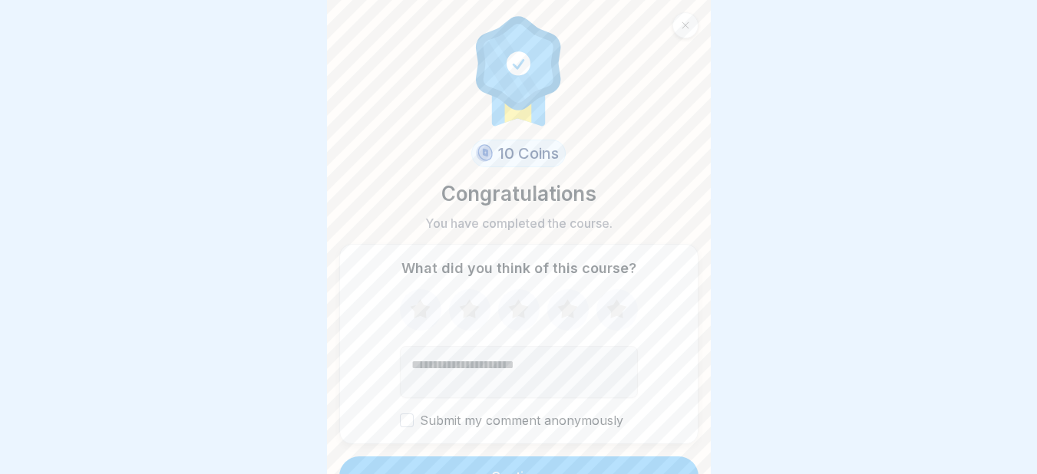
click at [611, 308] on icon at bounding box center [616, 308] width 20 height 19
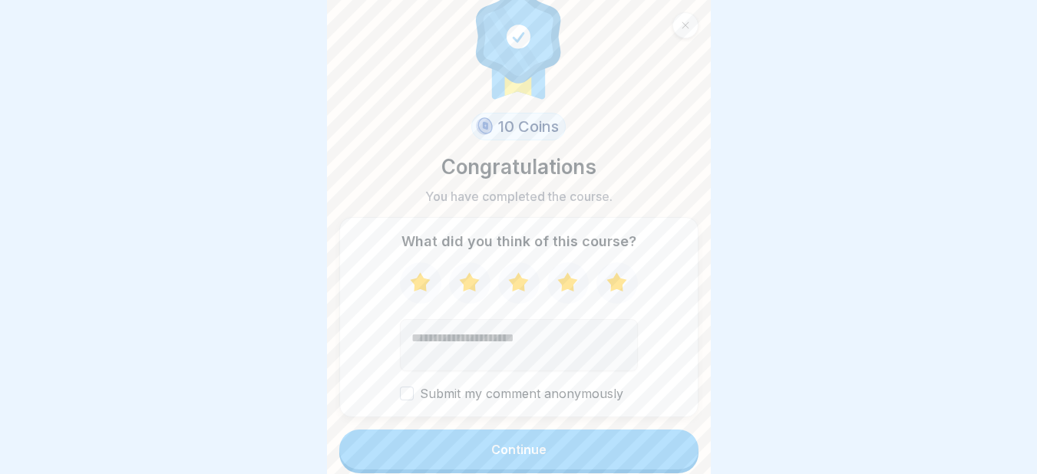
click at [520, 448] on div "Continue" at bounding box center [518, 450] width 55 height 14
